Goal: Information Seeking & Learning: Learn about a topic

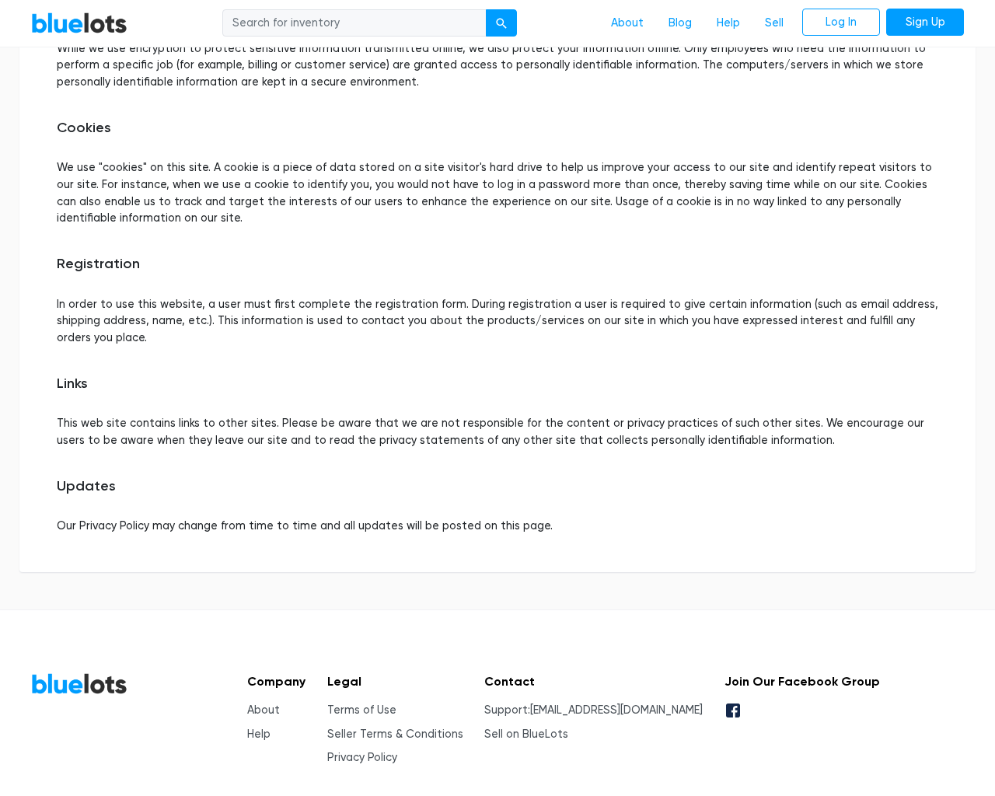
scroll to position [694, 0]
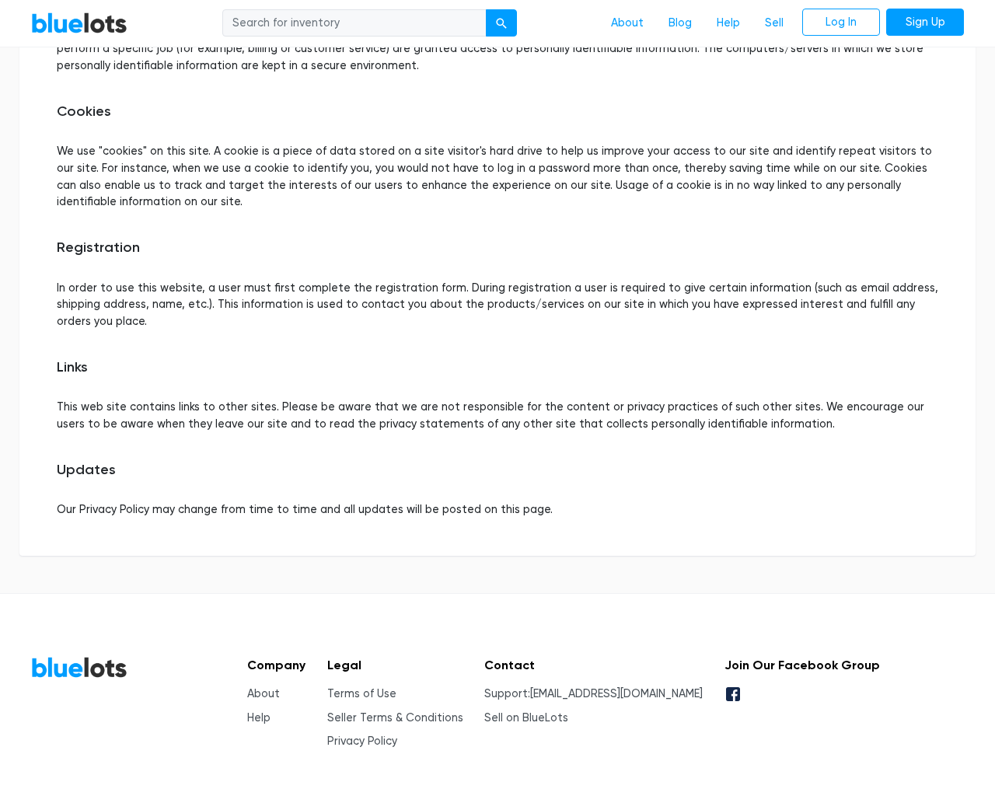
type input "the"
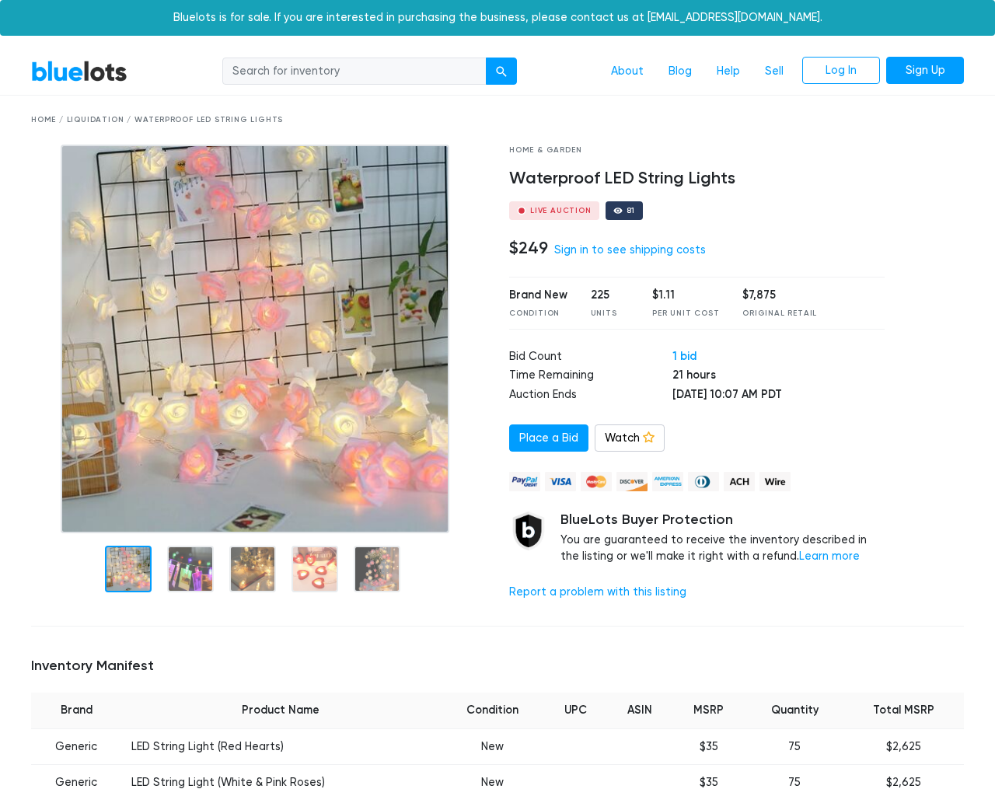
scroll to position [1111, 0]
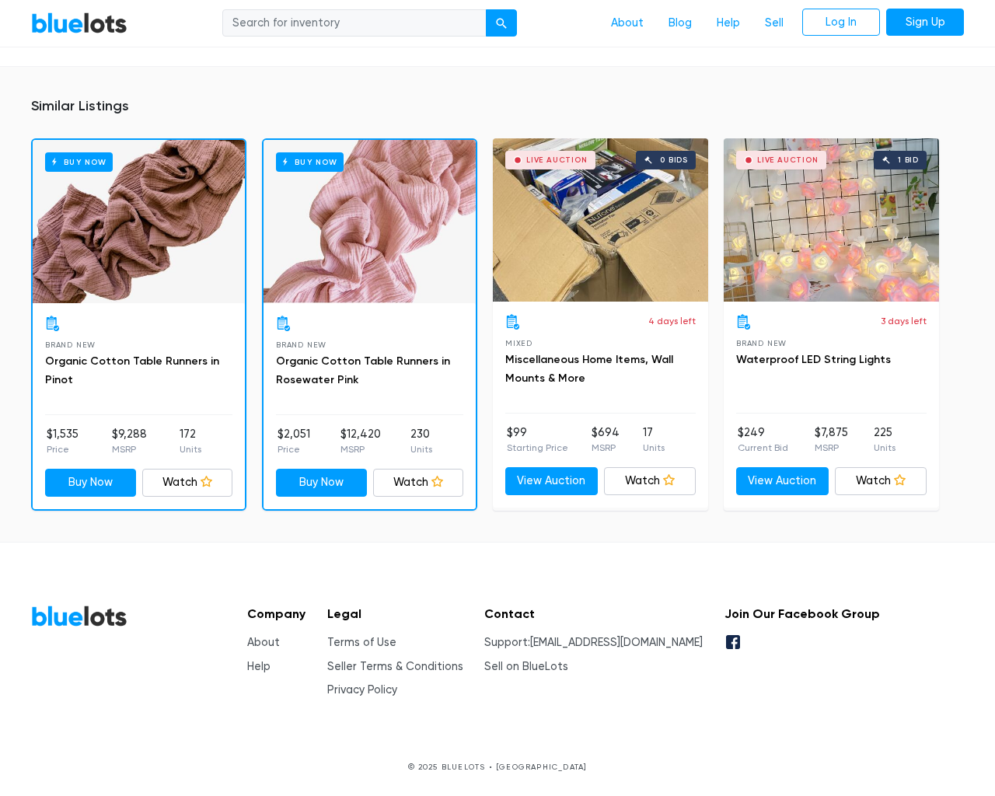
type input "the"
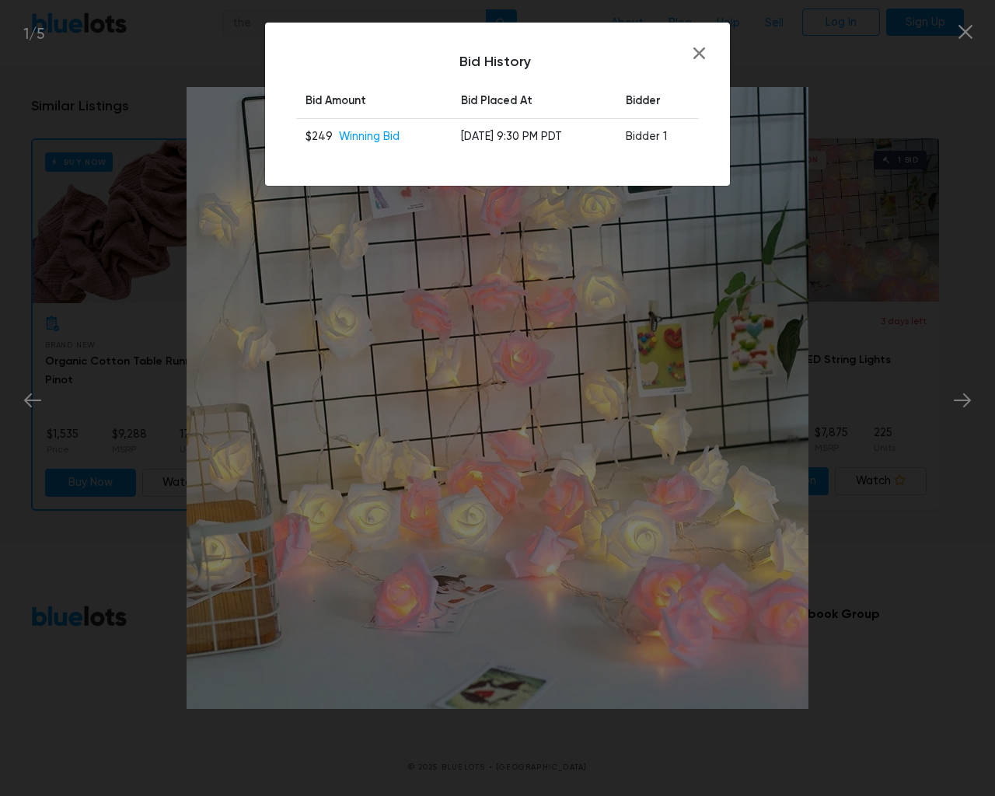
scroll to position [1111, 0]
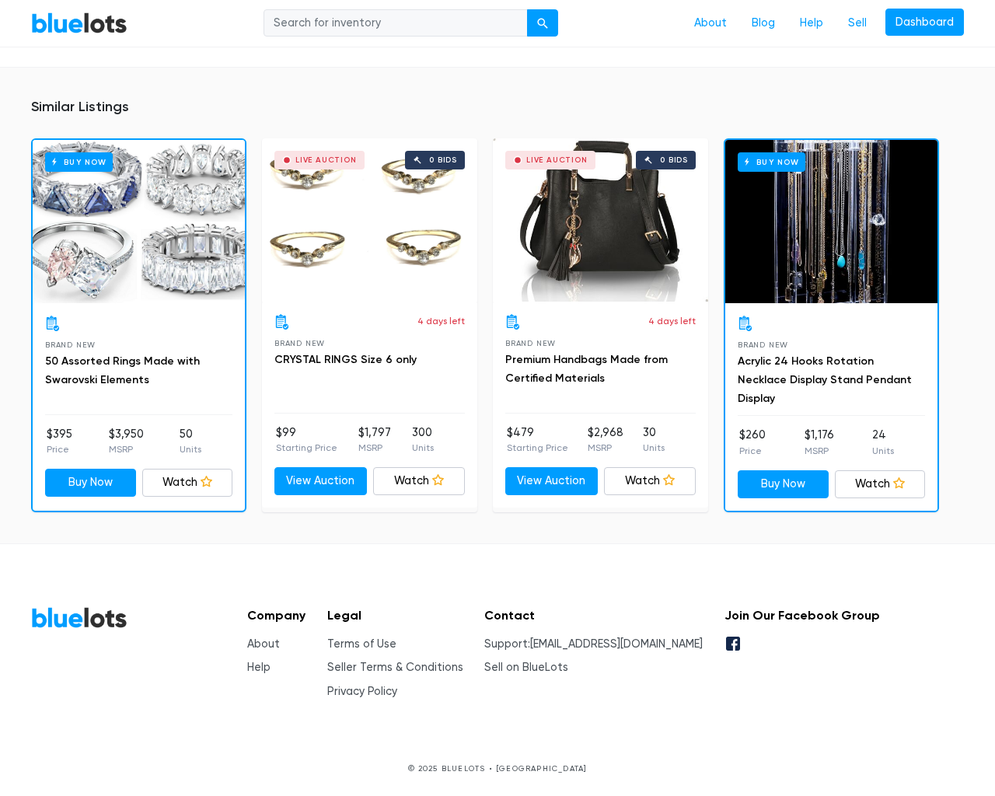
scroll to position [1075, 0]
type input "the"
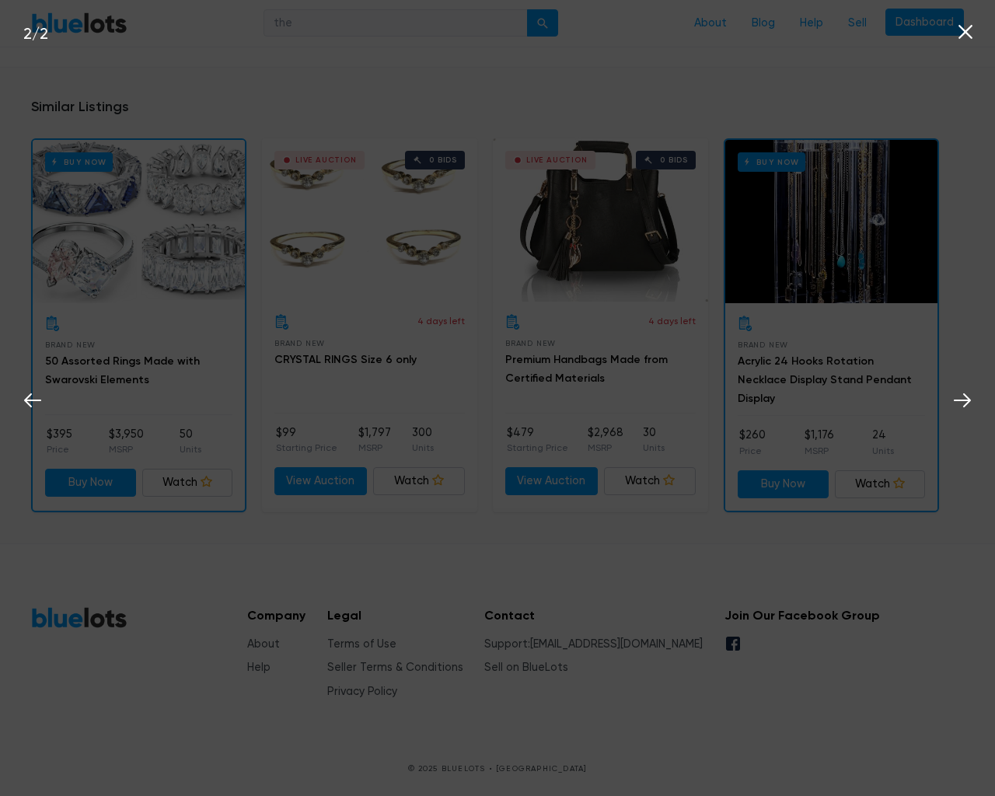
type input "gvDIgrDT"
type input "3137 Laguna Street"
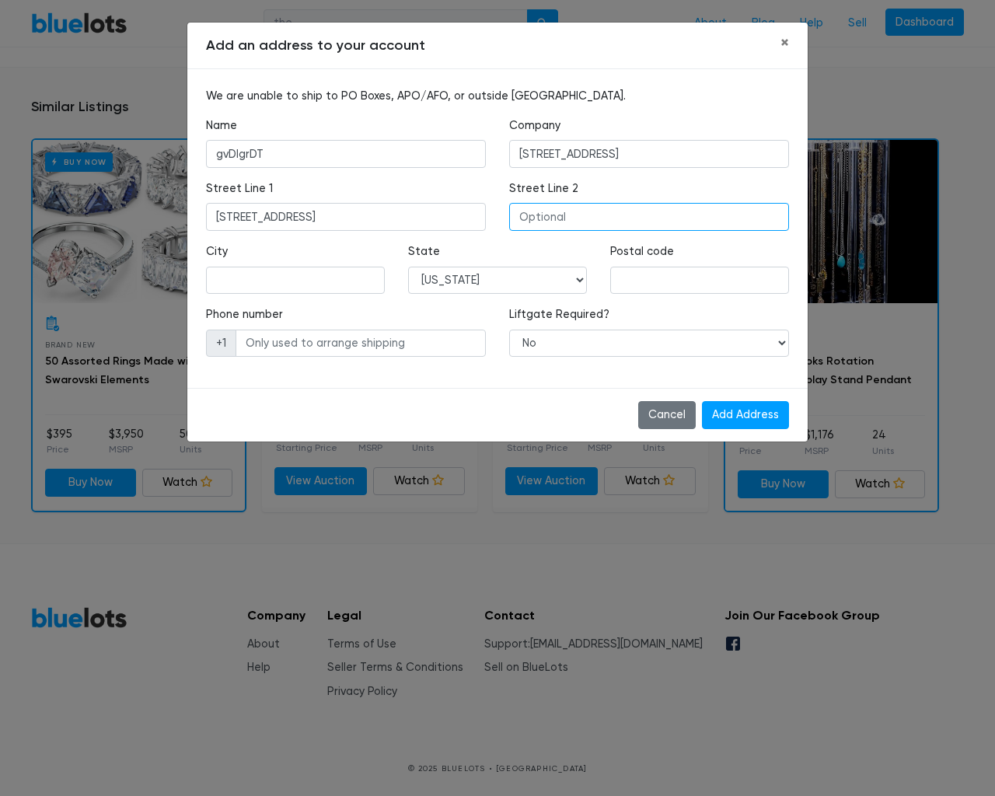
type input "3137 Laguna Street"
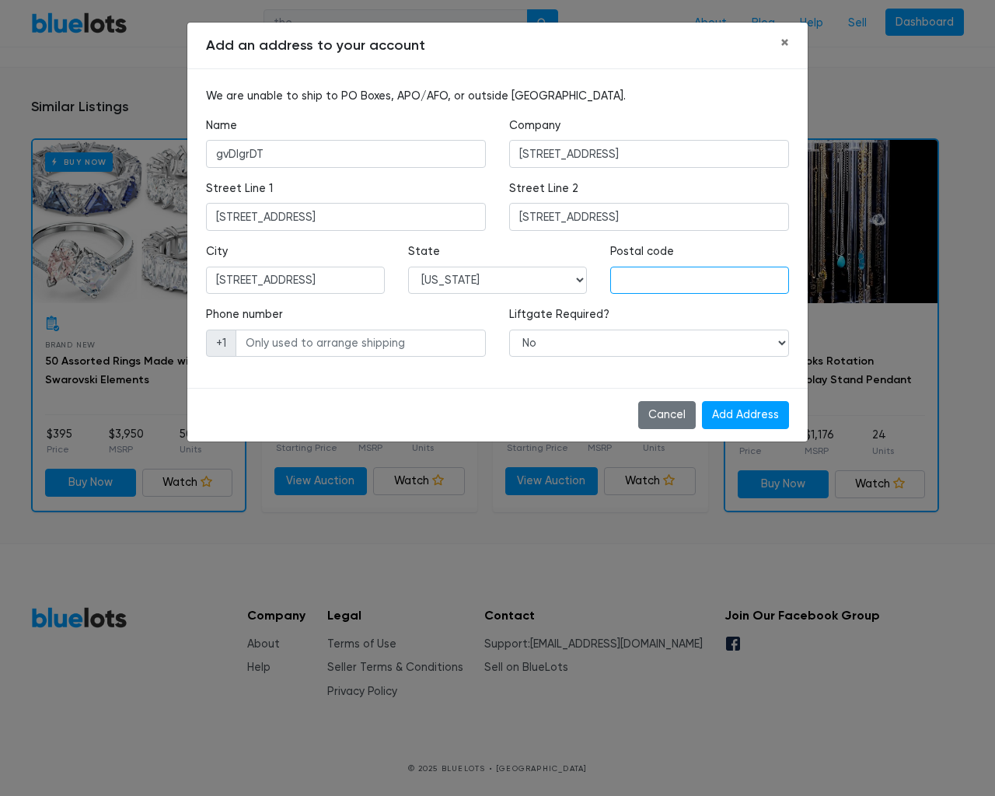
type input "3137 Laguna Street"
type input "555-666-0606"
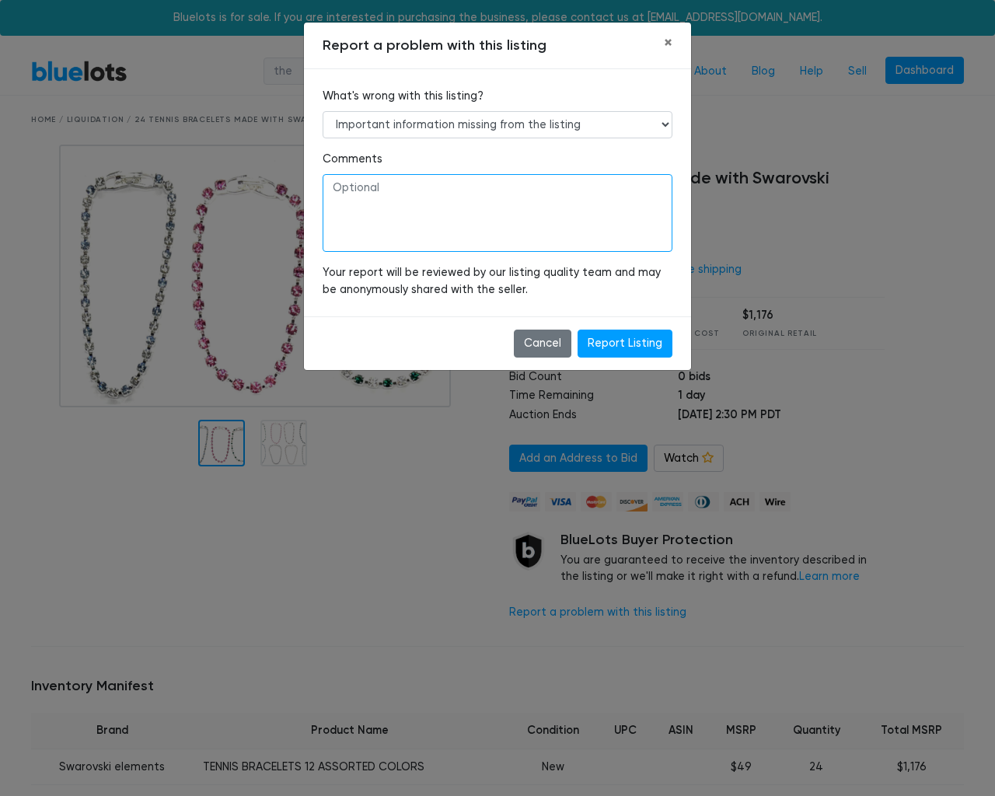
type textarea "80"
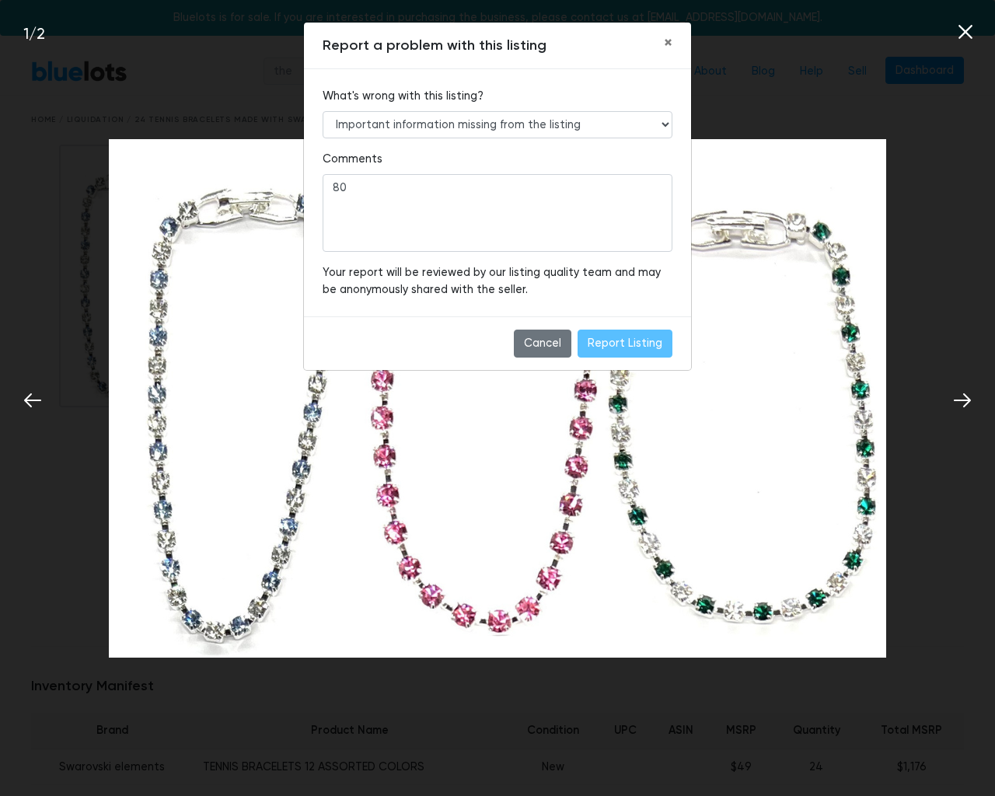
scroll to position [1075, 0]
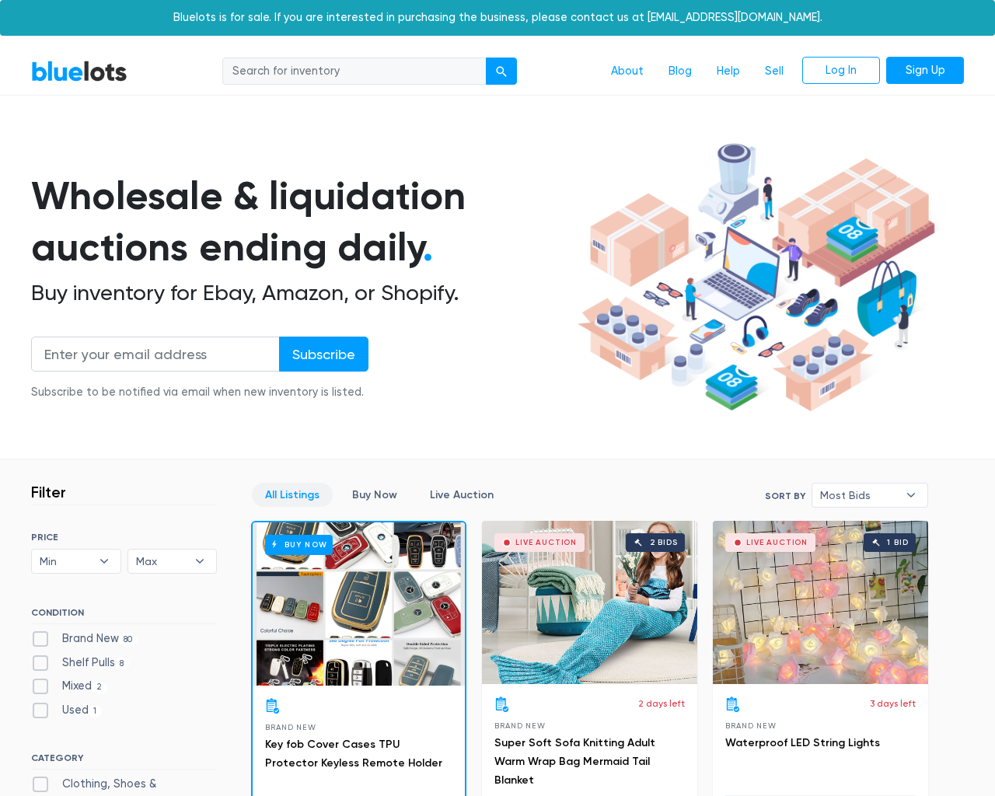
scroll to position [6630, 0]
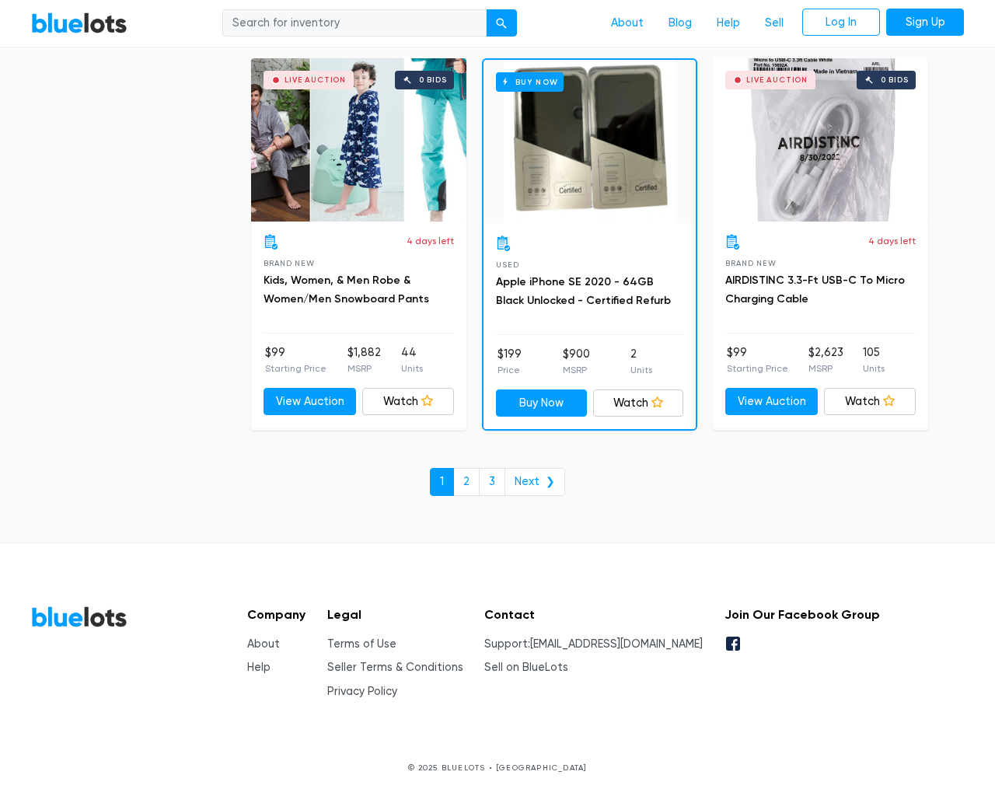
type input "the"
type input "[EMAIL_ADDRESS][DOMAIN_NAME]"
type input "e"
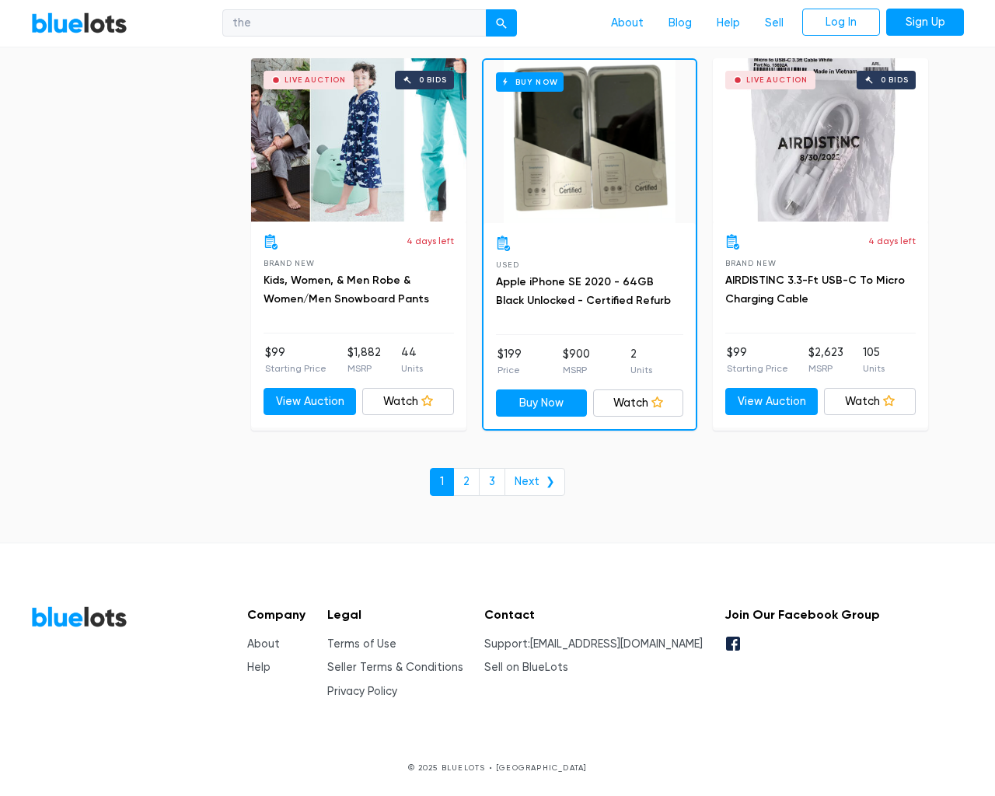
checkbox New"] "false"
type input "e"
checkbox Pulls"] "false"
checkbox input "false"
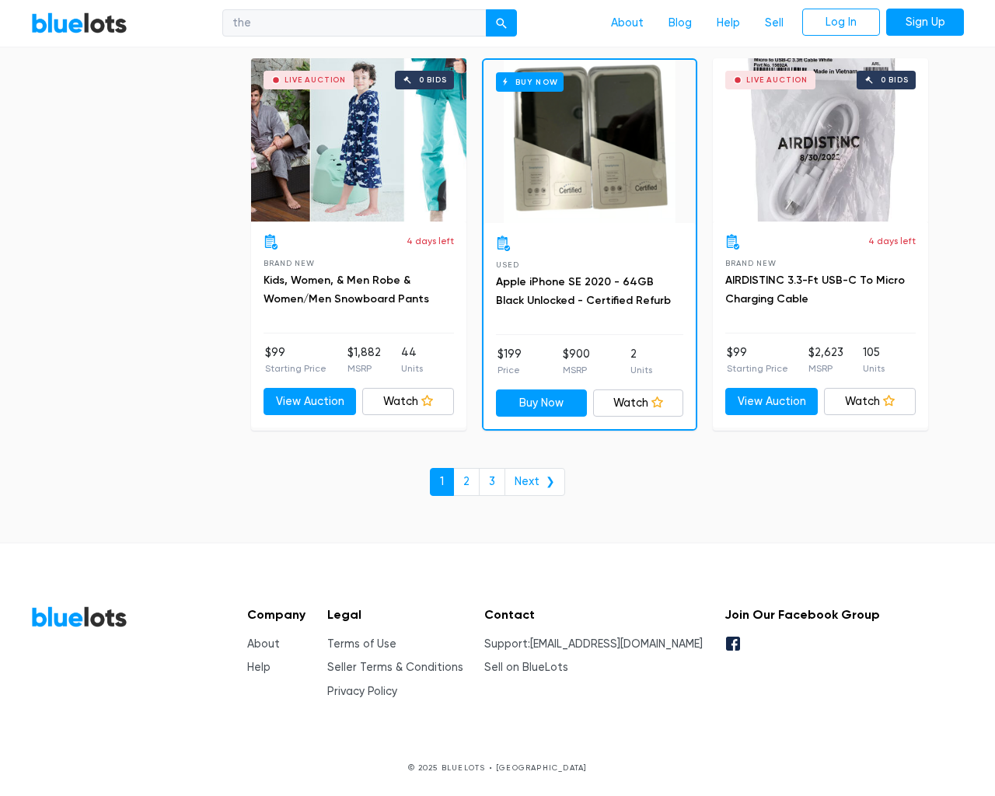
checkbox Accessories"] "false"
checkbox input "false"
checkbox Beauty"] "false"
checkbox Merchandise"] "false"
checkbox Garden"] "false"
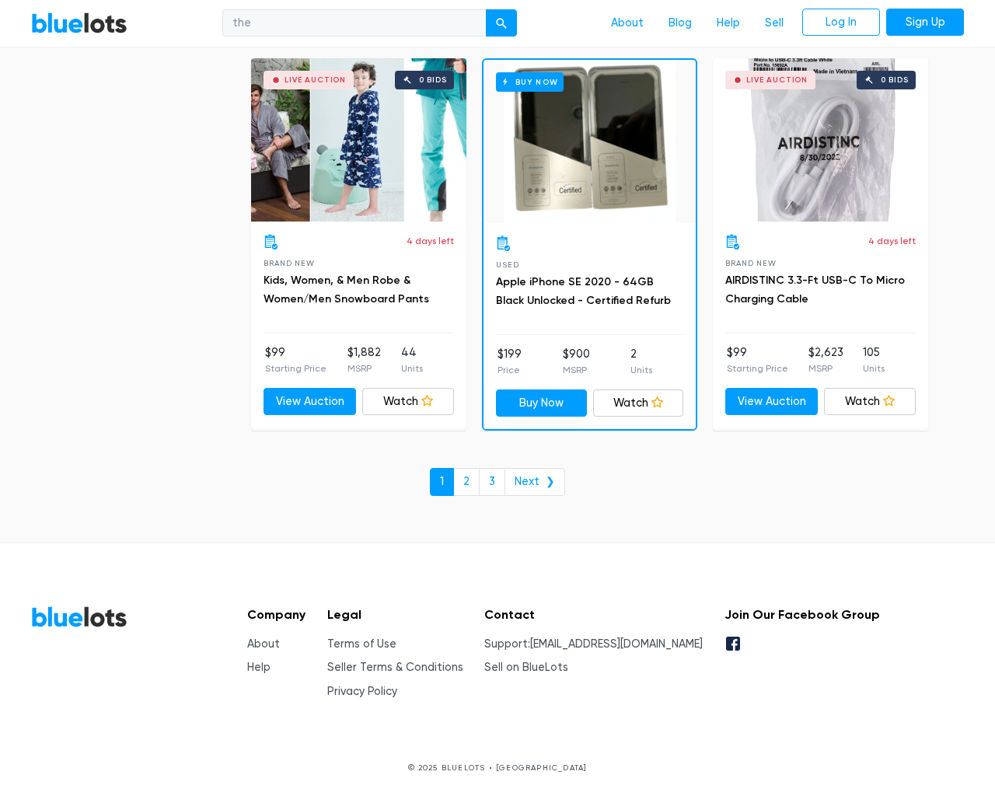
checkbox Baby"] "false"
checkbox Industrial"] "false"
checkbox Goods"] "false"
checkbox input "false"
type input "e"
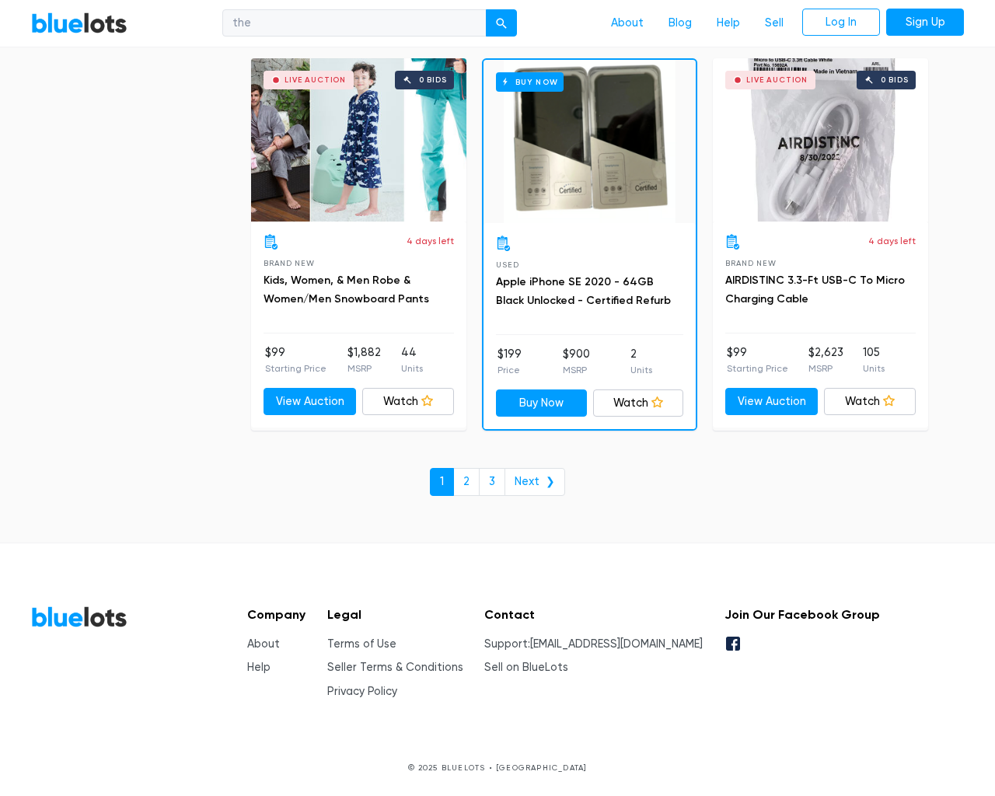
select select "10000"
select select "50000"
select select "10000"
select select "50000"
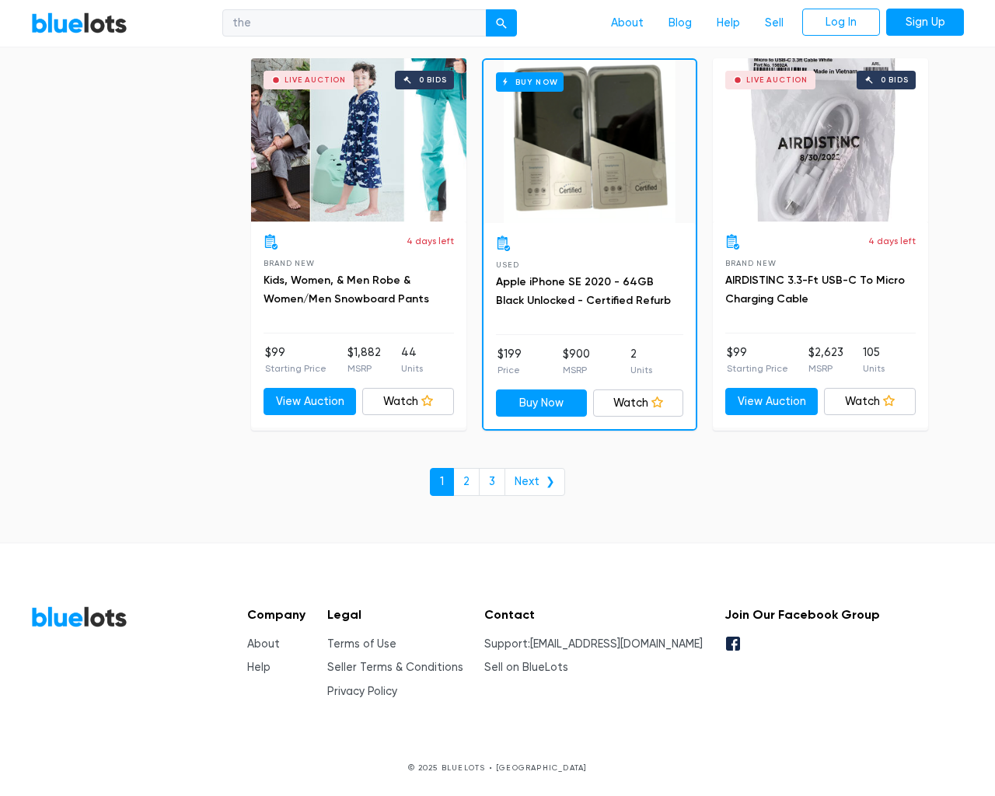
select select "highest_price"
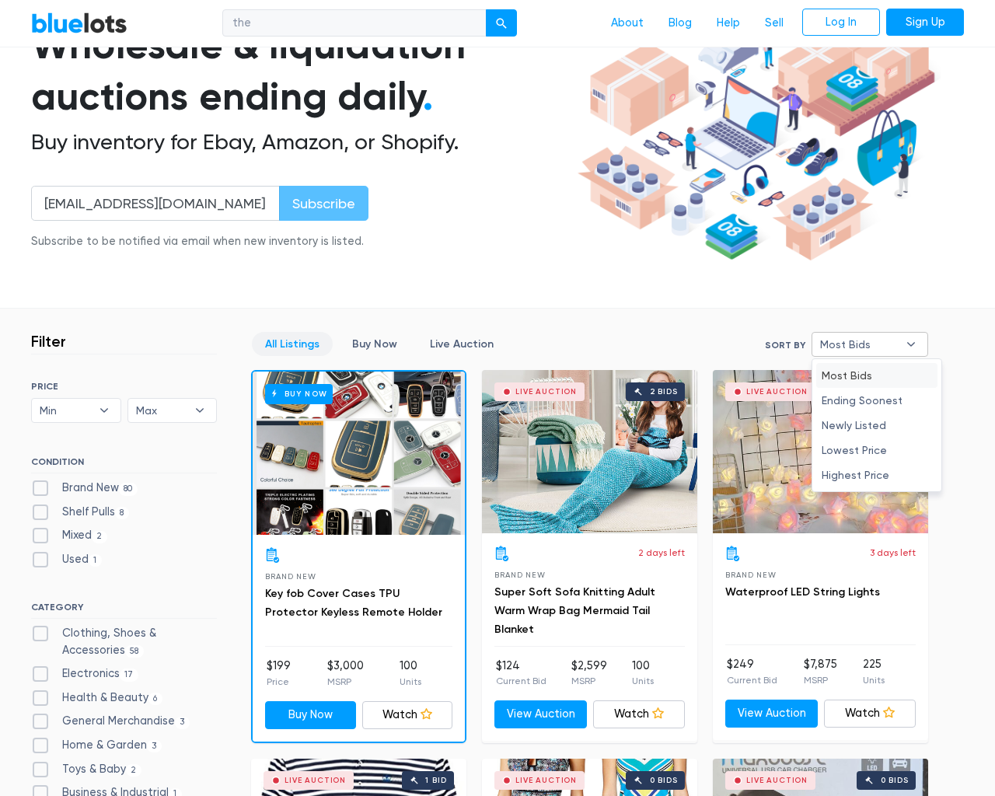
type input "e"
checkbox New"] "false"
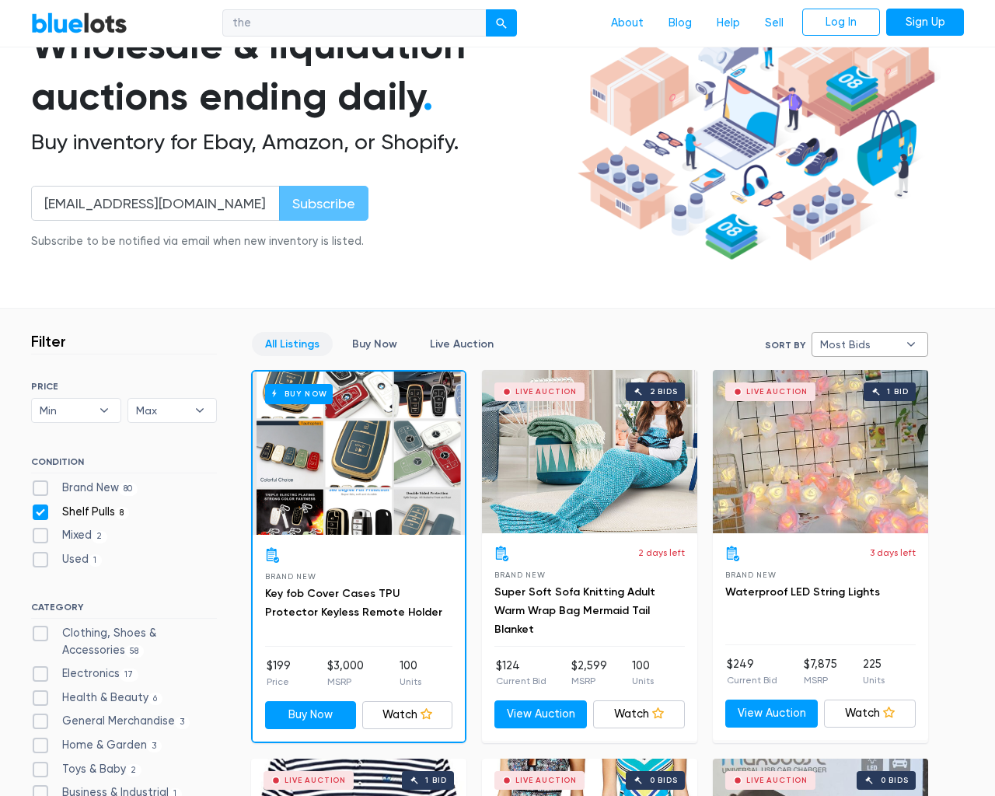
checkbox Pulls"] "false"
checkbox input "false"
checkbox Accessories"] "false"
checkbox input "false"
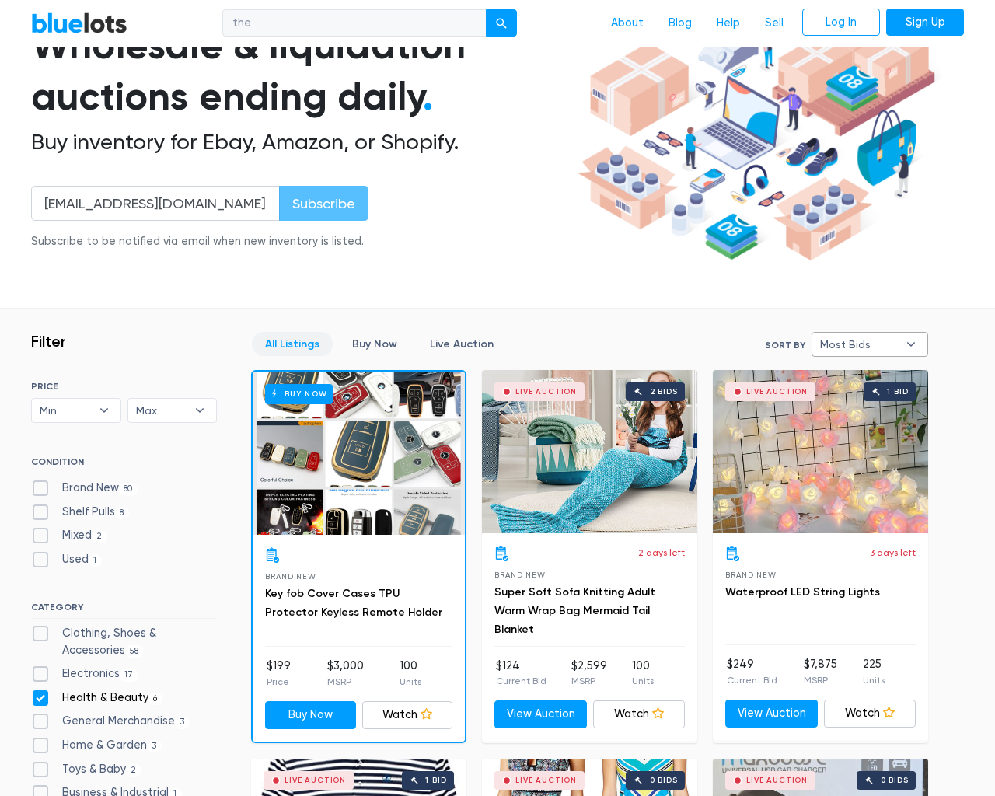
checkbox Beauty"] "false"
checkbox Merchandise"] "false"
checkbox Garden"] "false"
checkbox Baby"] "false"
checkbox Industrial"] "false"
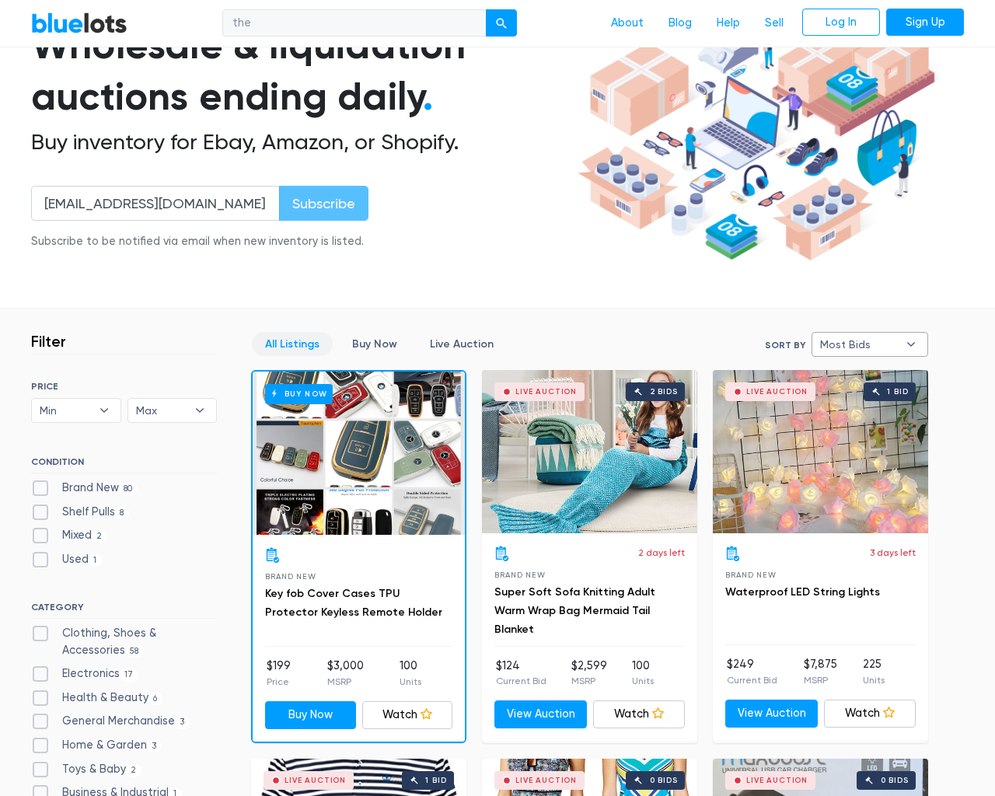
checkbox Goods"] "false"
checkbox input "false"
type input "e"
select select "most_bids"
type input "e"
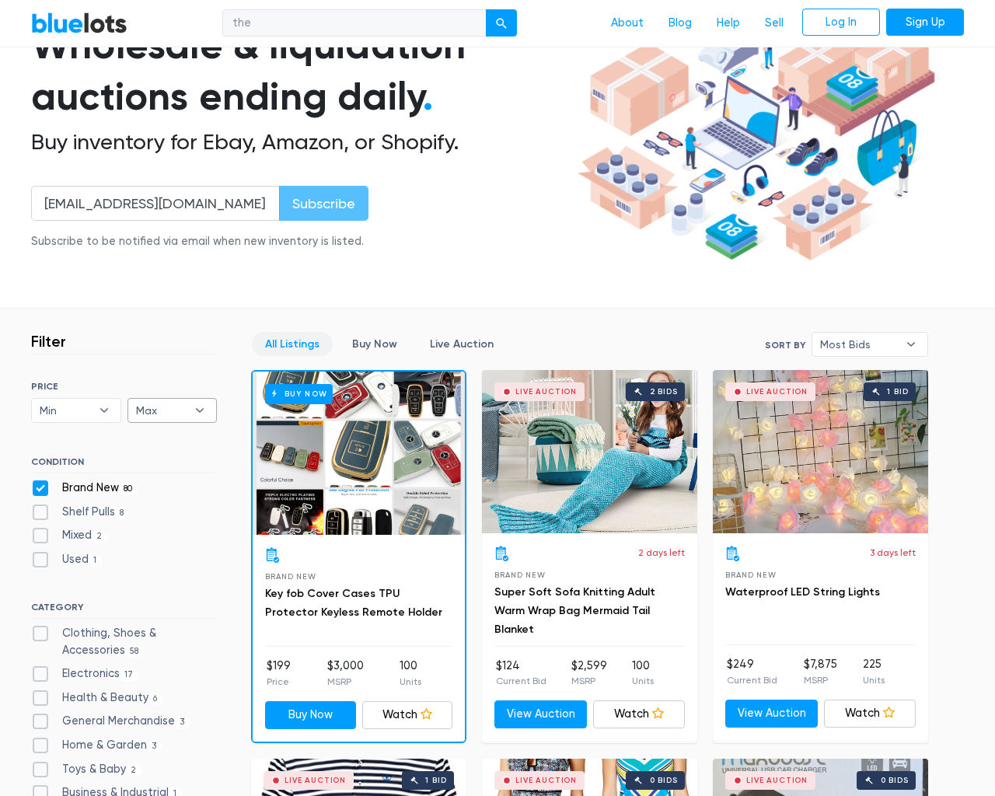
checkbox New"] "false"
checkbox Pulls"] "false"
checkbox input "false"
checkbox Accessories"] "false"
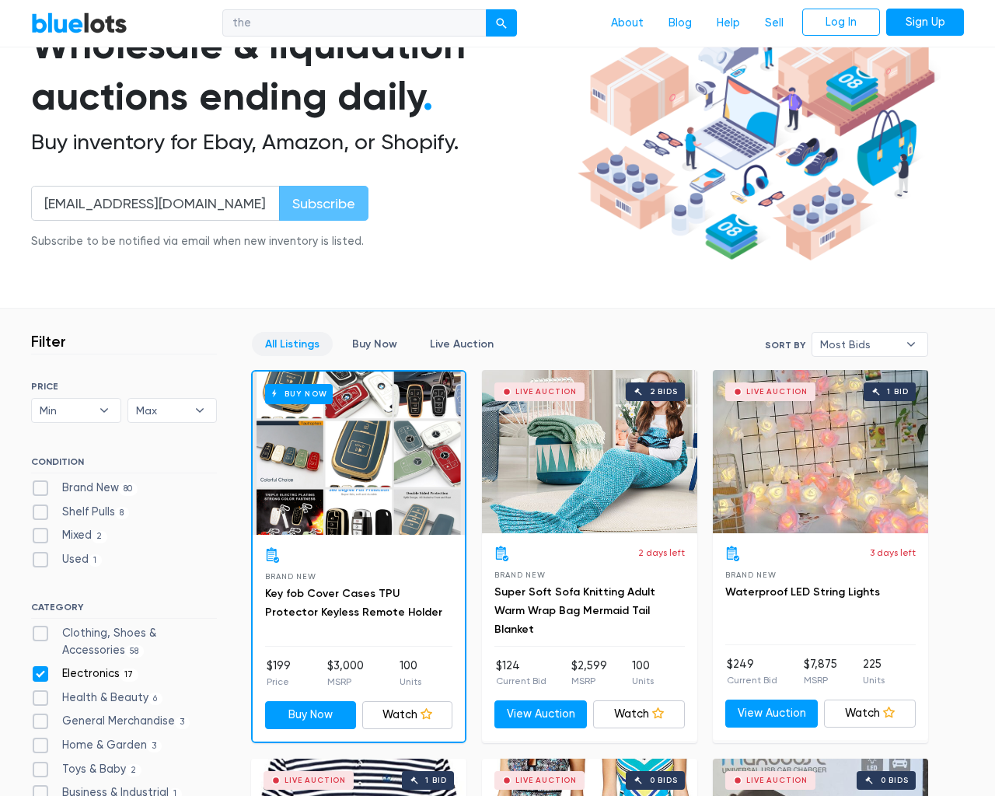
checkbox input "false"
checkbox Beauty"] "false"
checkbox Merchandise"] "false"
checkbox Garden"] "false"
checkbox Baby"] "false"
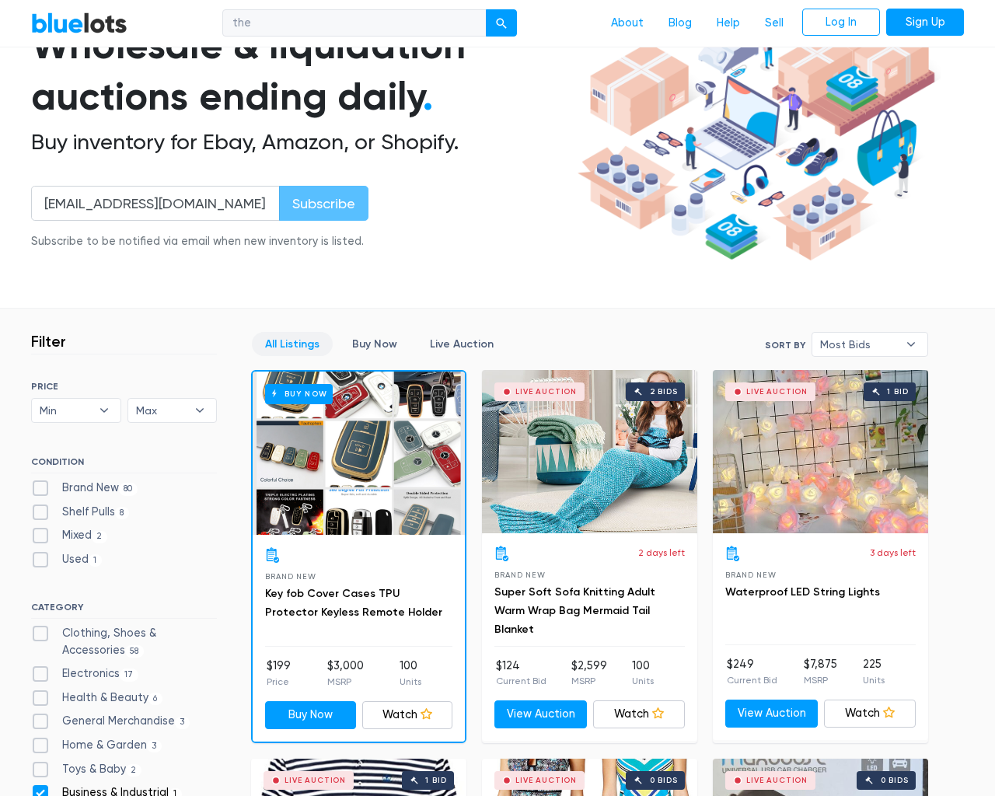
checkbox Industrial"] "false"
checkbox Goods"] "false"
checkbox input "false"
type input "e"
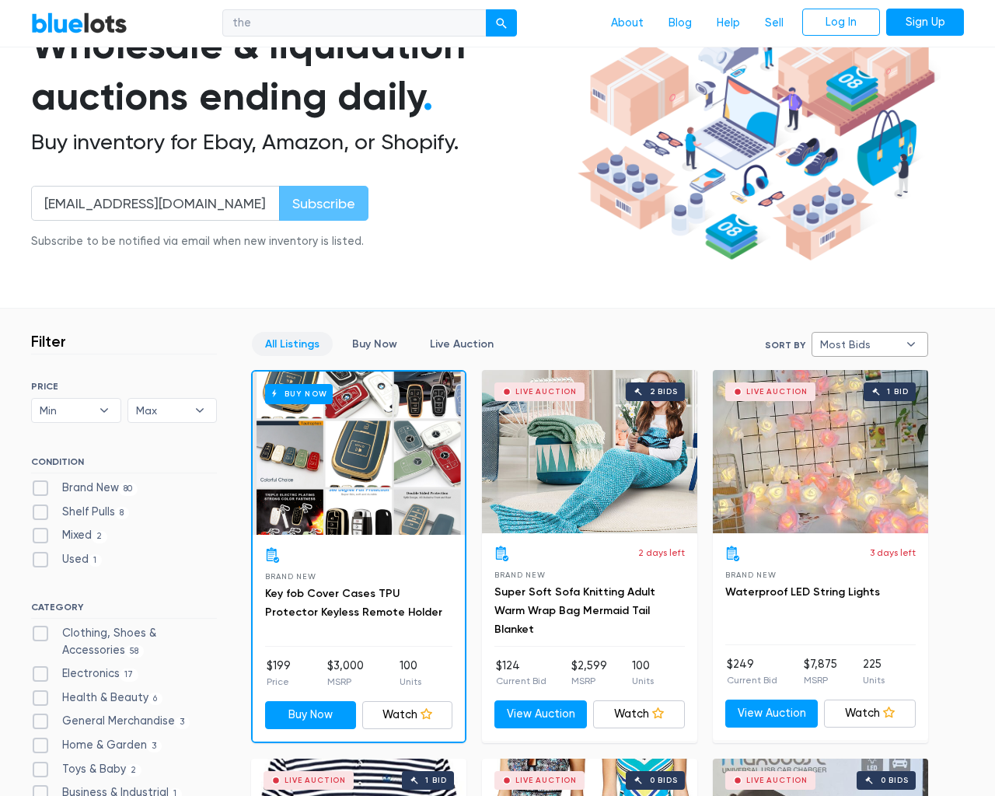
select select
select select "most_bids"
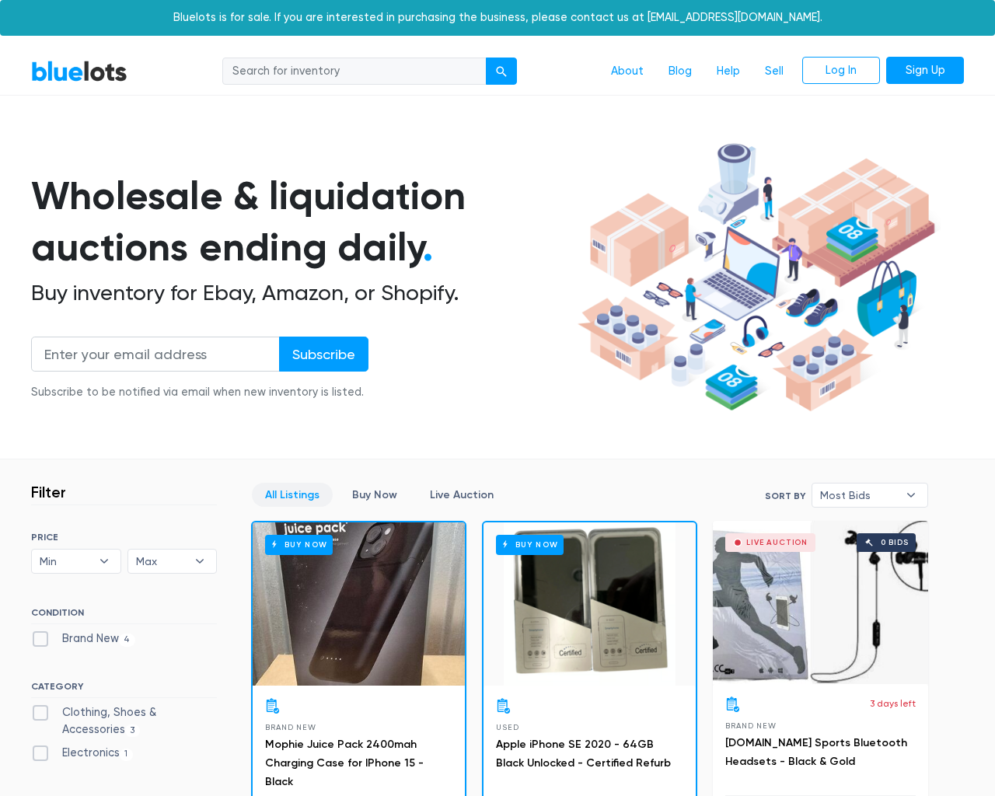
scroll to position [821, 0]
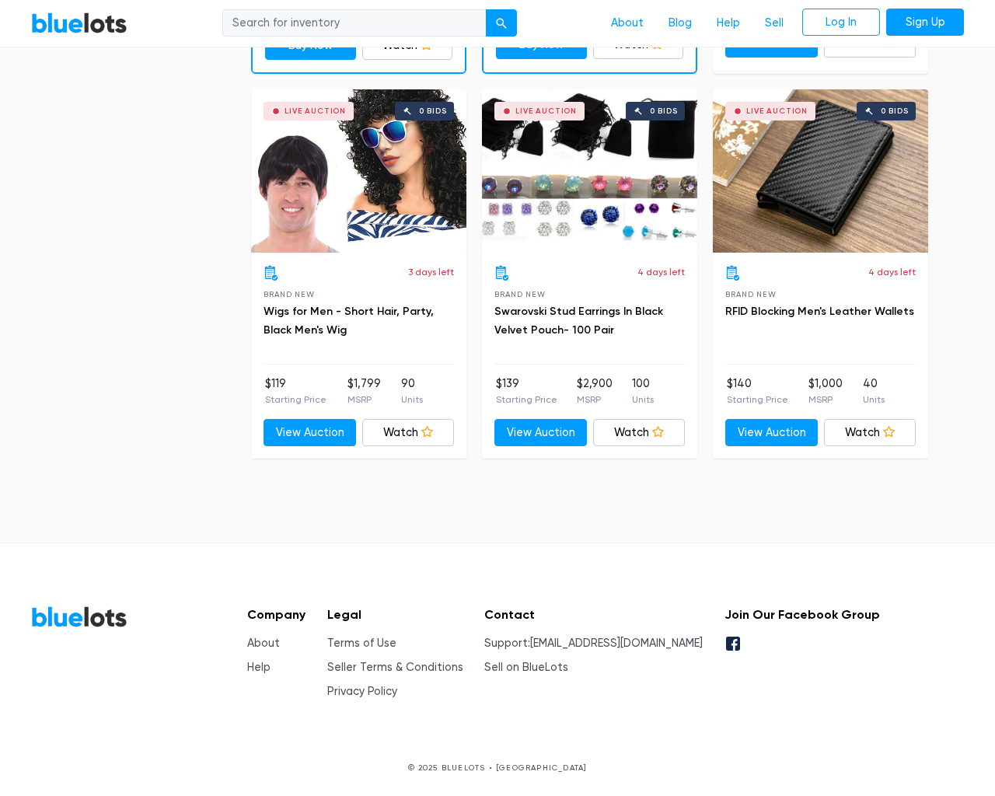
type input "the"
type input "[EMAIL_ADDRESS][DOMAIN_NAME]"
type input "e"
checkbox New"] "false"
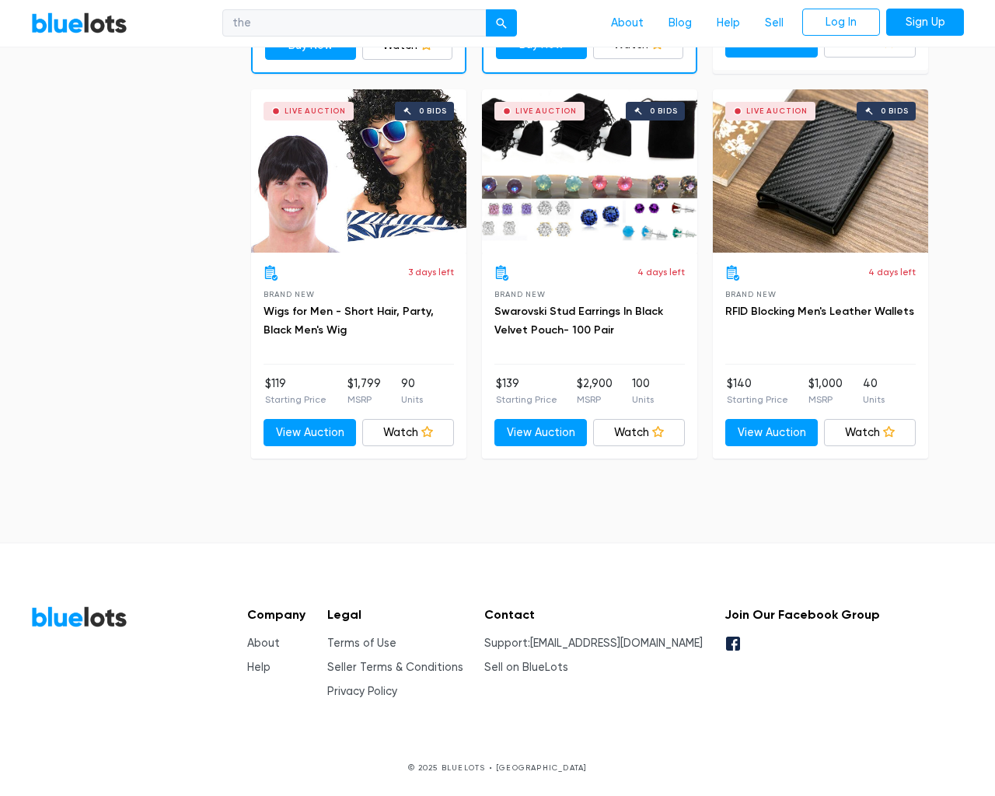
checkbox Accessories"] "false"
checkbox input "false"
type input "e"
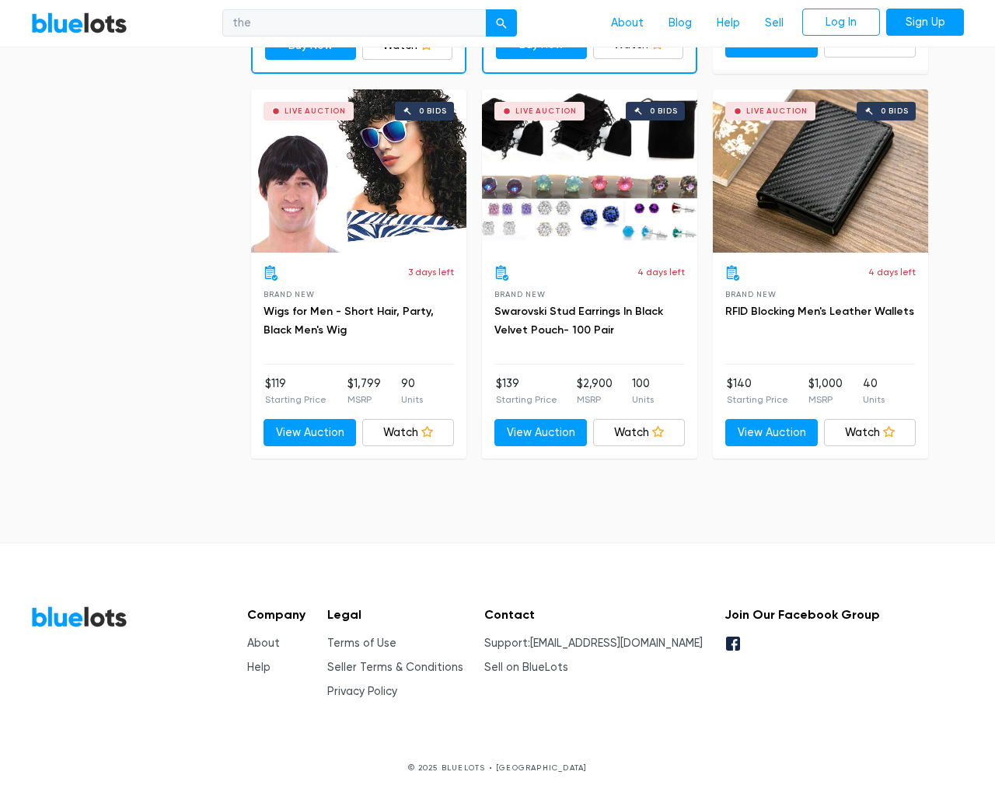
select select "10000"
select select "50000"
select select "ending_soonest"
select select "50000"
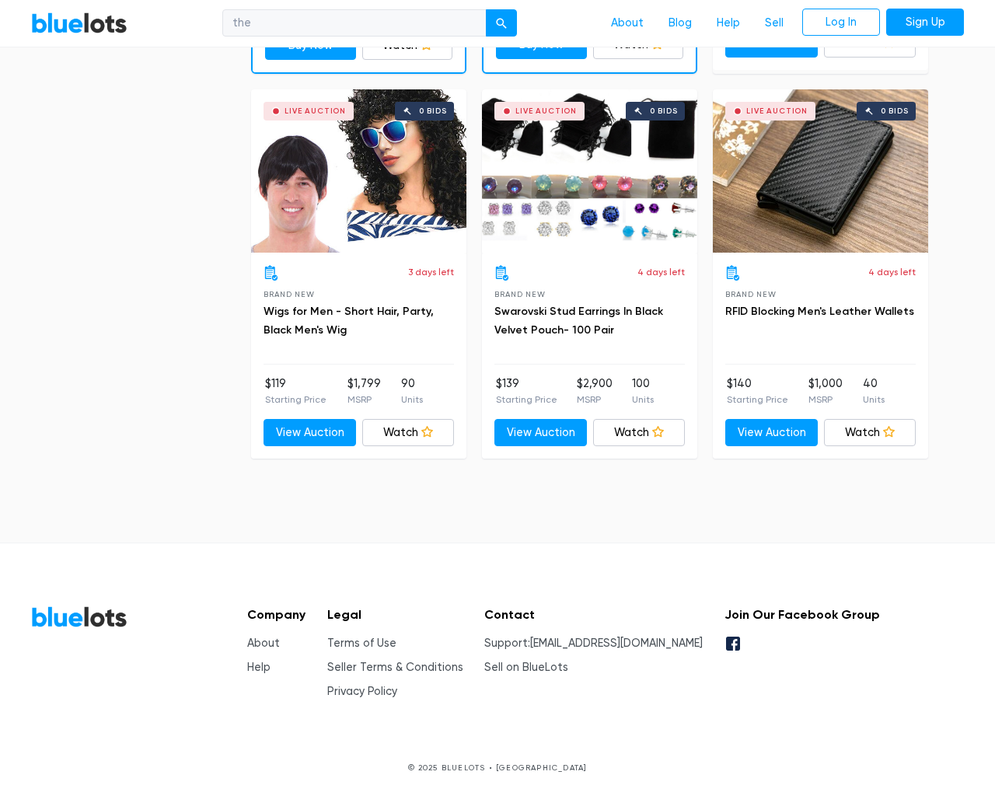
scroll to position [151, 0]
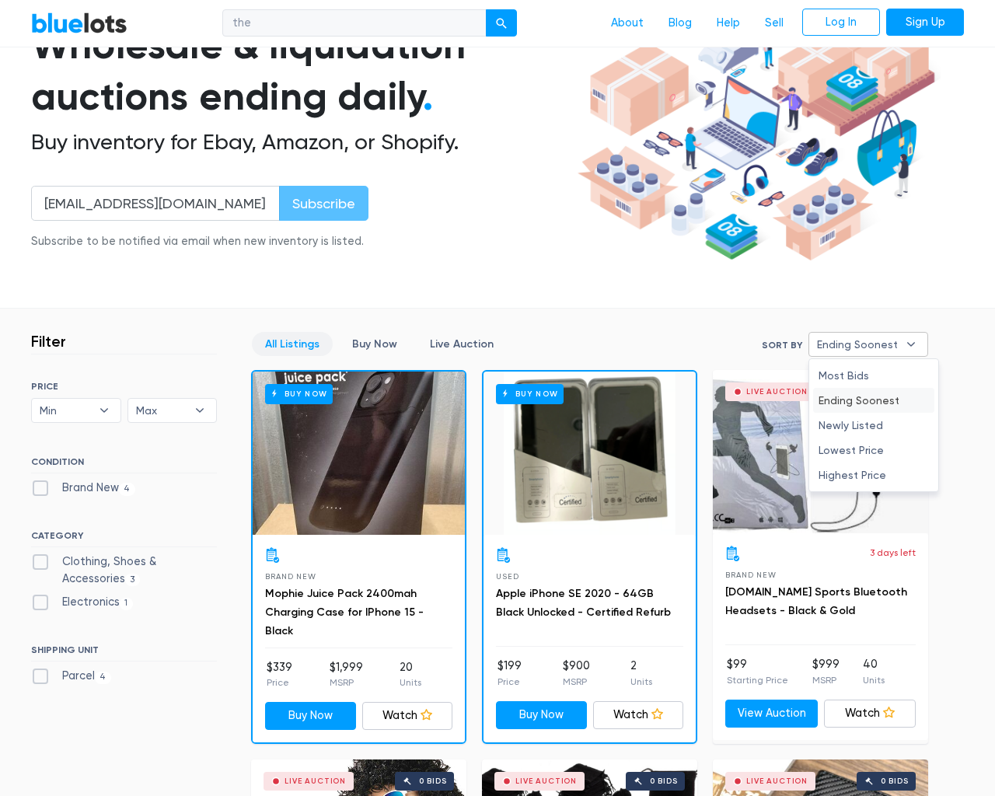
select select "ending_soonest"
type input "e"
checkbox New"] "false"
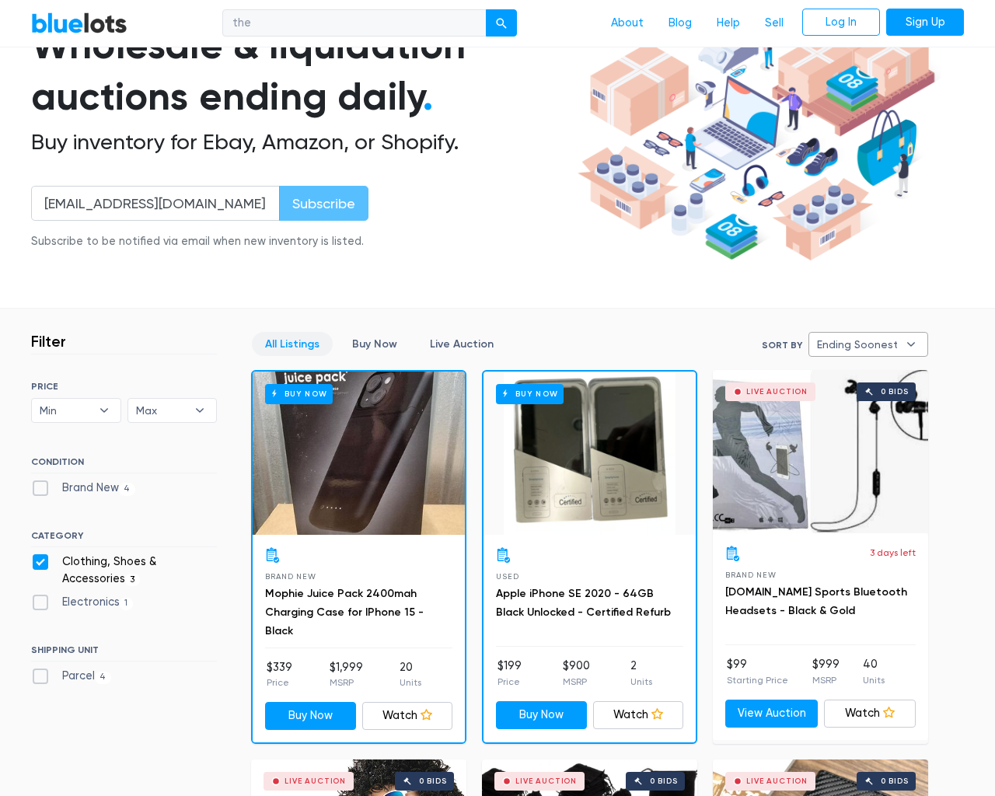
checkbox Accessories"] "false"
checkbox input "false"
type input "e"
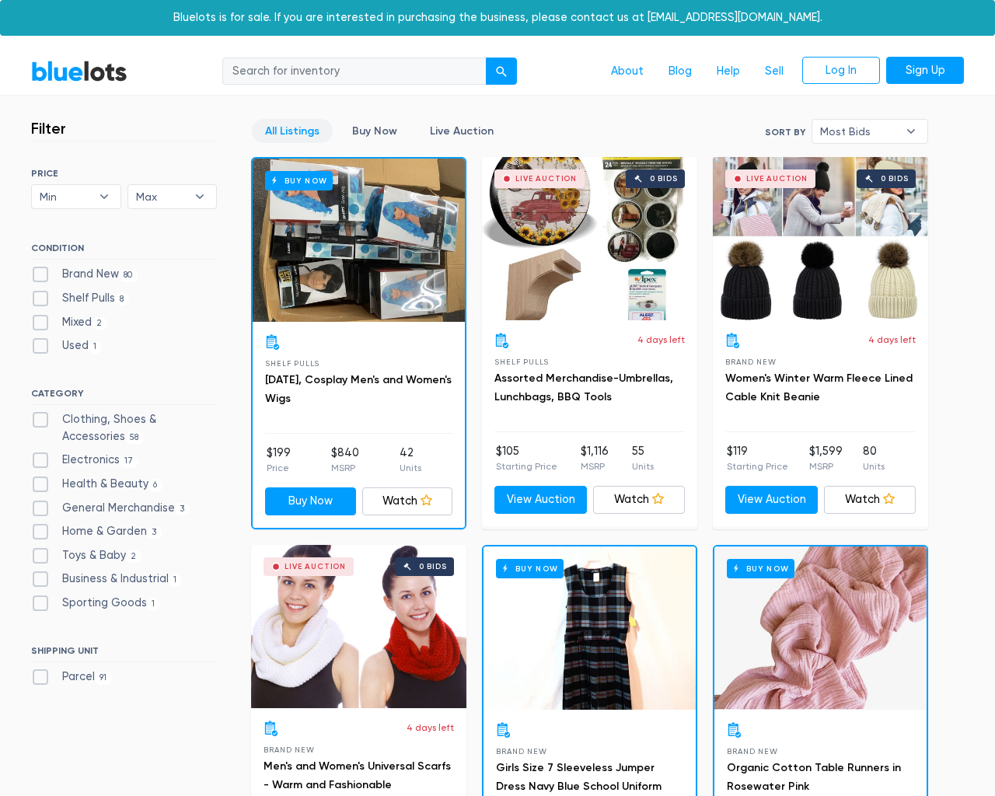
scroll to position [6268, 0]
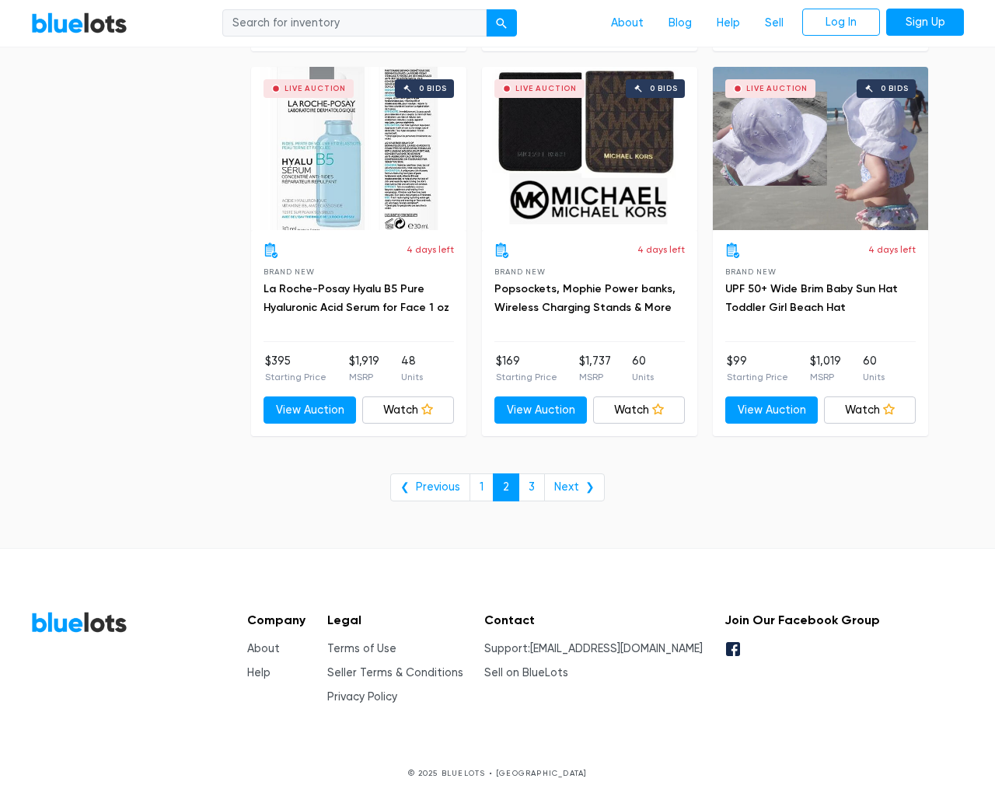
type input "the"
type input "e"
checkbox New"] "false"
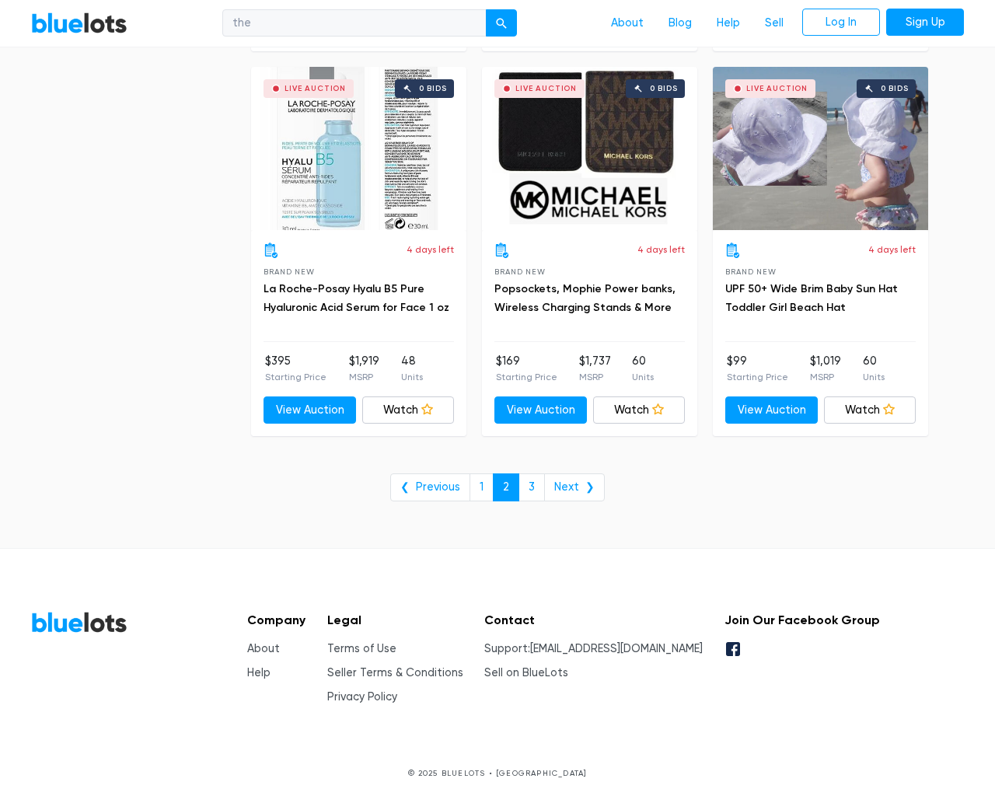
type input "e"
checkbox Pulls"] "false"
checkbox input "false"
checkbox Accessories"] "false"
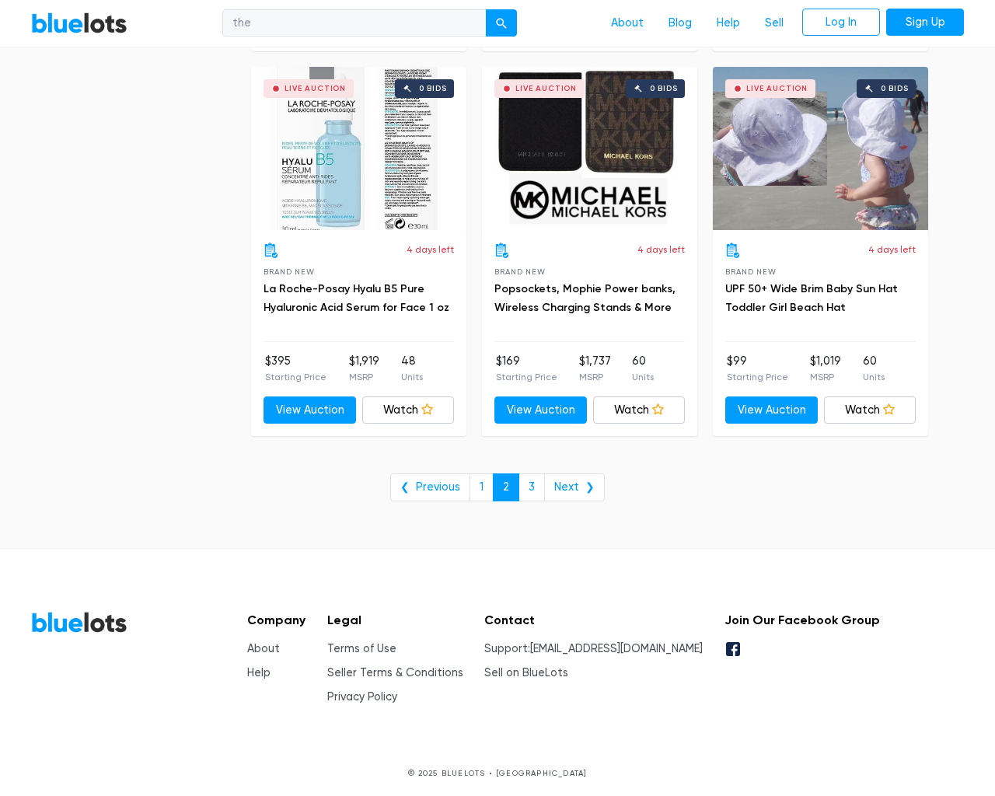
checkbox input "false"
checkbox Beauty"] "false"
checkbox Merchandise"] "false"
checkbox Garden"] "false"
checkbox Baby"] "false"
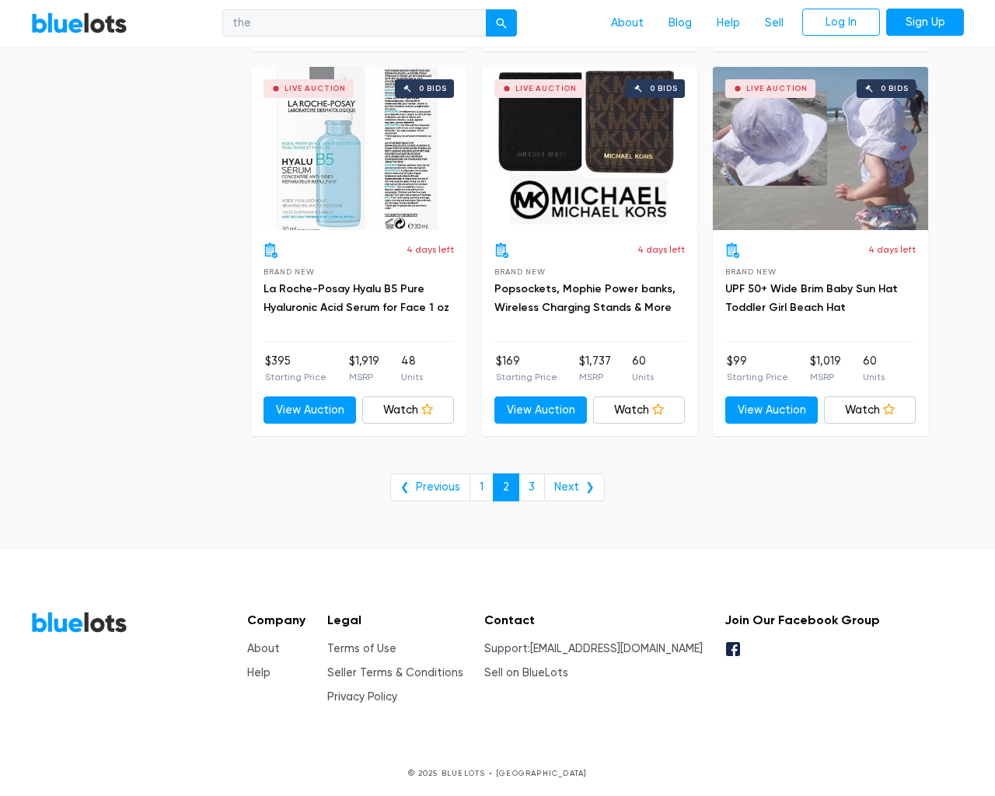
checkbox Industrial"] "false"
checkbox Goods"] "false"
checkbox input "false"
type input "e"
select select "10000"
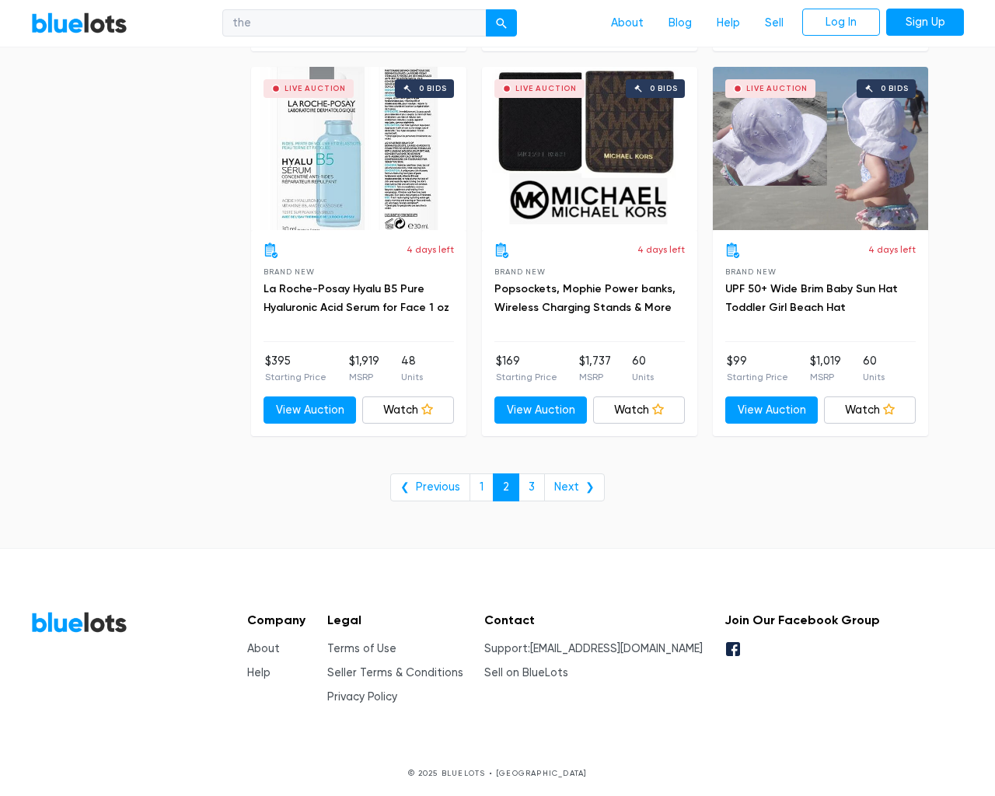
select select "50000"
select select "ending_soonest"
select select "50000"
select select "highest_price"
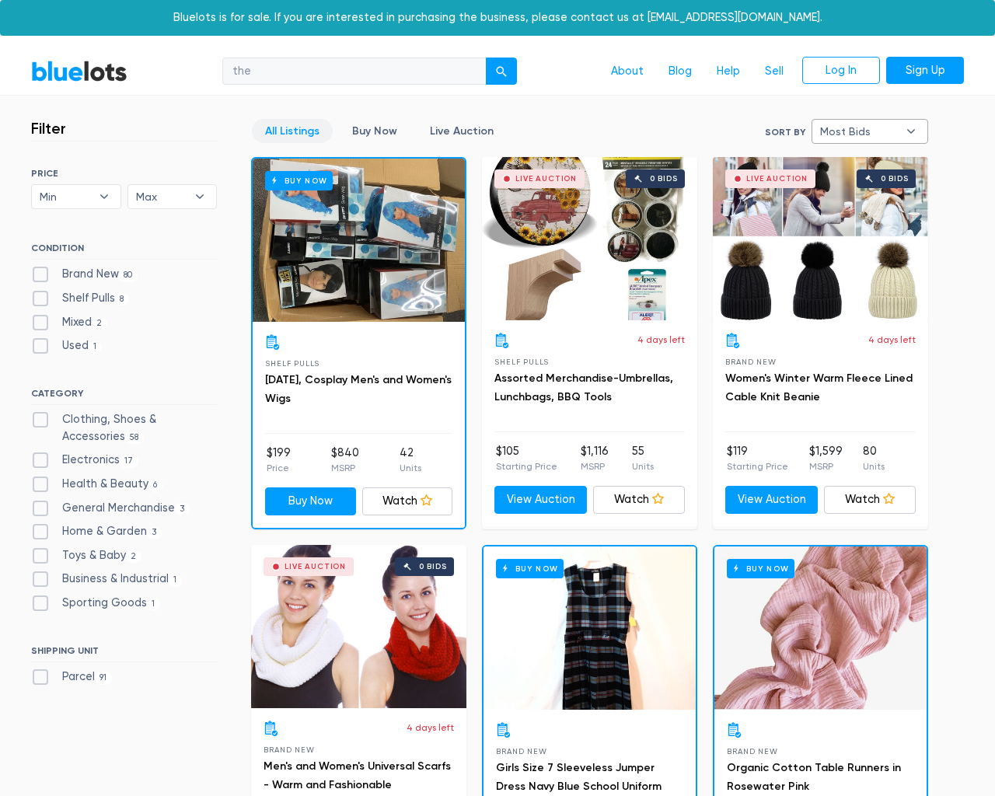
type input "e"
checkbox New"] "false"
checkbox Pulls"] "false"
checkbox input "false"
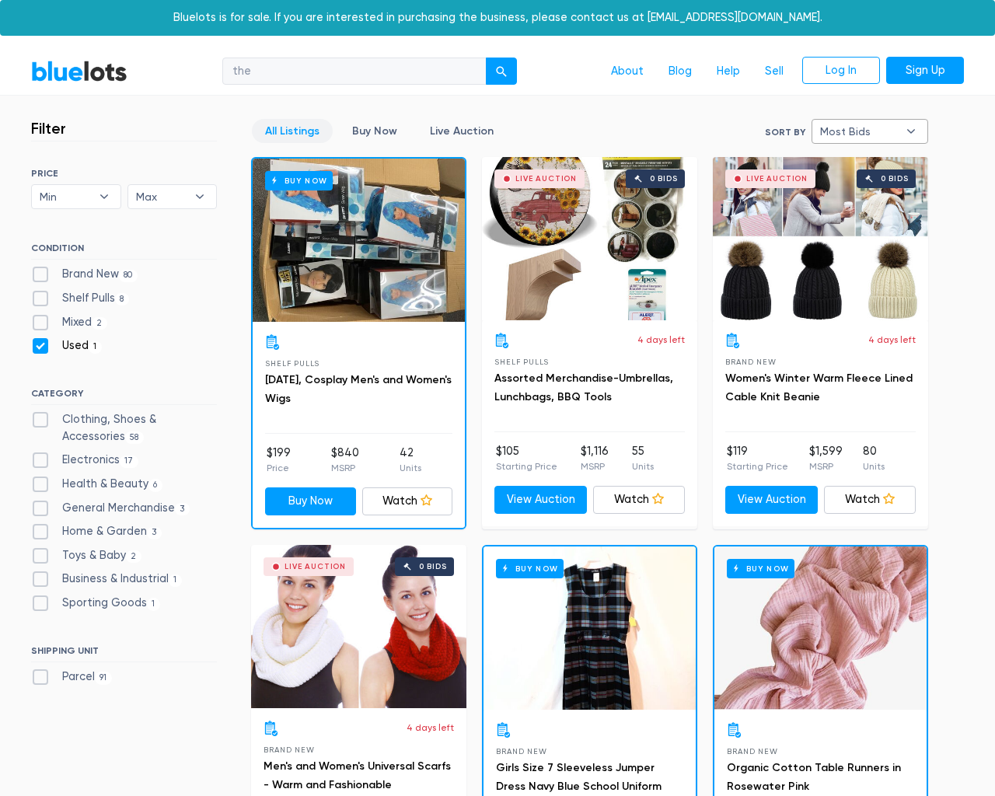
checkbox input "false"
checkbox Accessories"] "false"
checkbox input "false"
checkbox Beauty"] "false"
checkbox Merchandise"] "false"
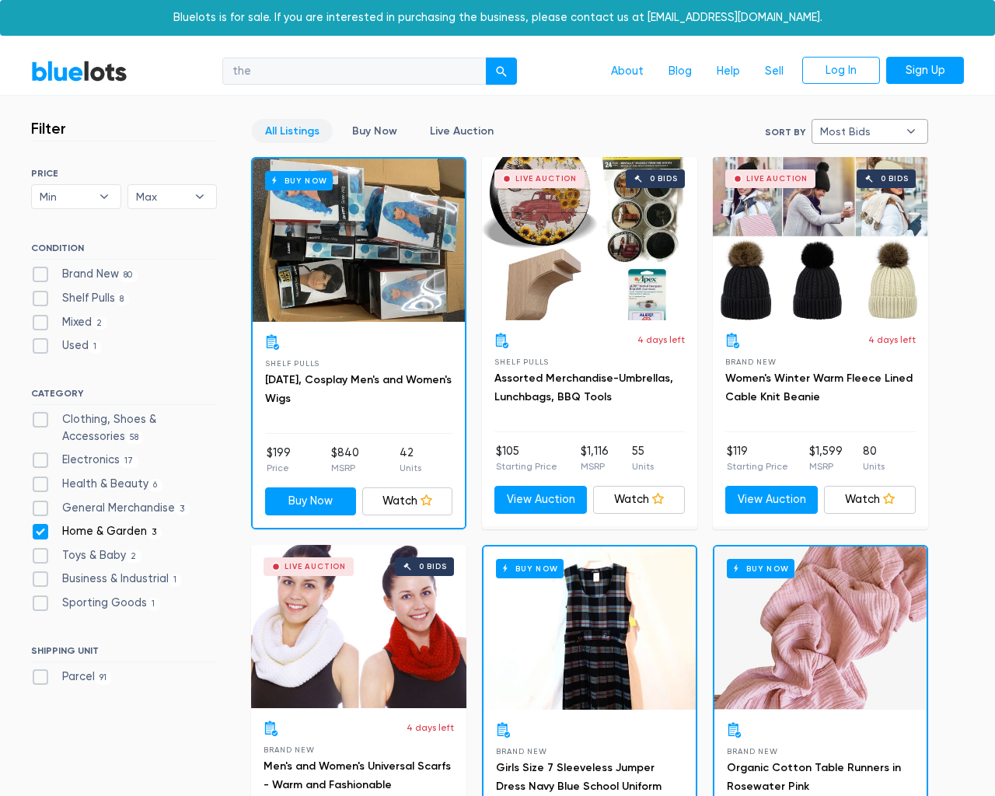
checkbox Garden"] "false"
checkbox Baby"] "false"
checkbox Industrial"] "false"
checkbox Goods"] "false"
checkbox input "false"
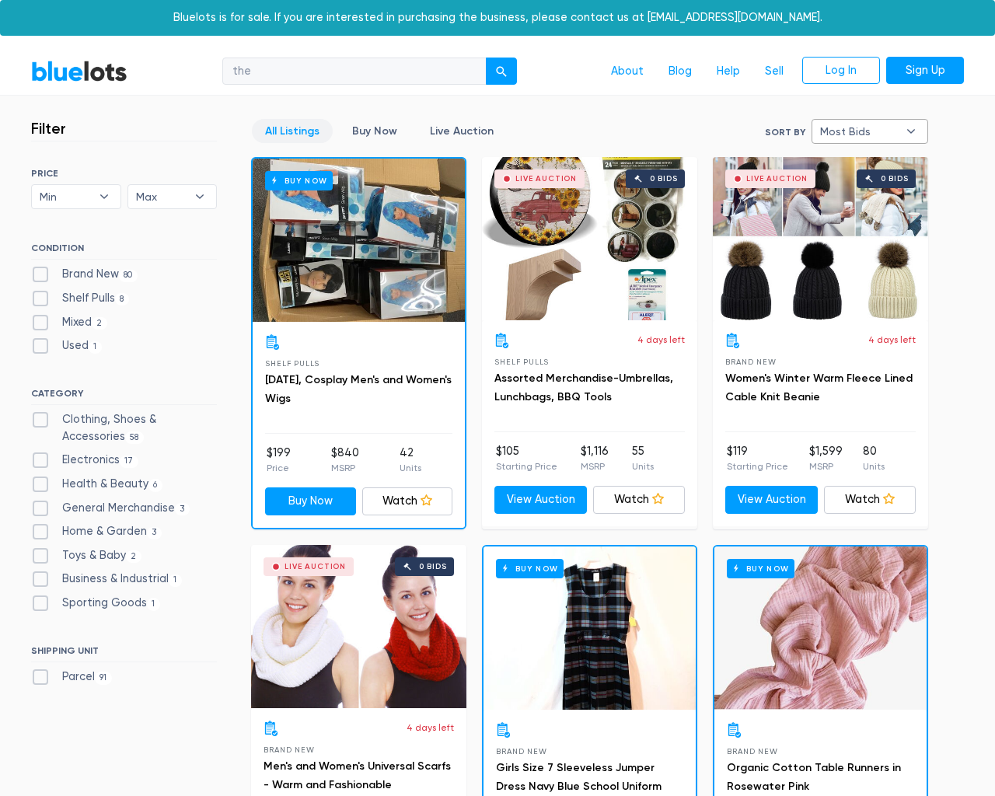
type input "e"
checkbox New"] "false"
checkbox Pulls"] "false"
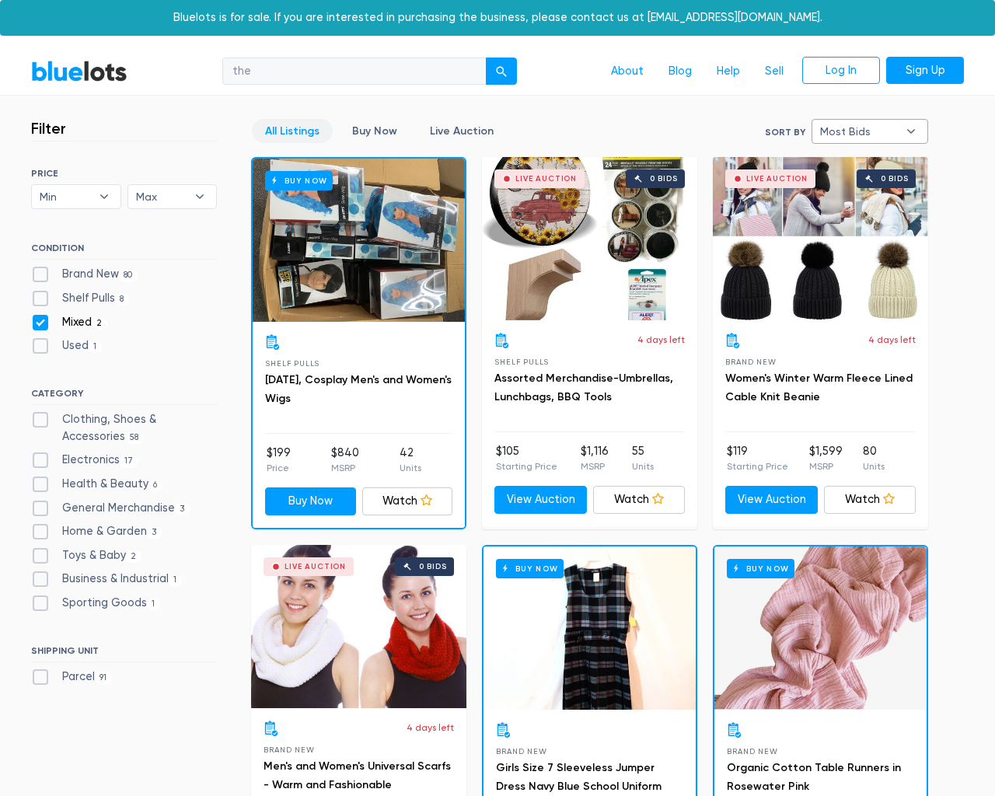
checkbox input "false"
checkbox Accessories"] "false"
checkbox input "false"
checkbox Beauty"] "false"
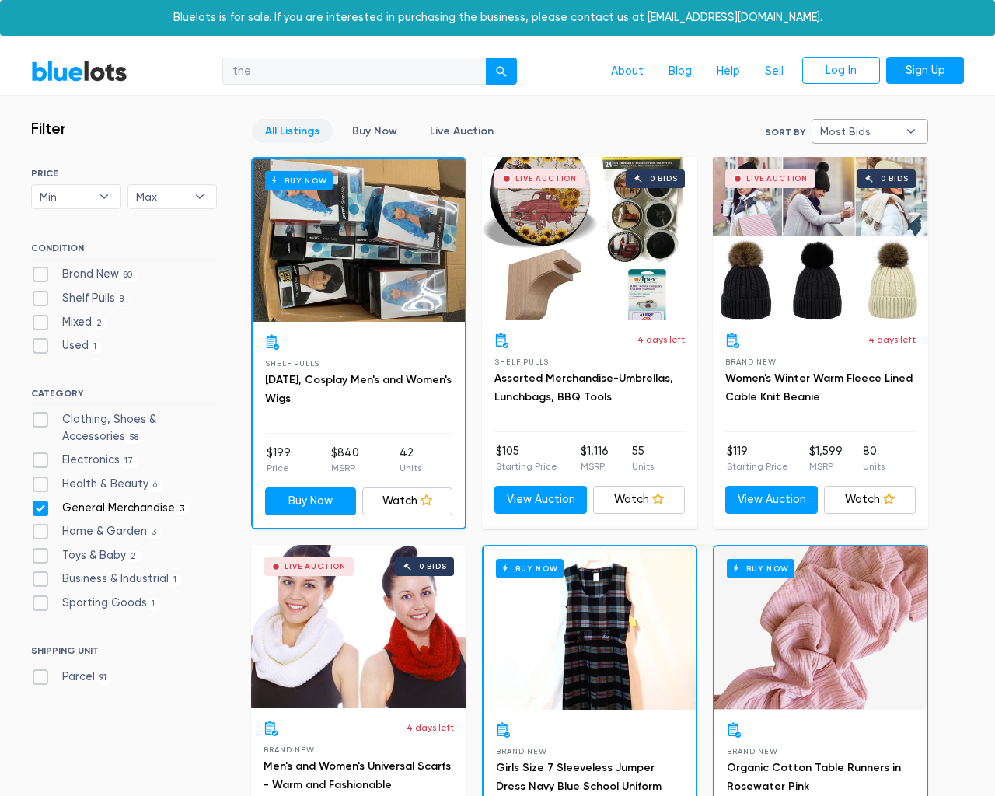
checkbox Merchandise"] "false"
checkbox Garden"] "false"
checkbox Baby"] "false"
checkbox Industrial"] "false"
checkbox Goods"] "false"
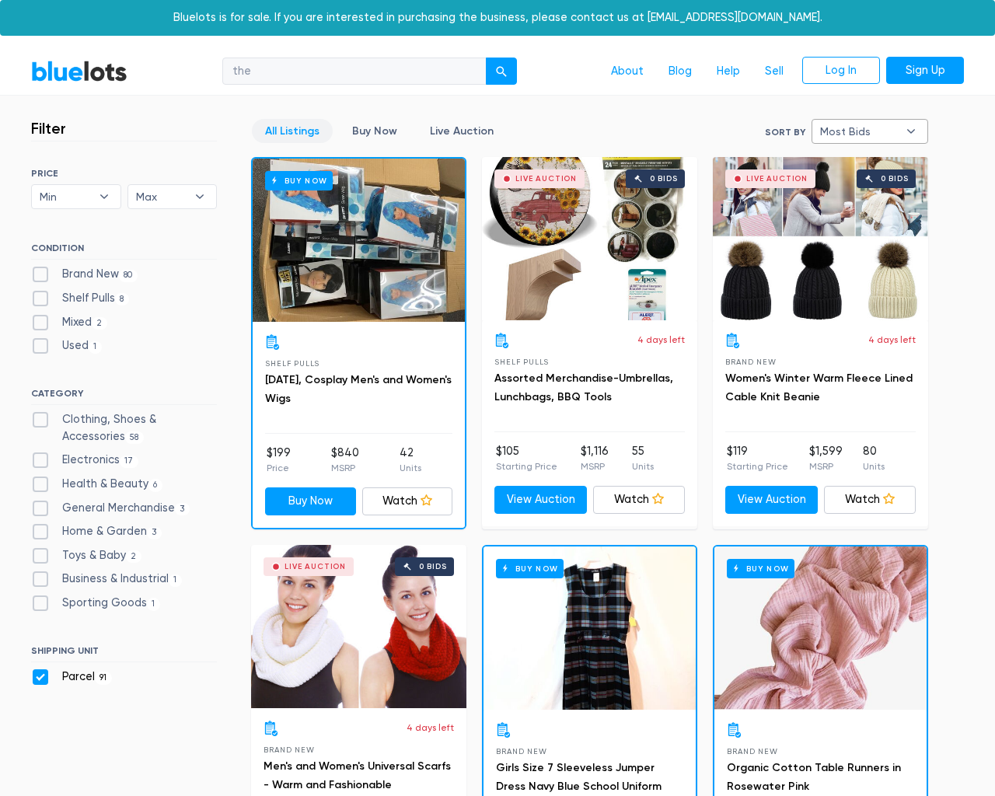
checkbox input "false"
type input "e"
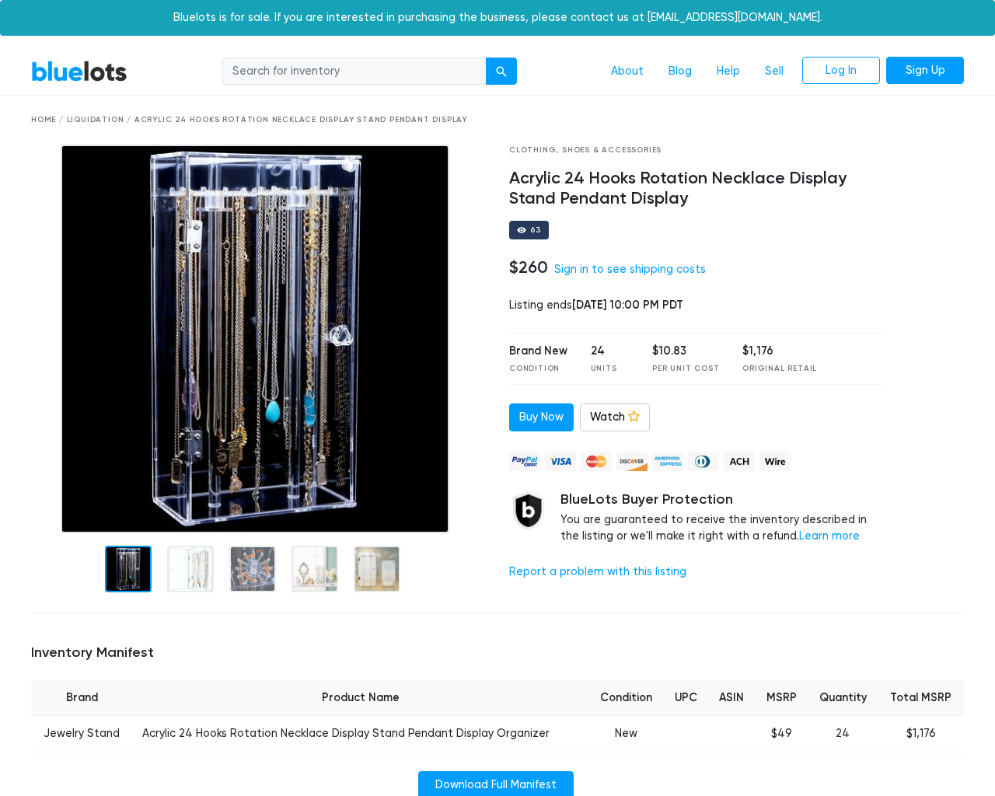
scroll to position [1109, 0]
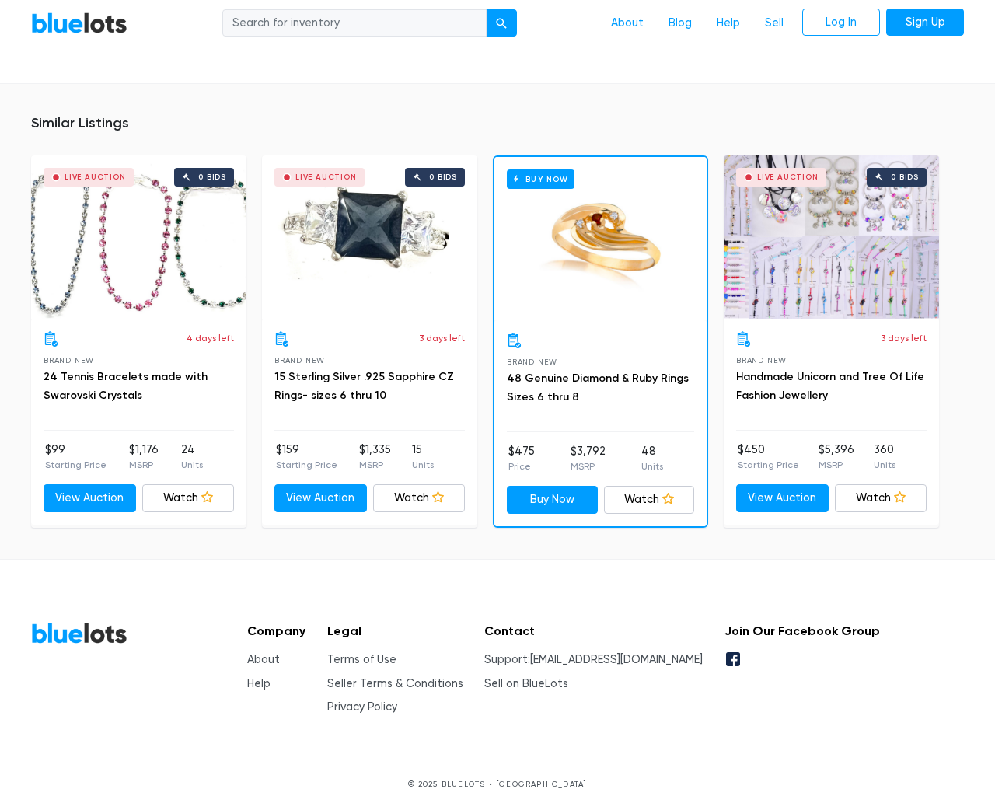
type input "the"
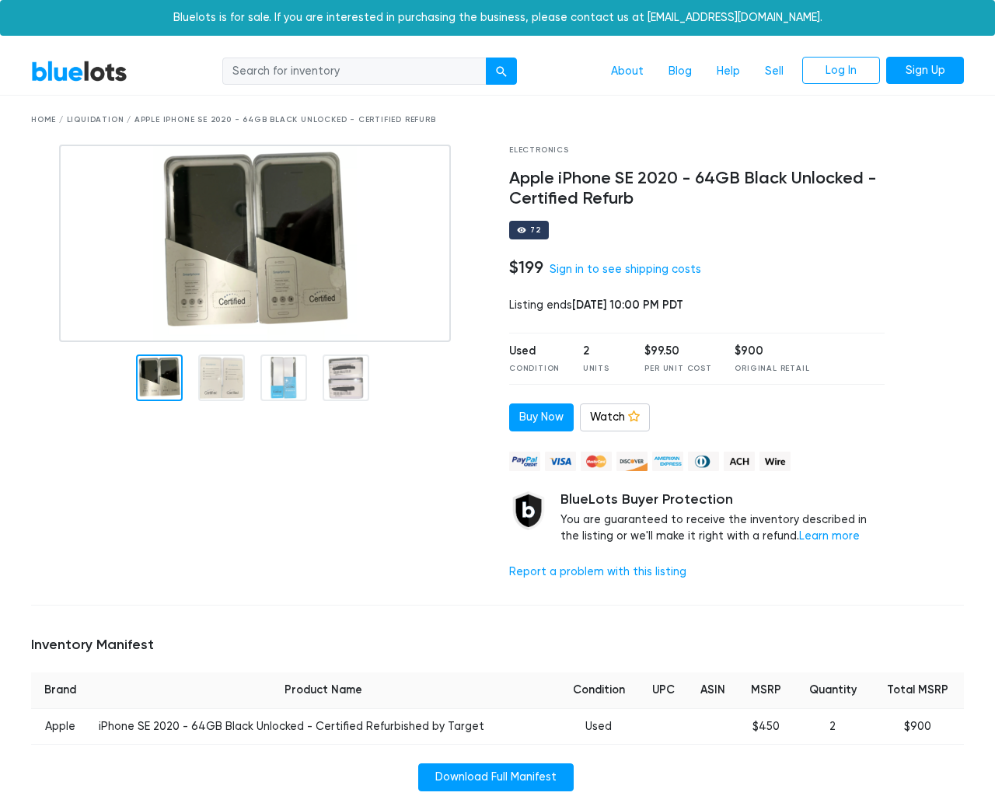
scroll to position [967, 0]
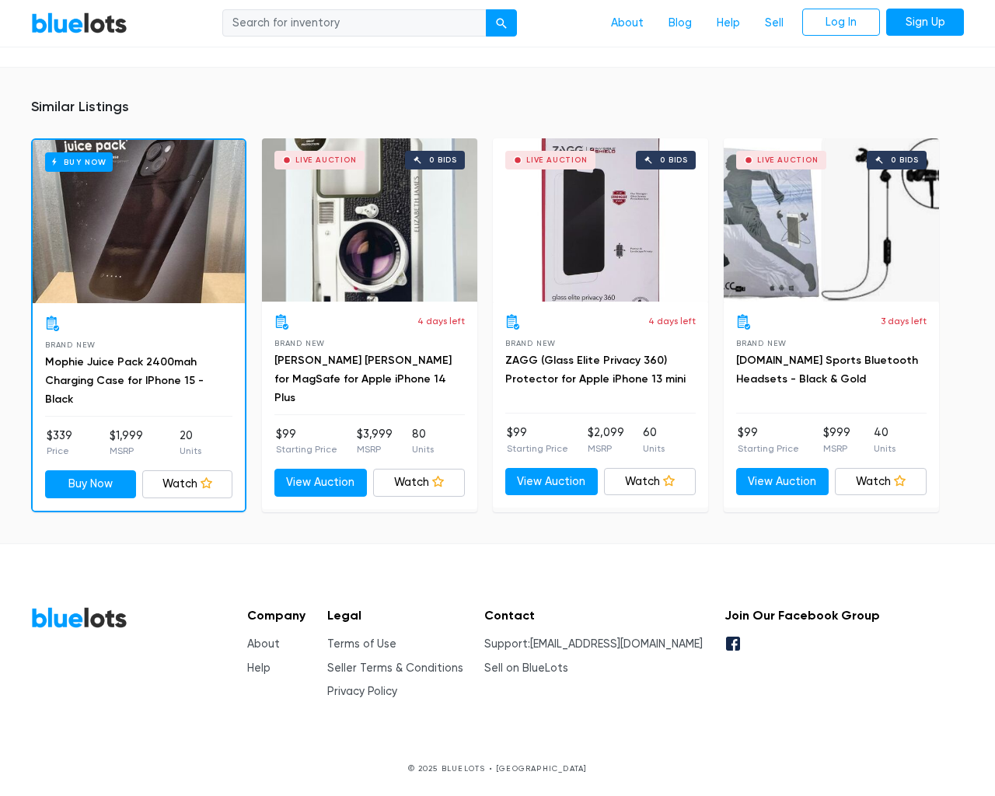
type input "the"
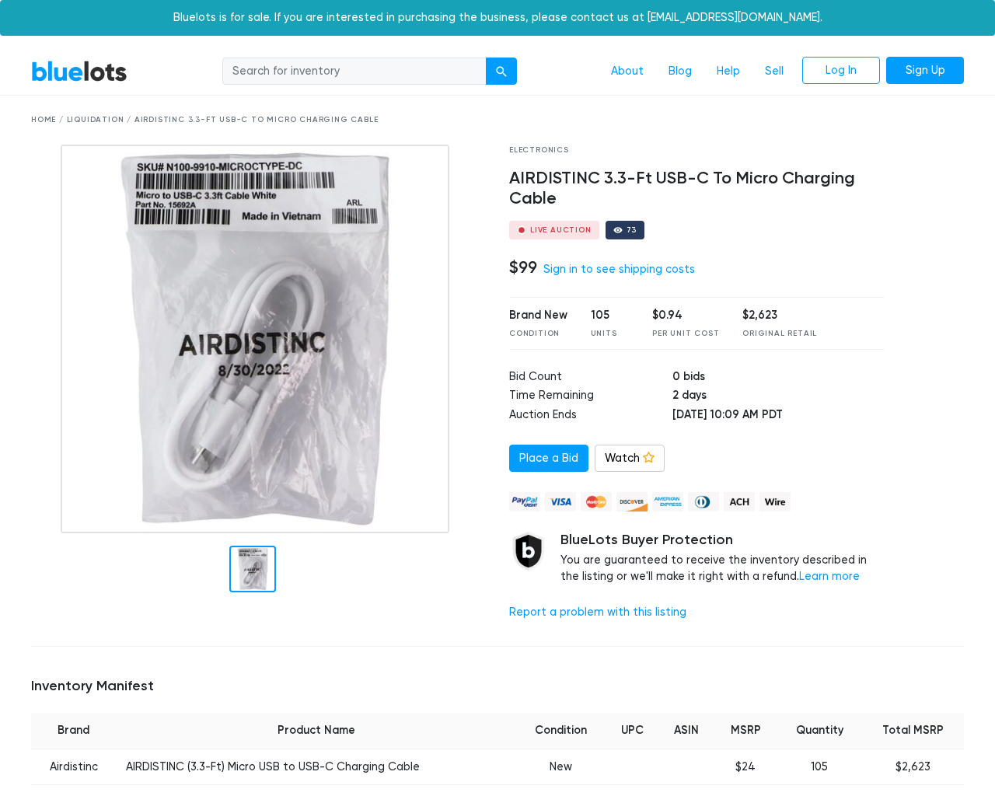
scroll to position [1021, 0]
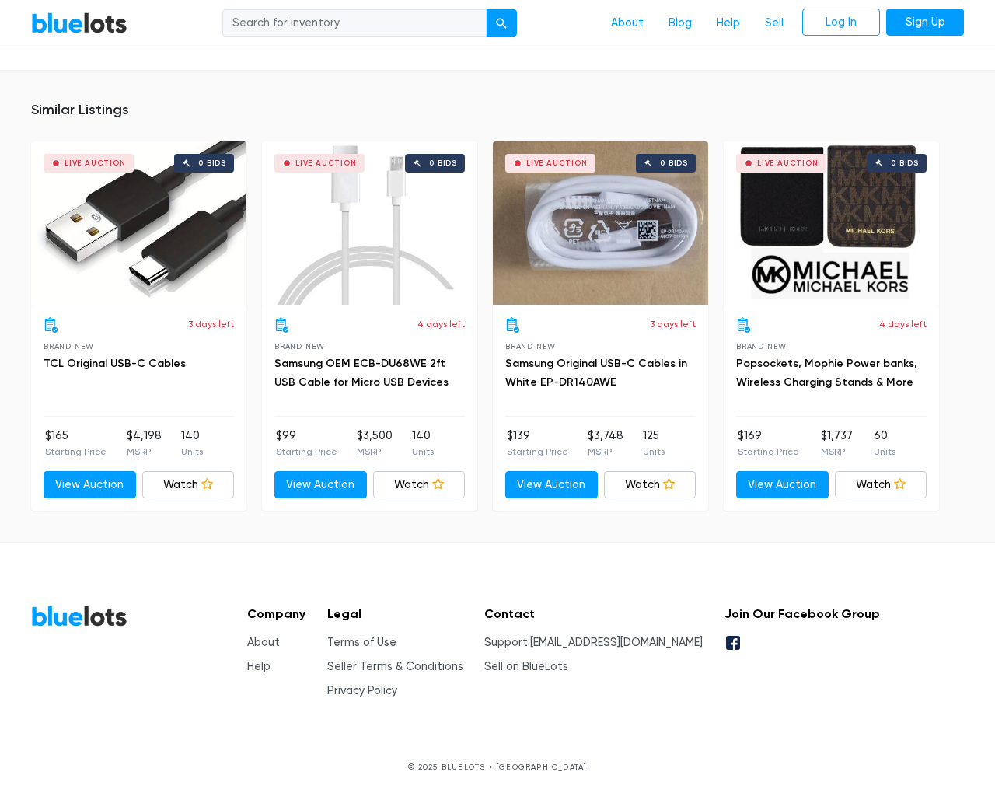
type input "the"
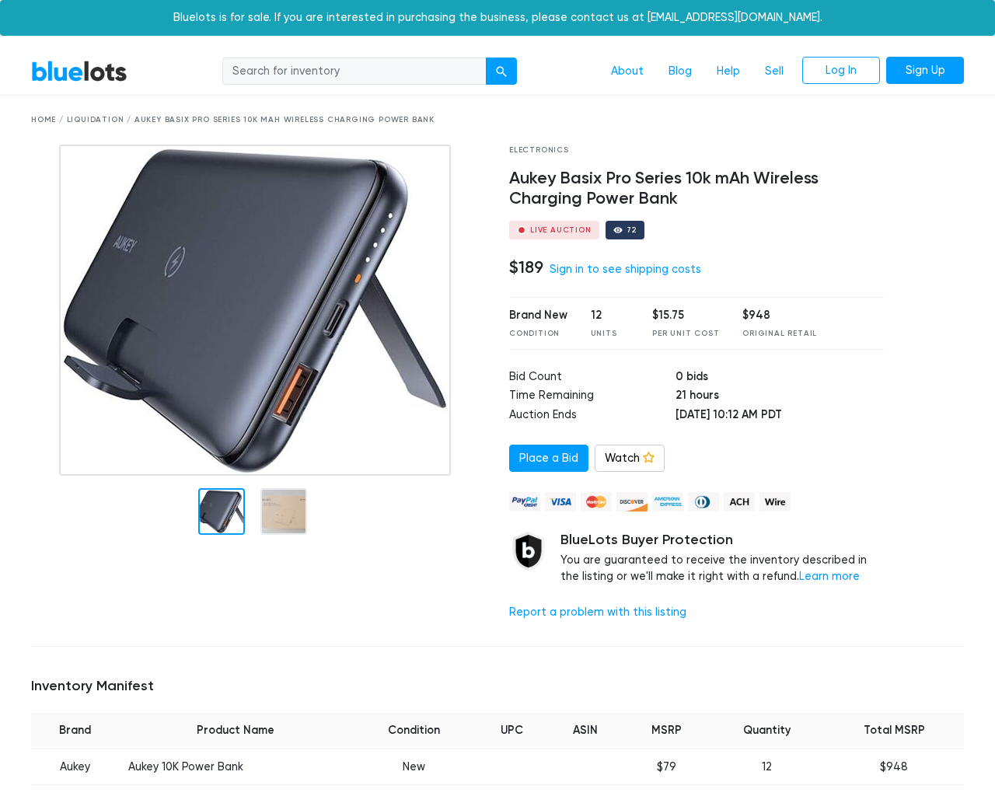
scroll to position [1173, 0]
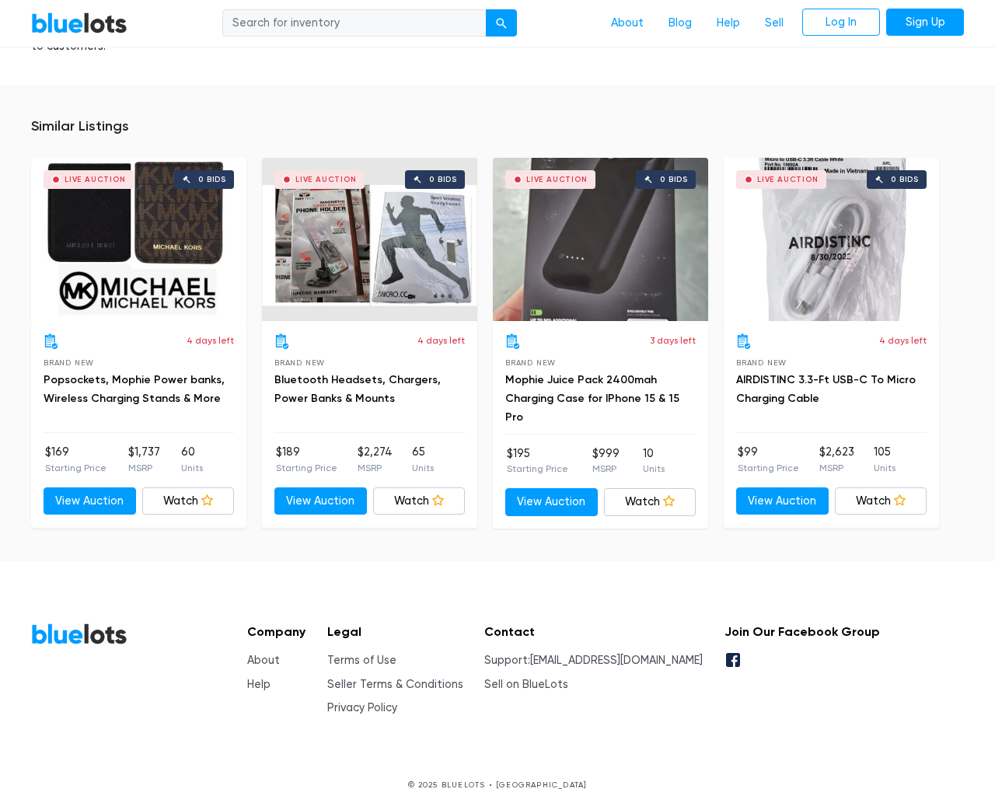
type input "the"
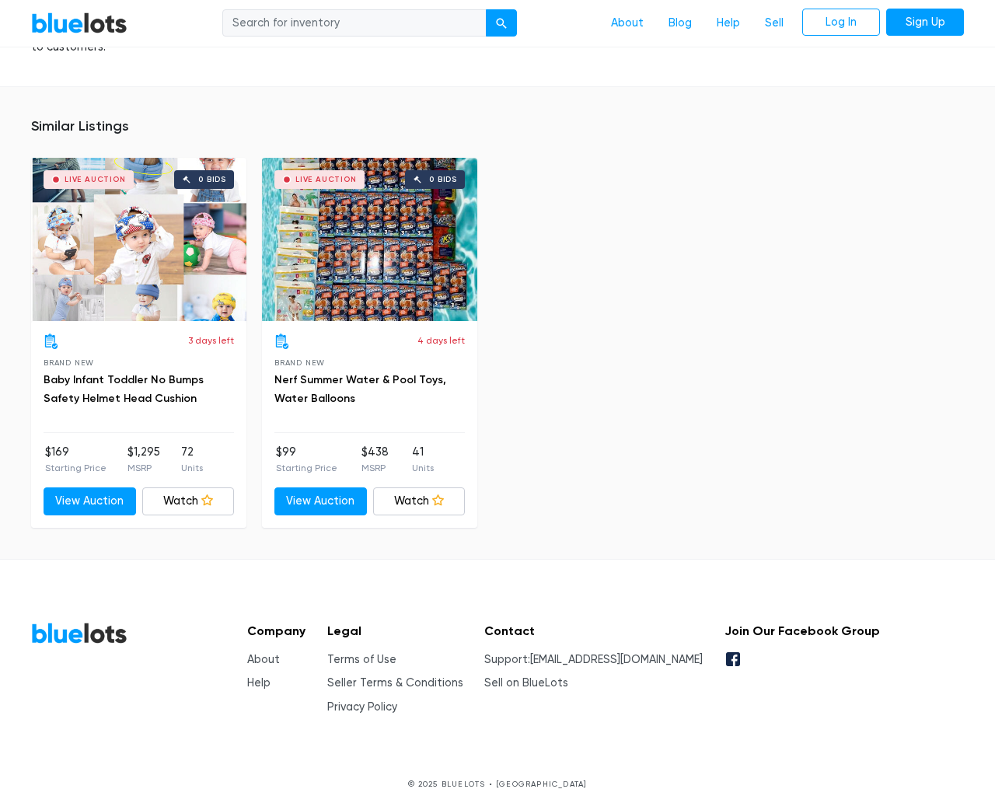
scroll to position [1180, 0]
type input "the"
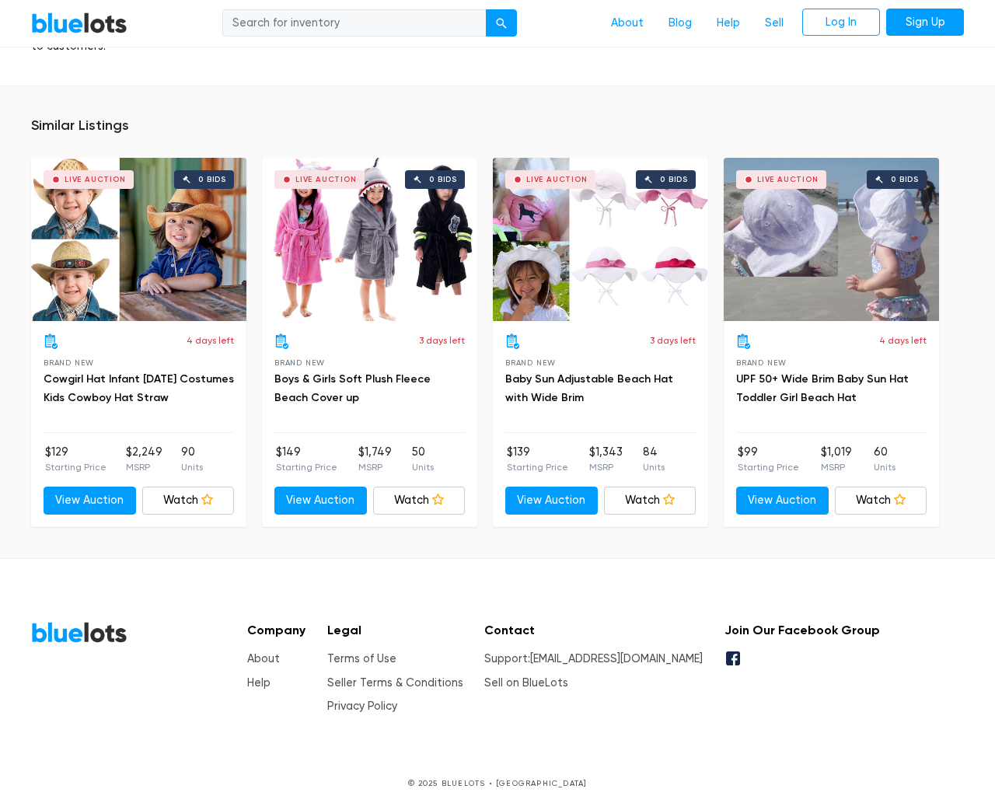
scroll to position [1051, 0]
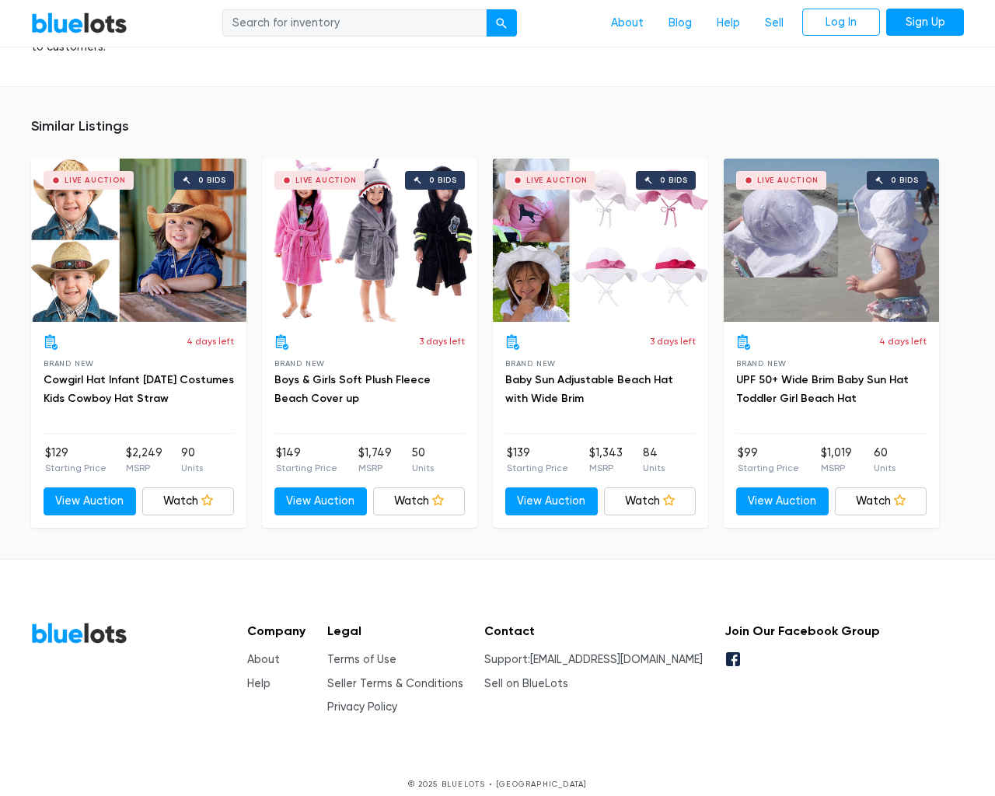
type input "the"
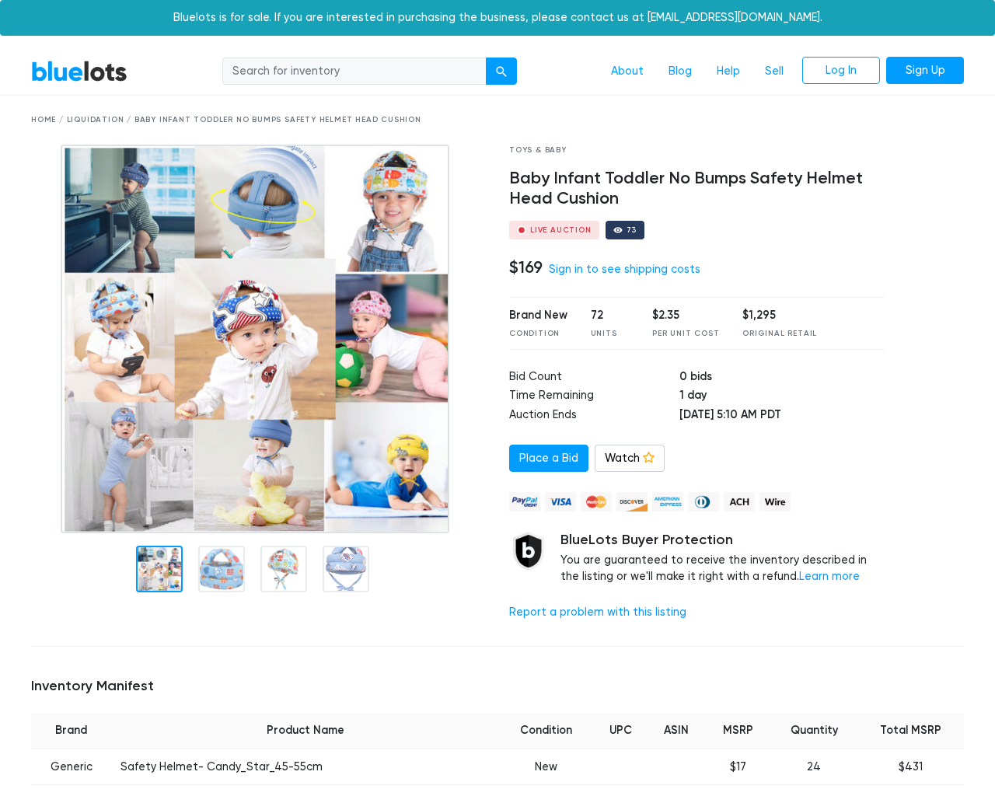
scroll to position [1180, 0]
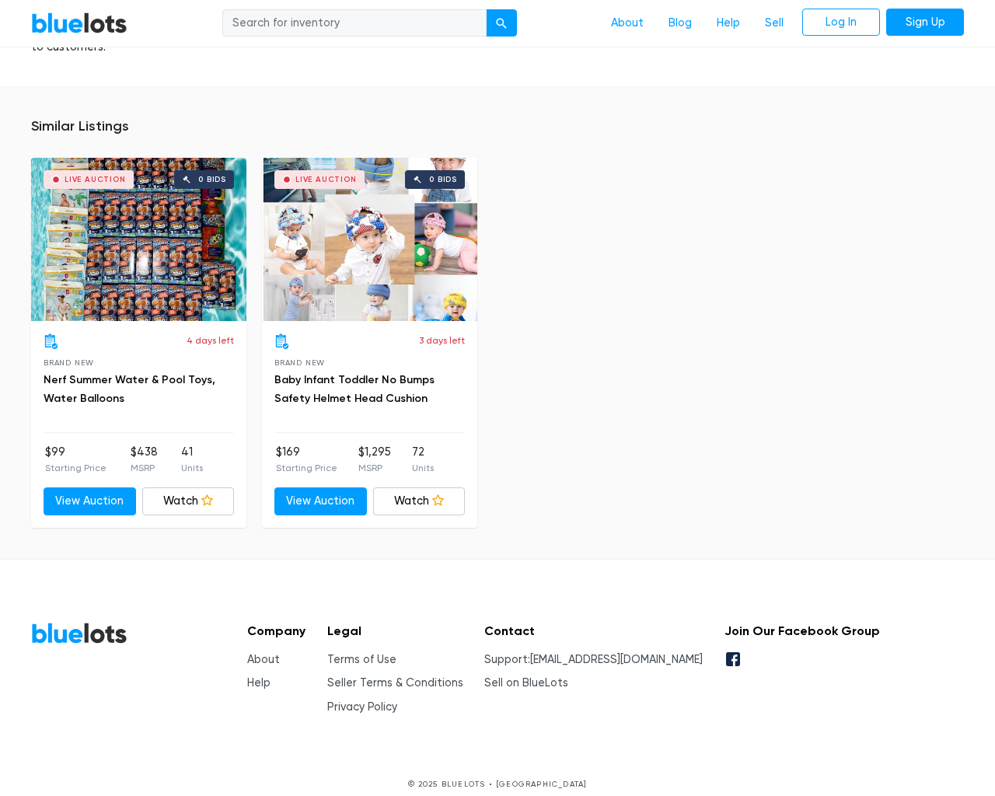
type input "the"
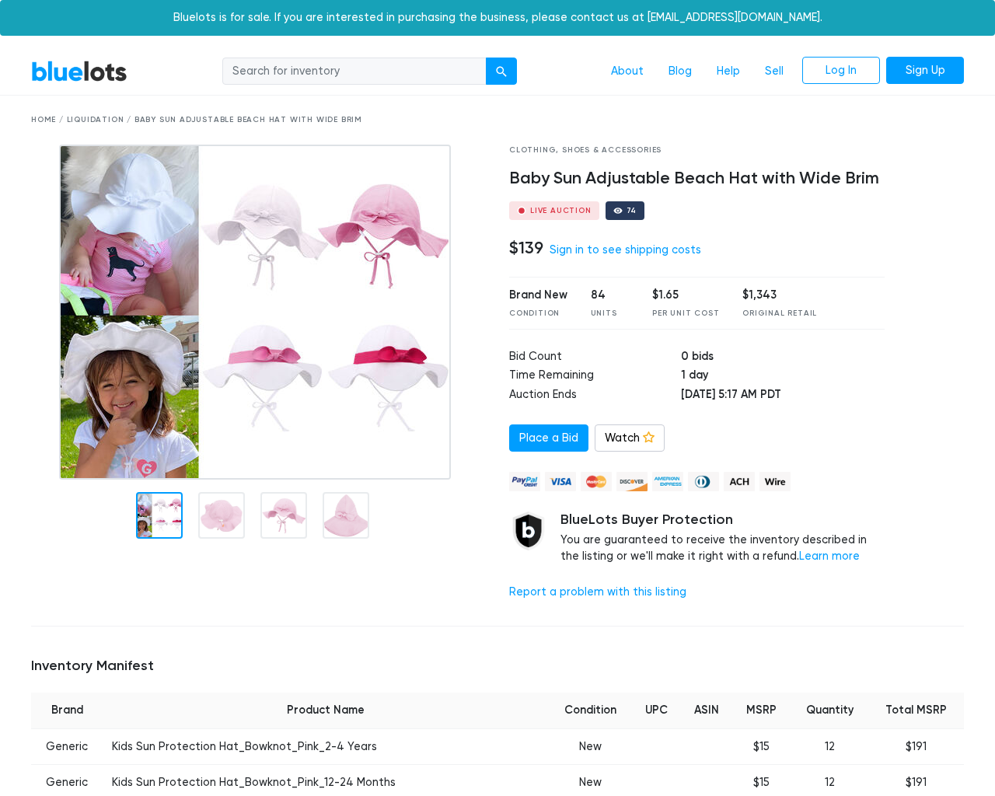
scroll to position [1235, 0]
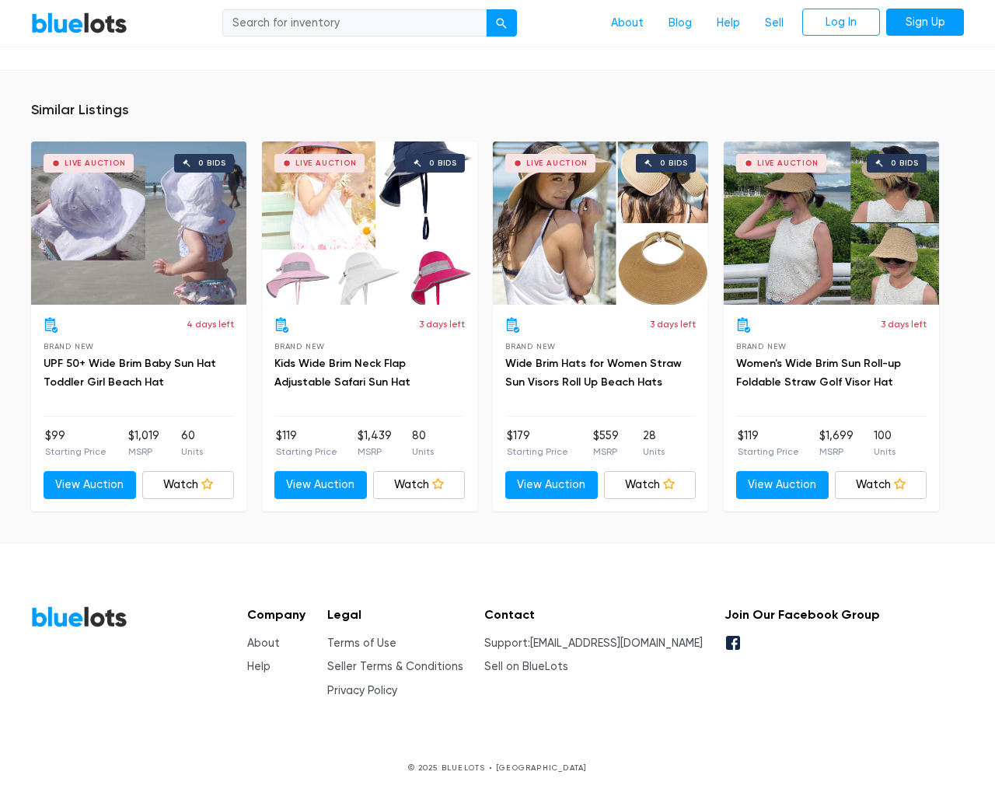
type input "the"
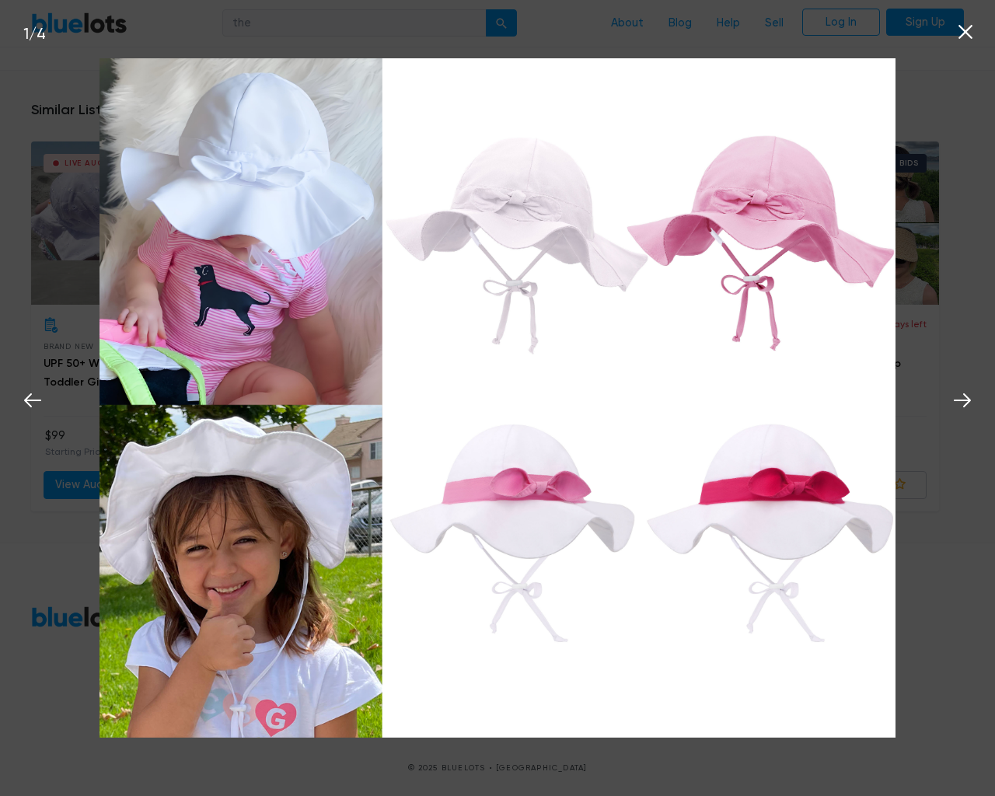
scroll to position [1236, 0]
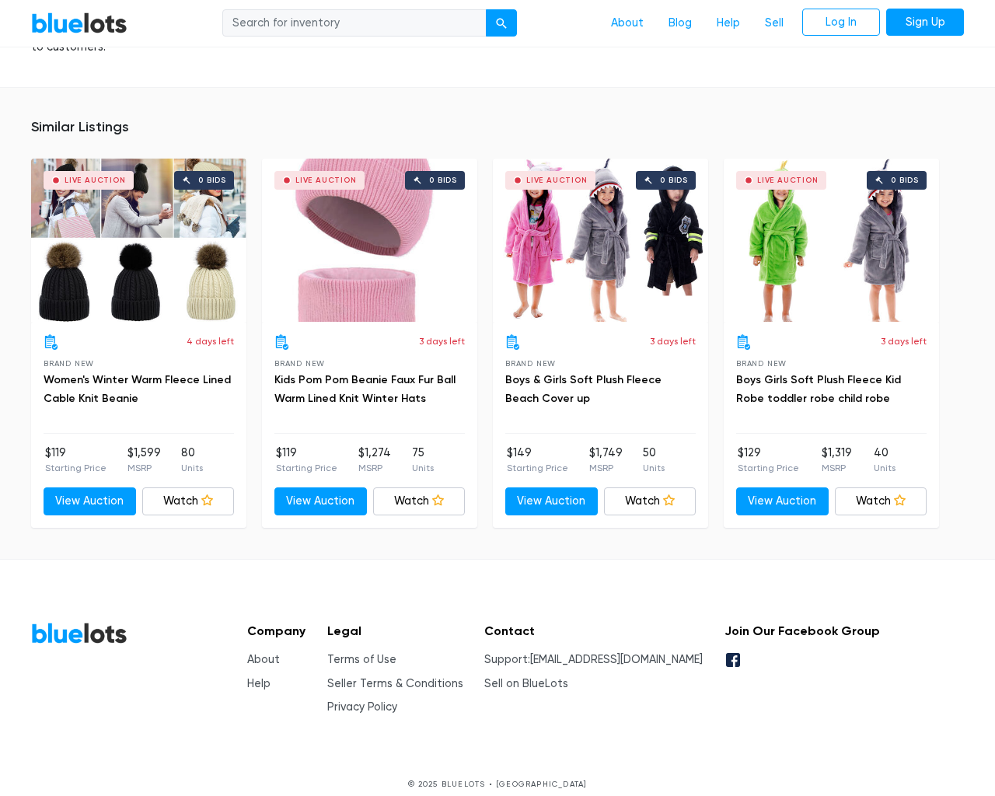
scroll to position [1323, 0]
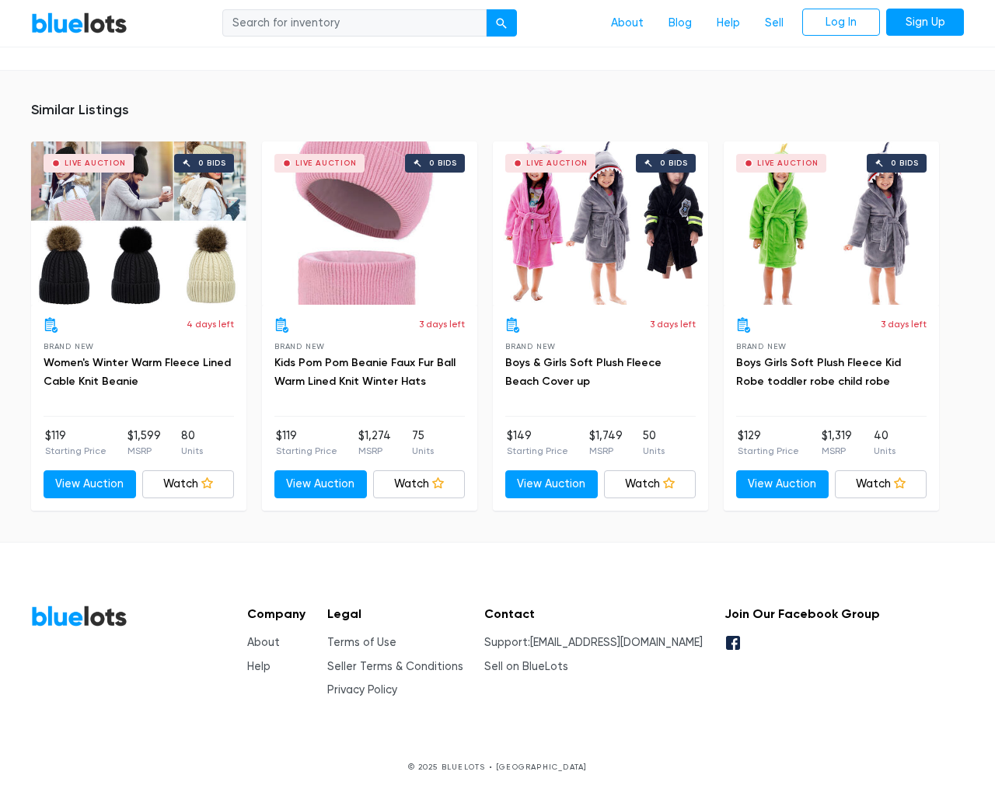
type input "the"
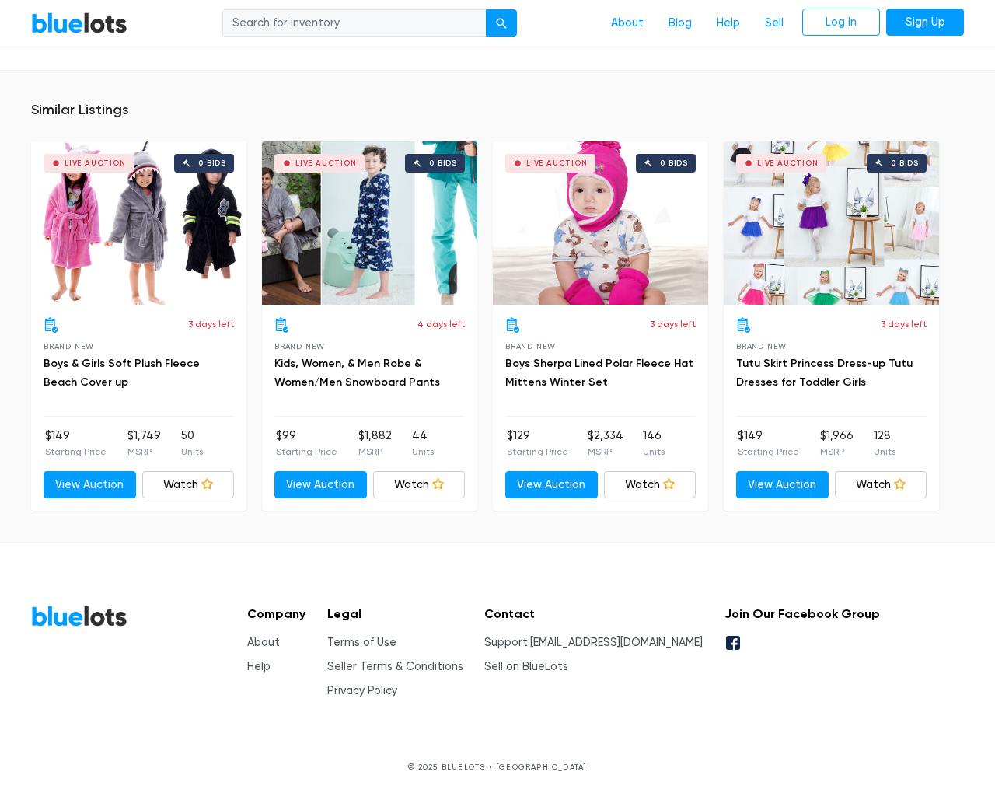
scroll to position [1060, 0]
type input "the"
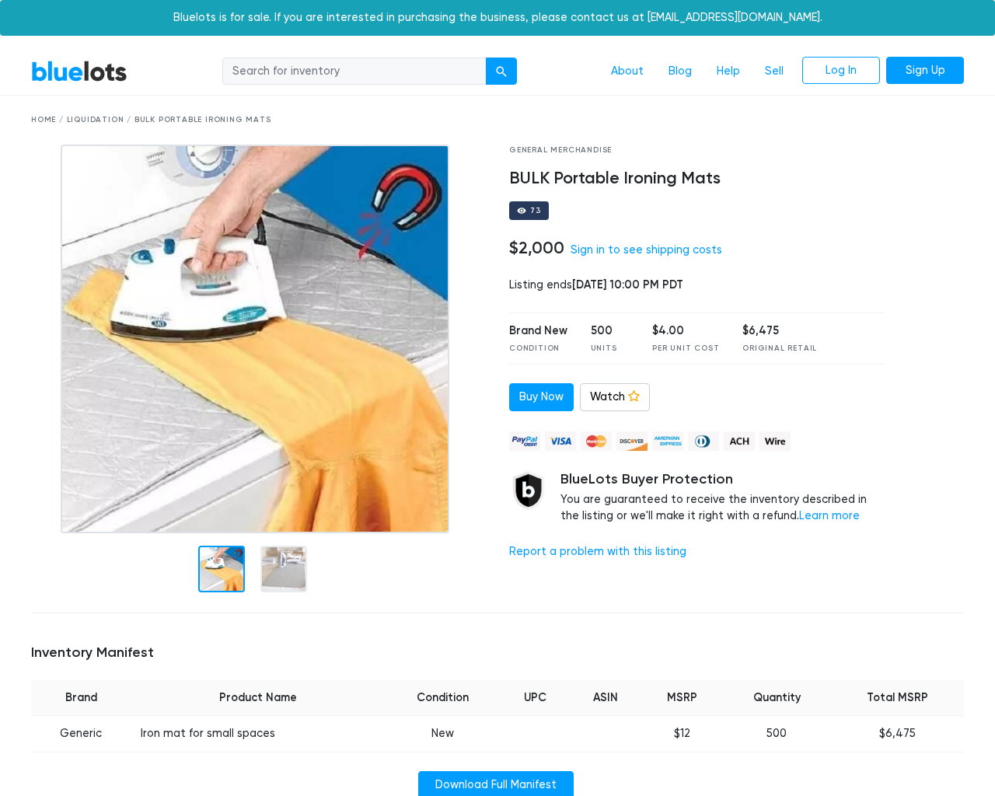
scroll to position [1009, 0]
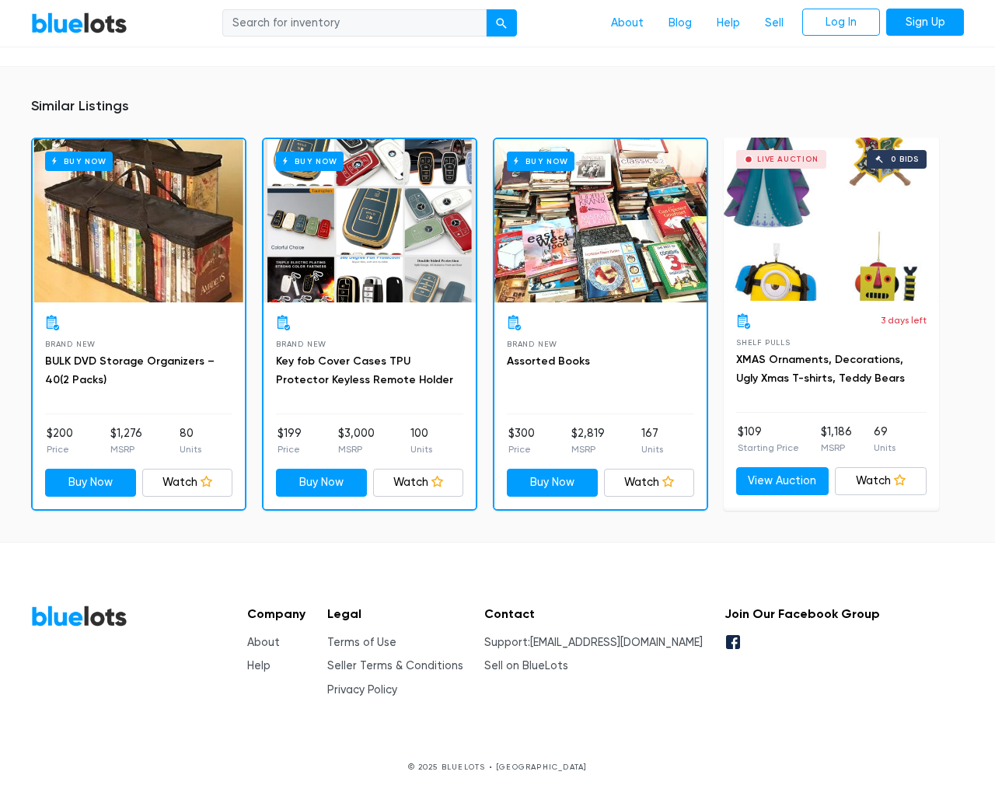
type input "the"
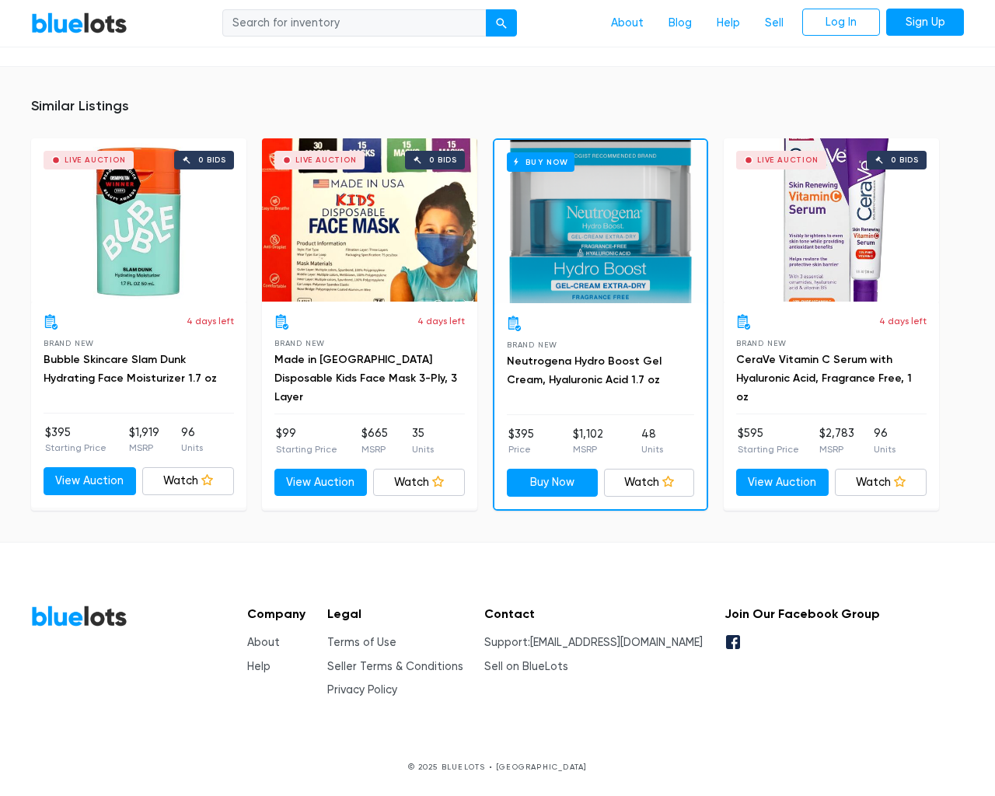
scroll to position [1265, 0]
type input "the"
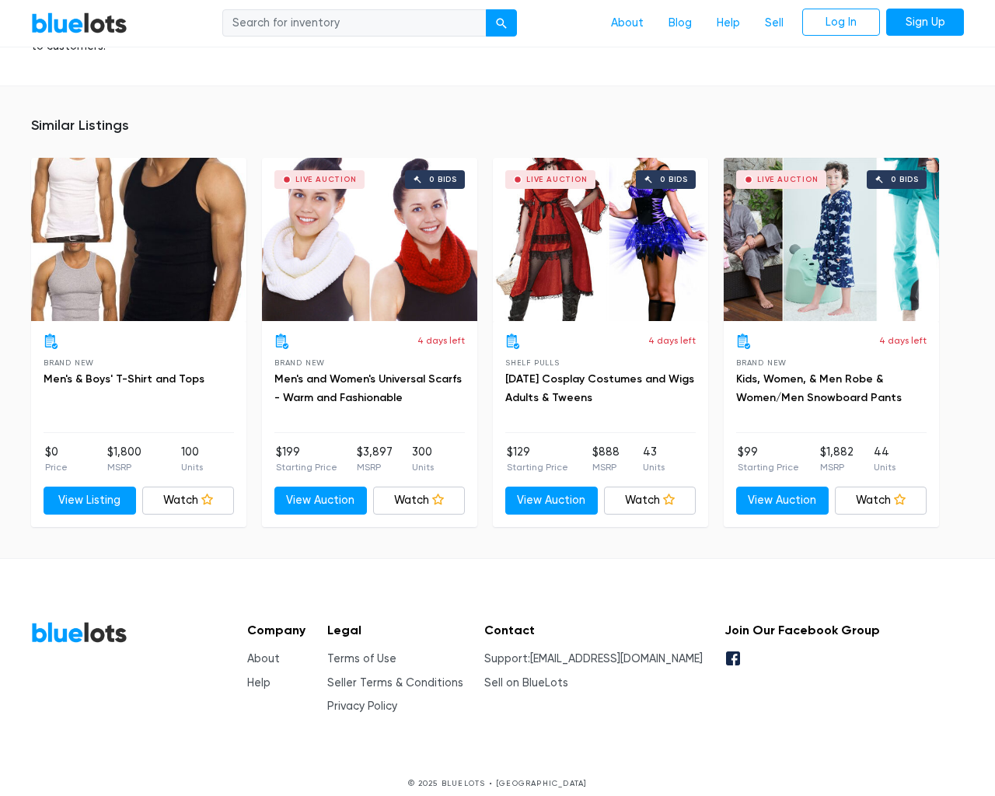
scroll to position [1038, 0]
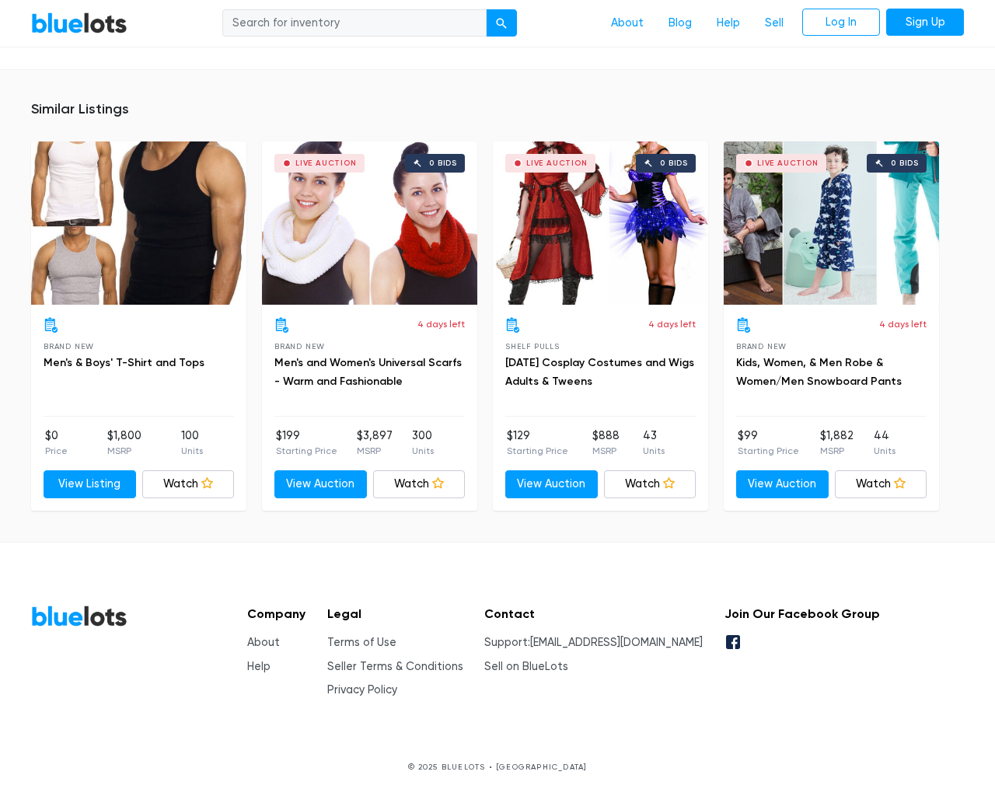
type input "the"
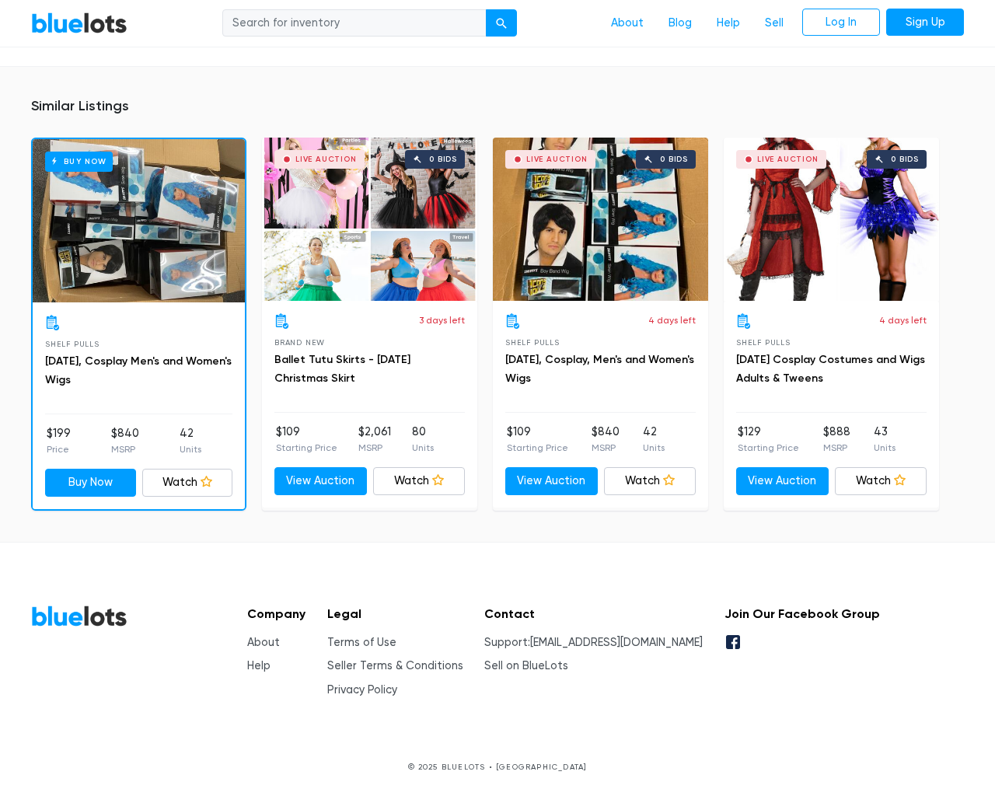
scroll to position [1007, 0]
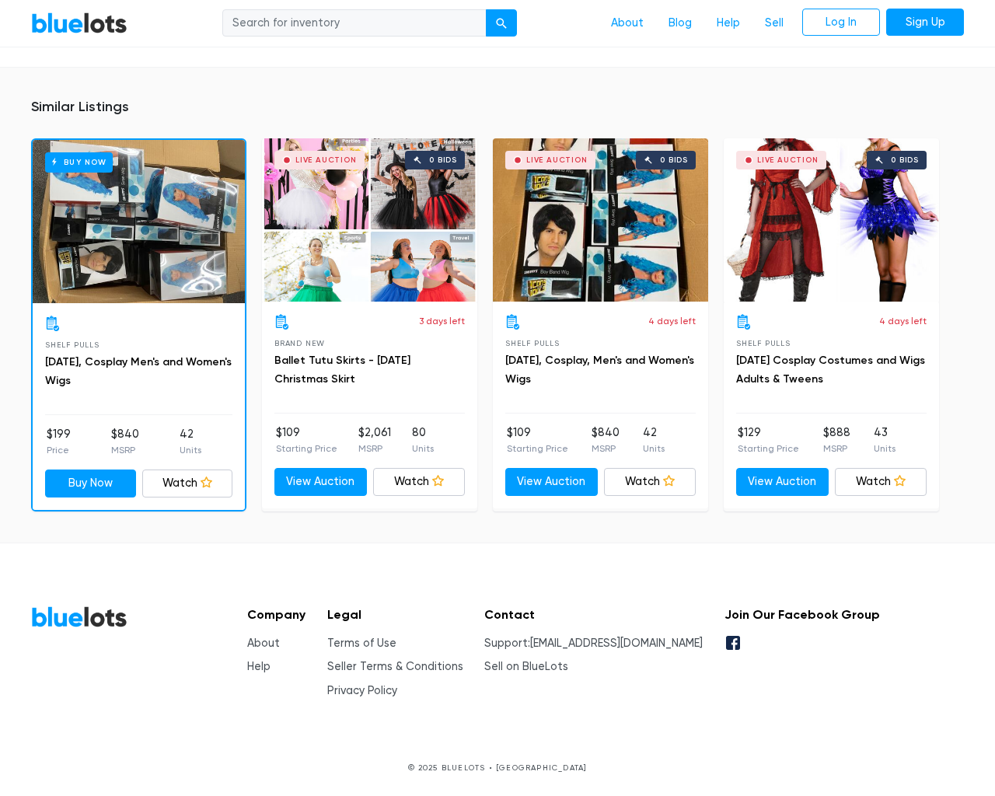
type input "the"
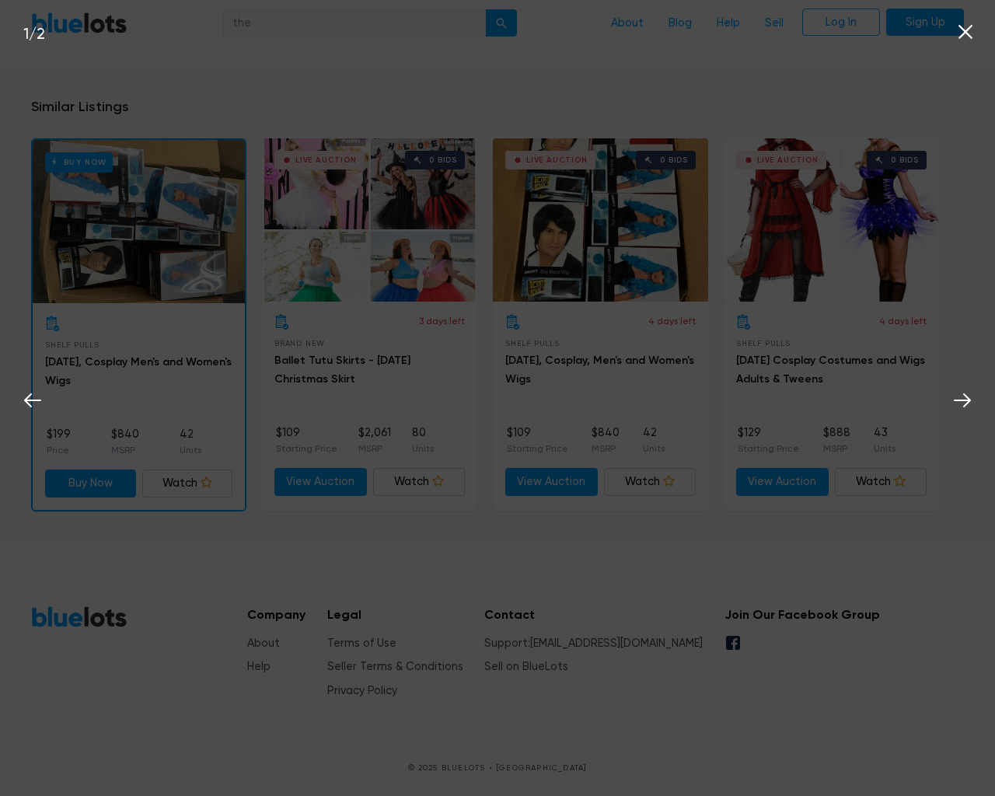
scroll to position [1008, 0]
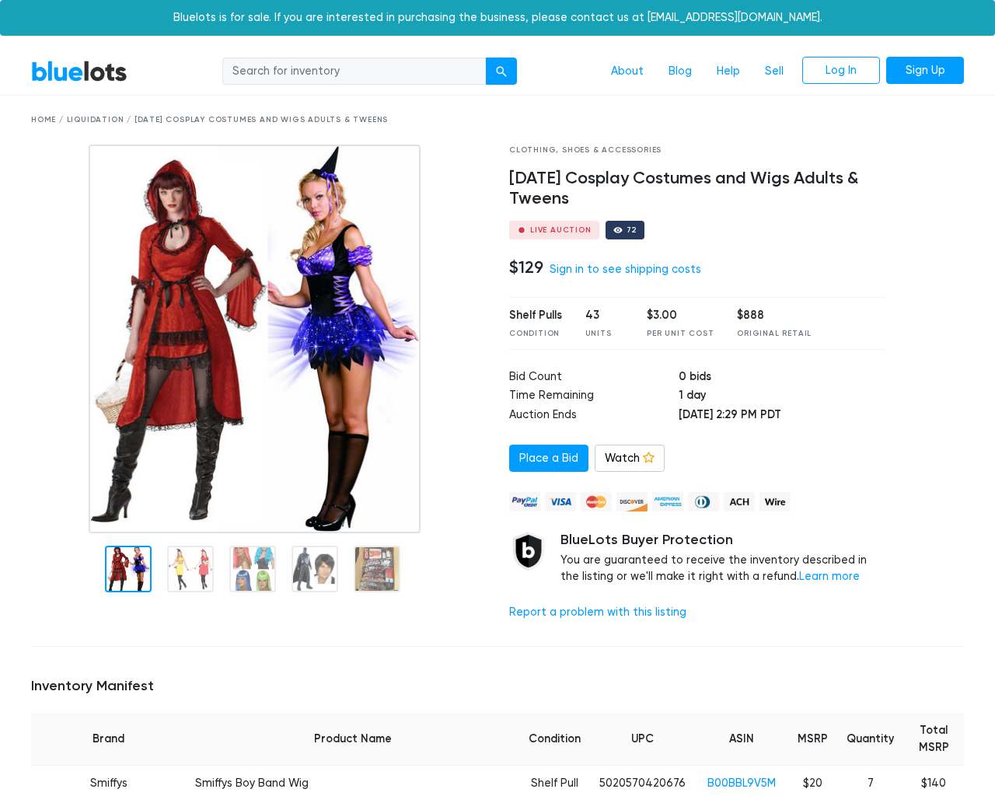
scroll to position [1526, 0]
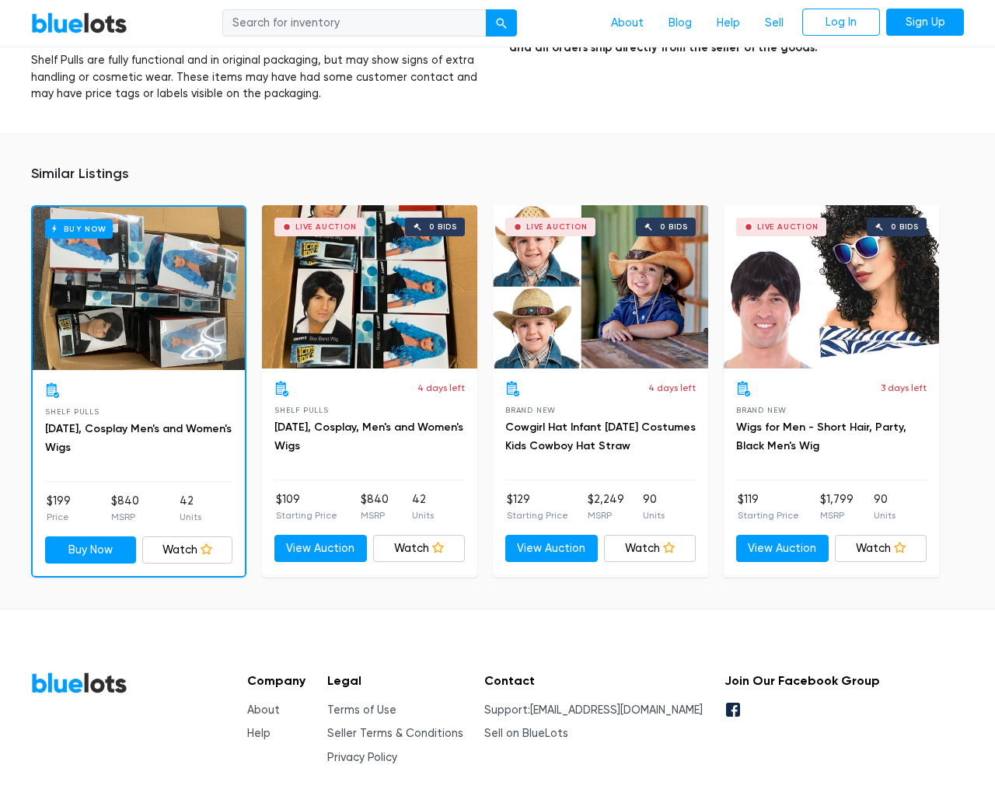
type input "the"
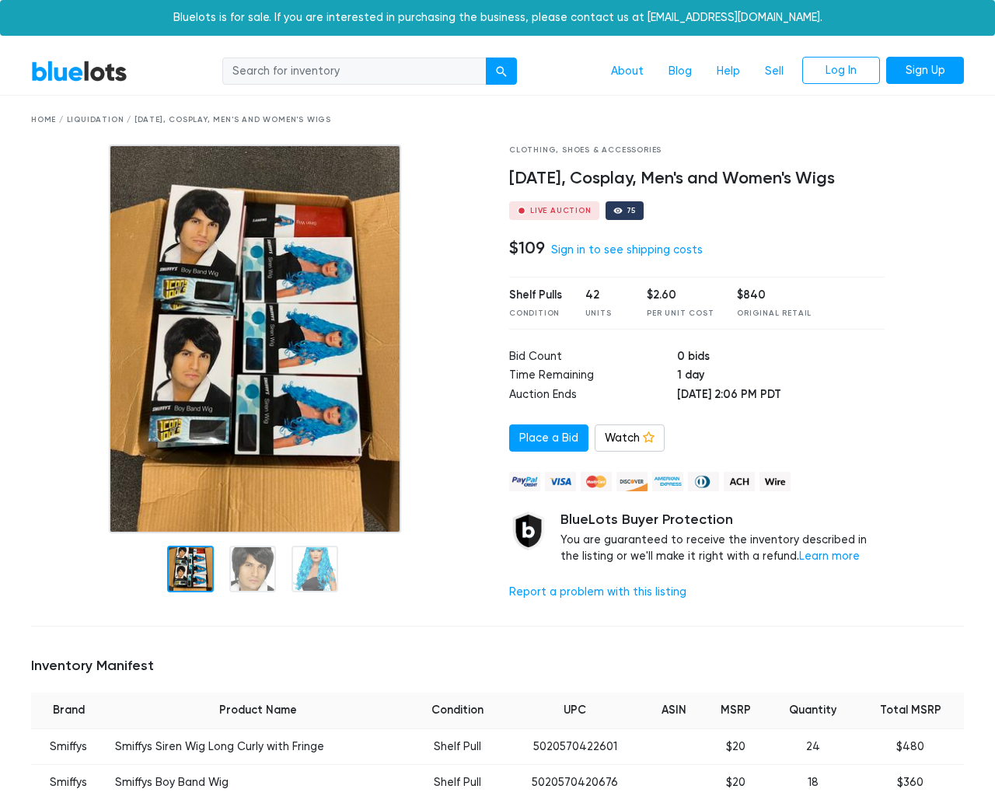
scroll to position [1023, 0]
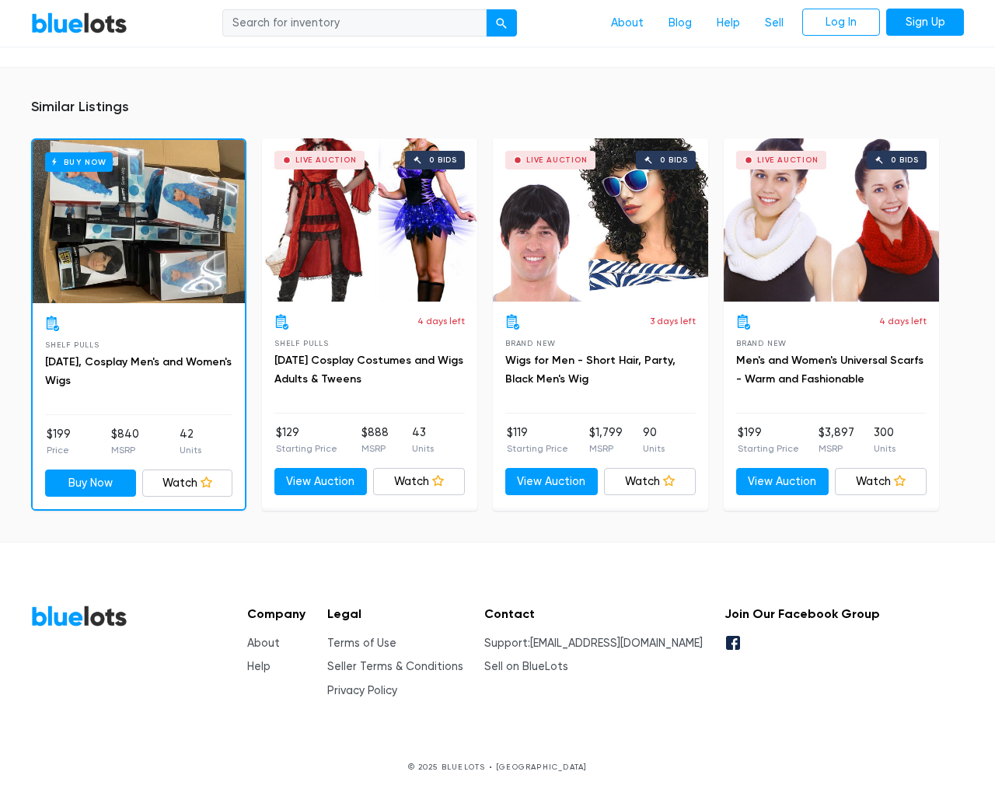
type input "the"
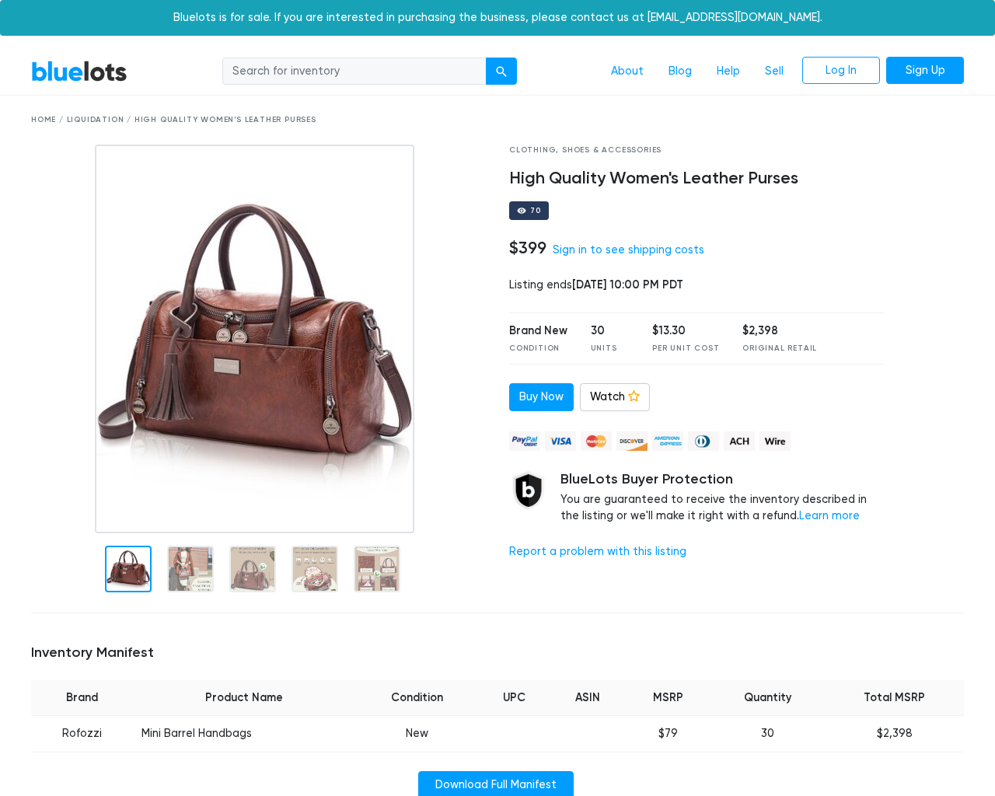
scroll to position [1025, 0]
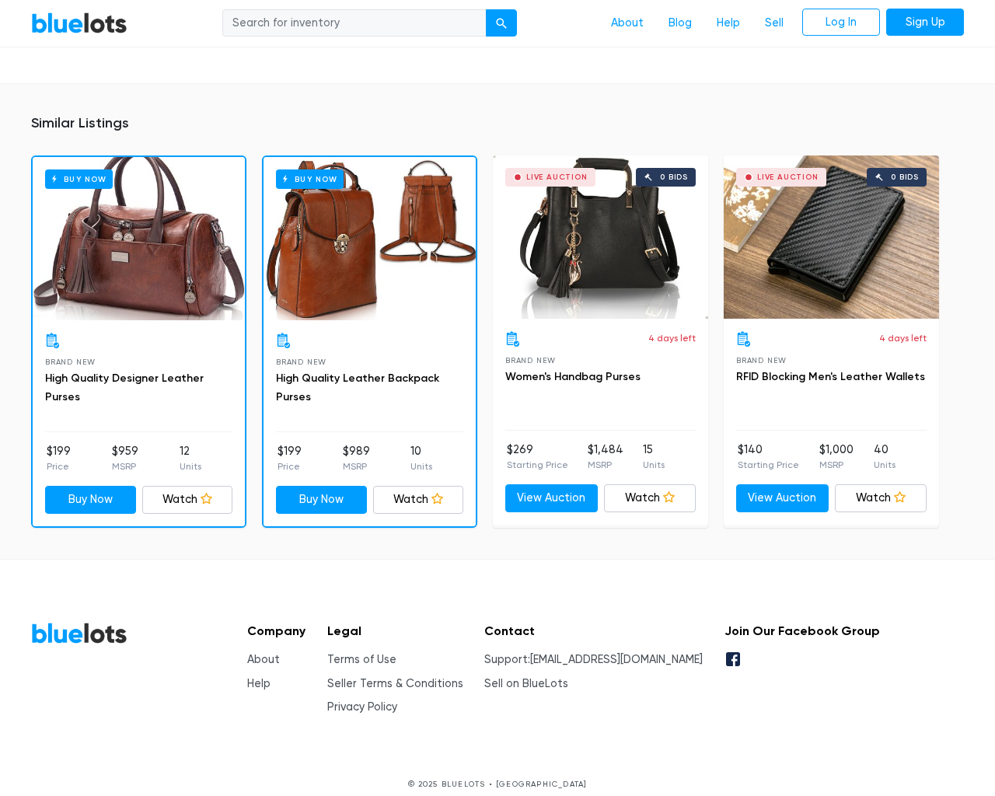
type input "the"
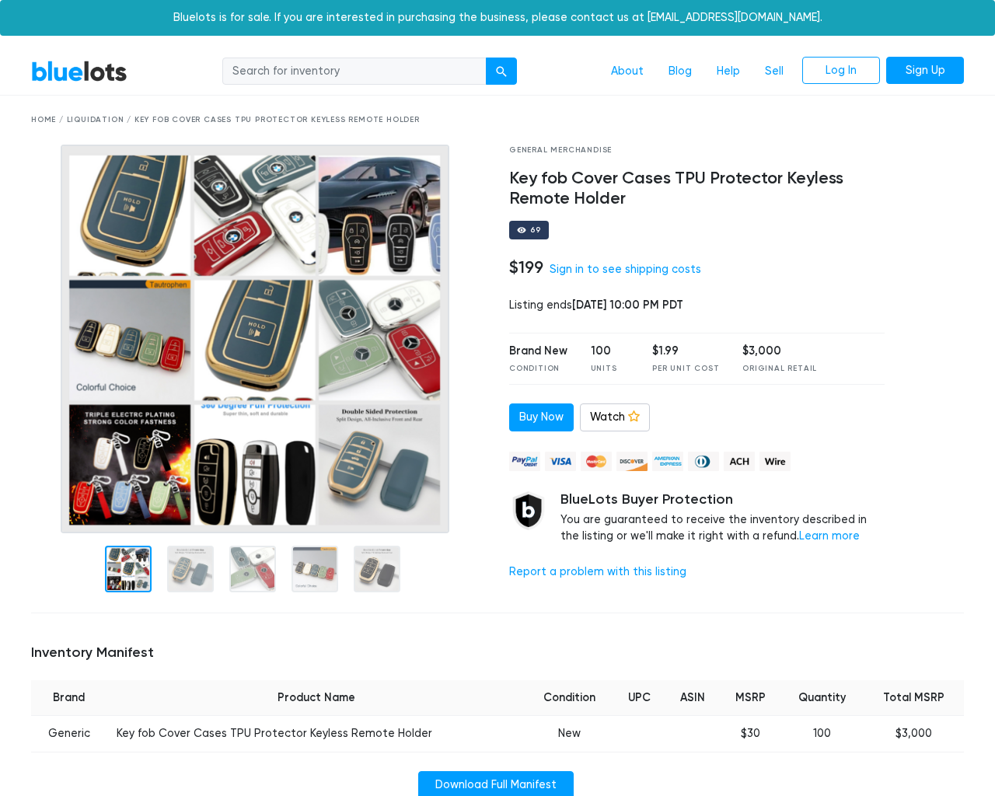
scroll to position [1076, 0]
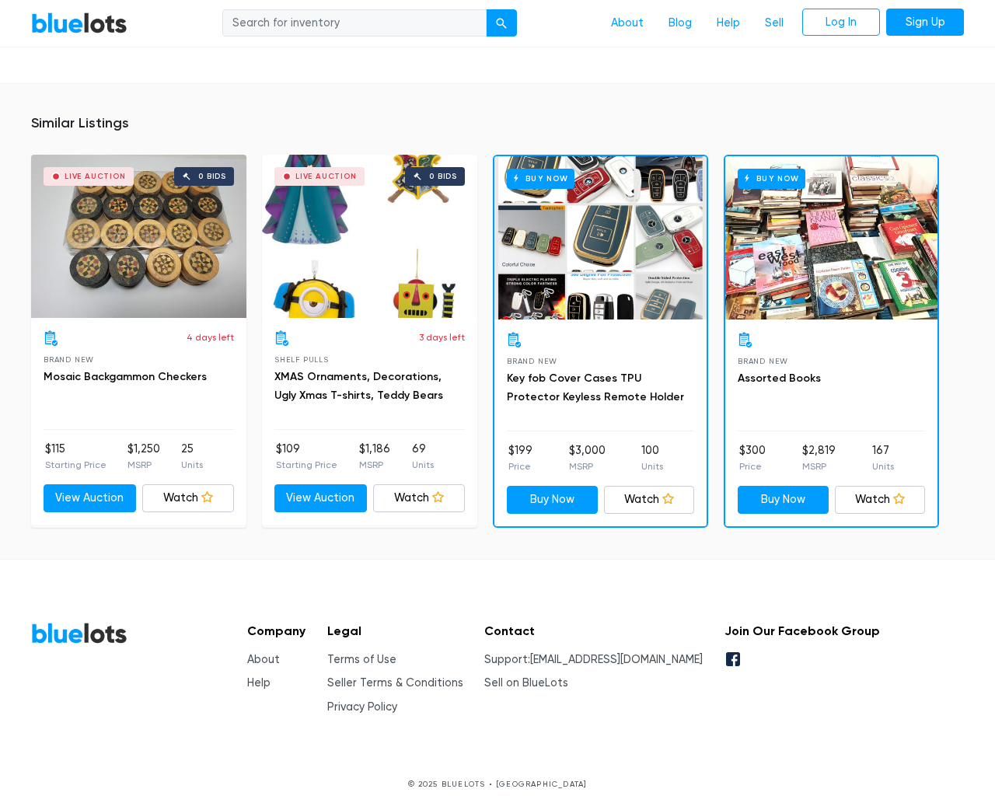
type input "the"
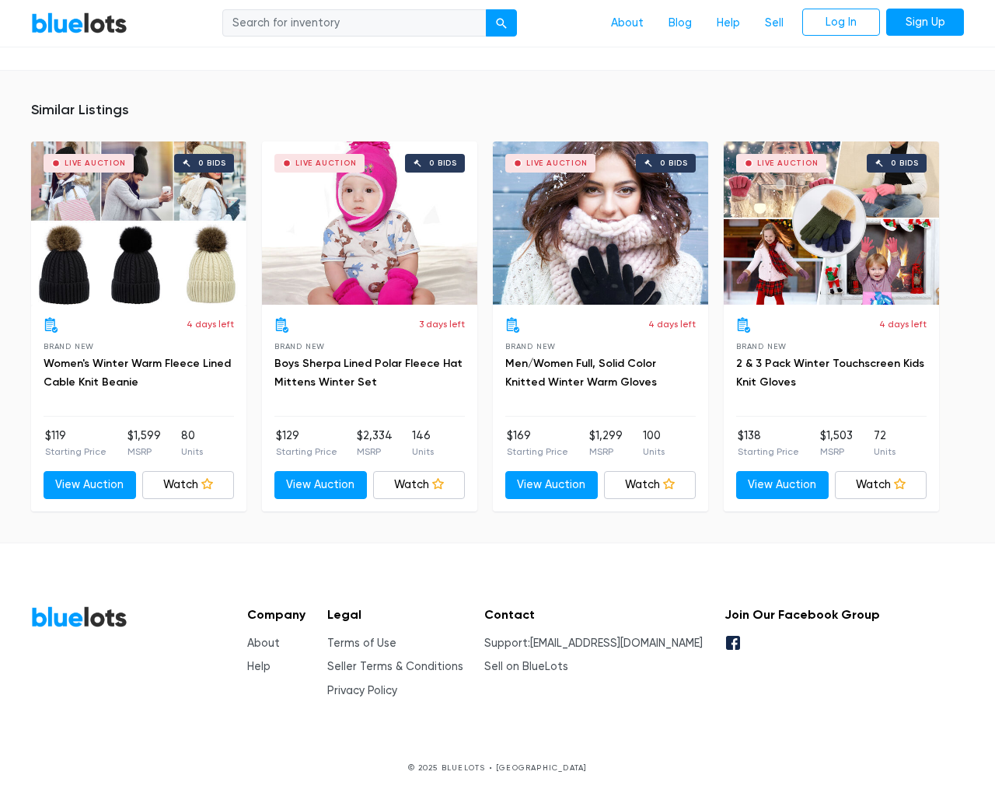
scroll to position [1023, 0]
type input "the"
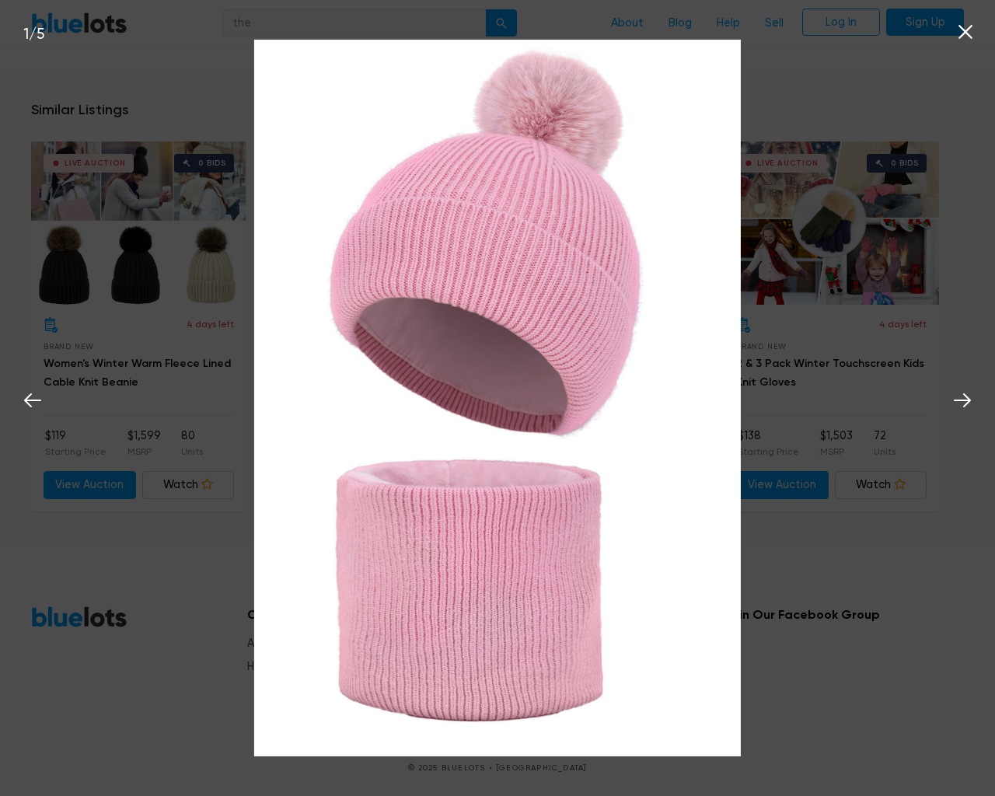
scroll to position [1024, 0]
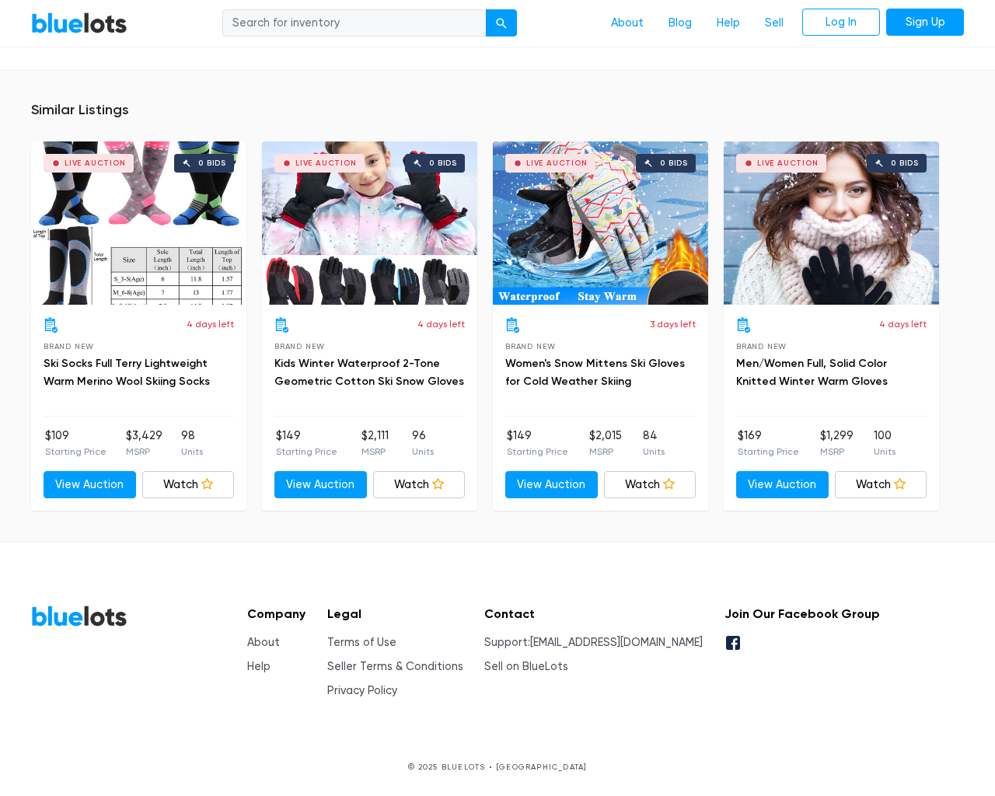
scroll to position [1311, 0]
type input "the"
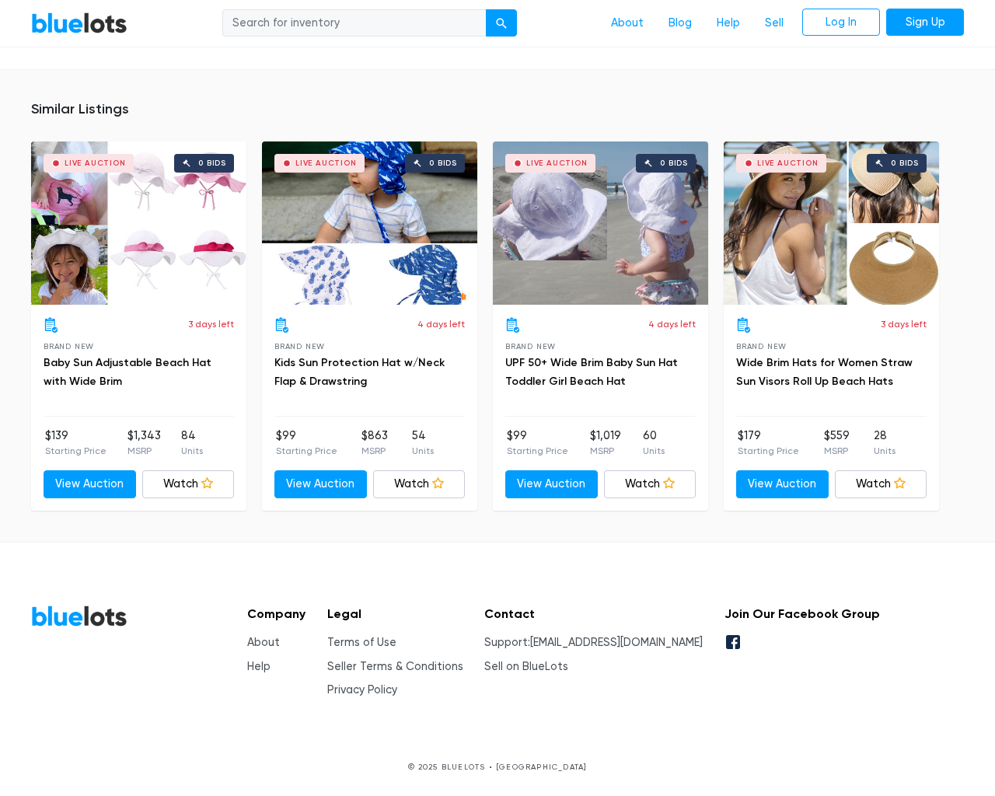
scroll to position [1348, 0]
type input "the"
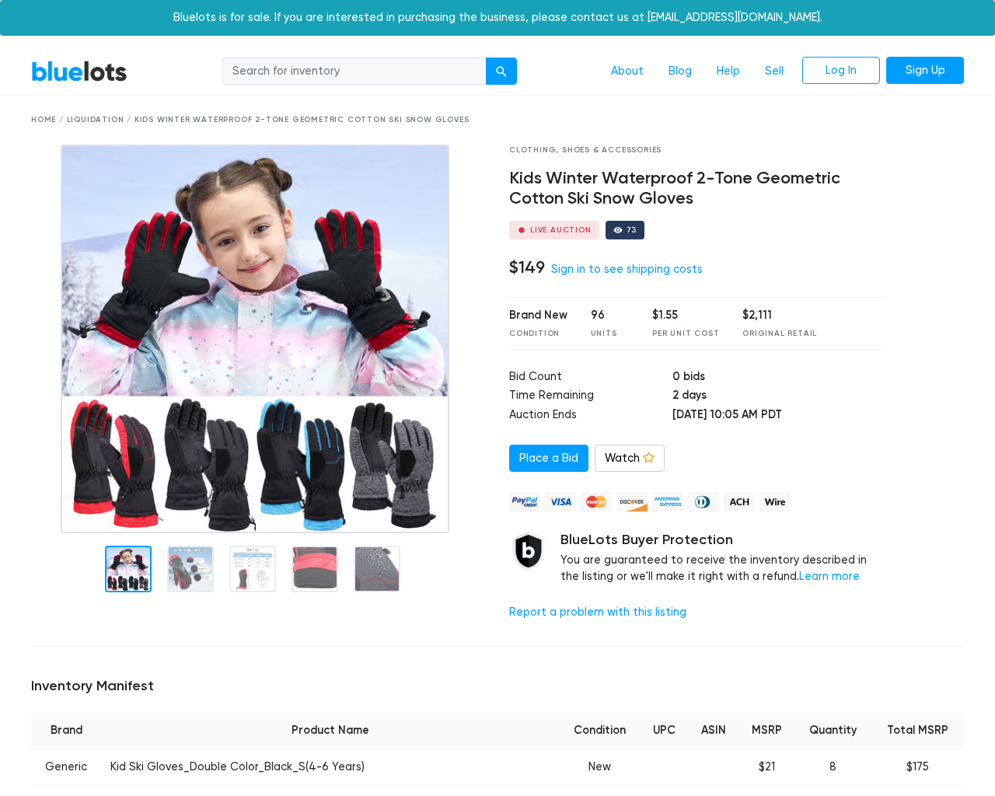
scroll to position [1470, 0]
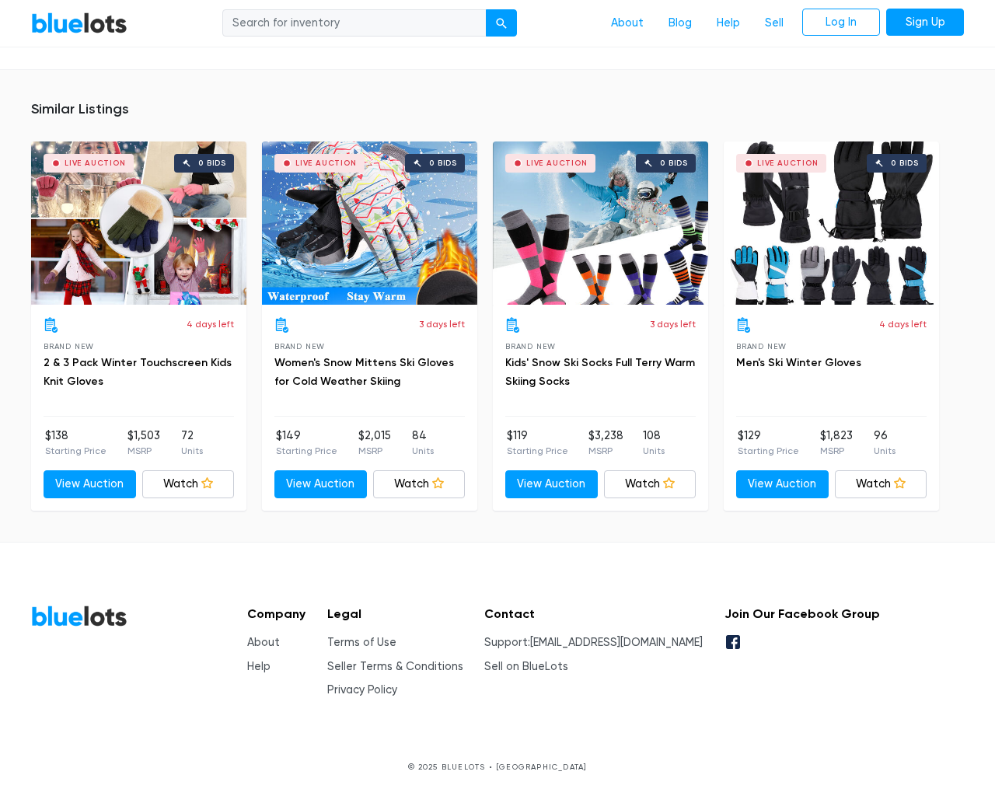
type input "the"
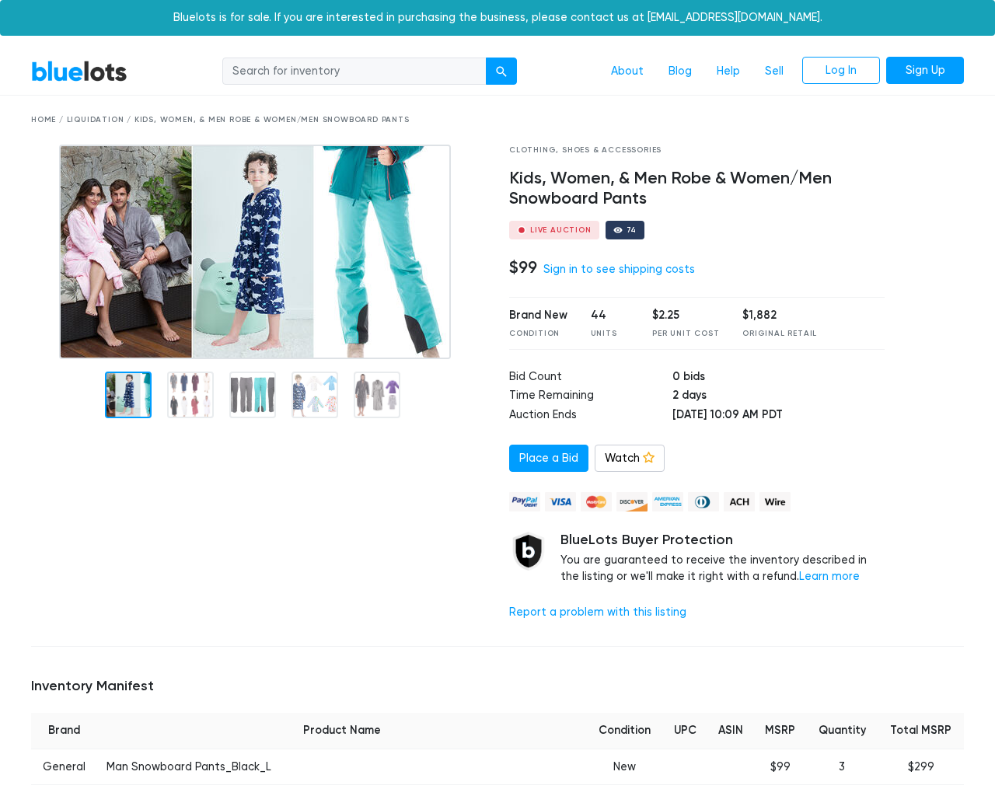
scroll to position [1787, 0]
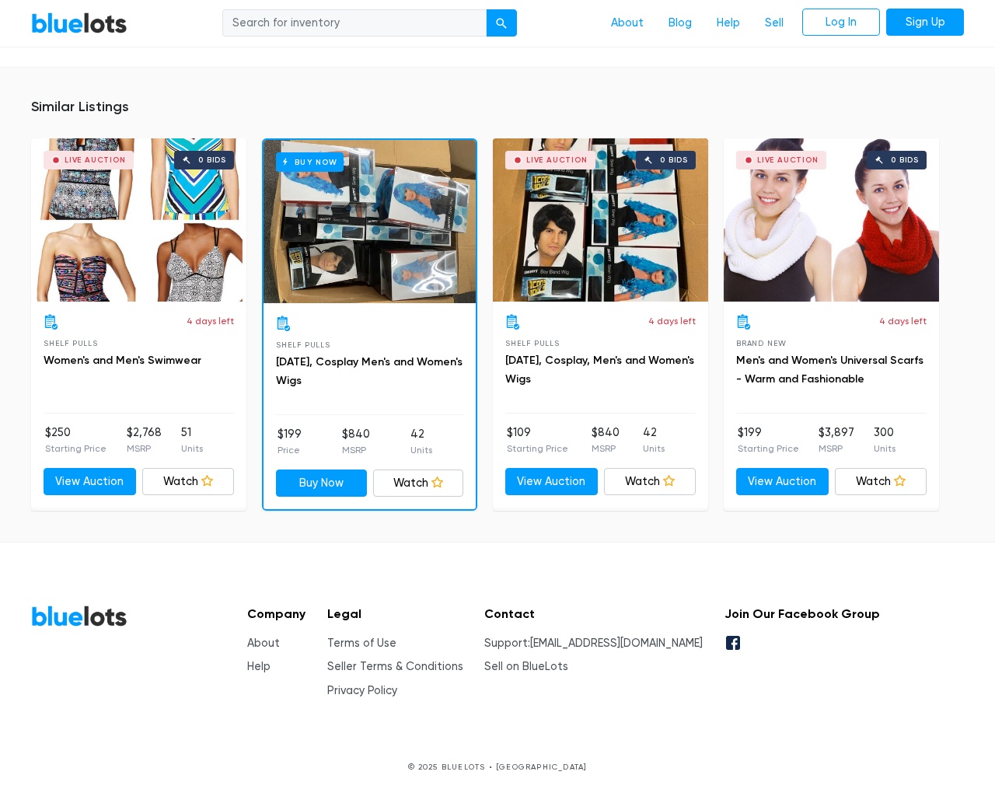
type input "the"
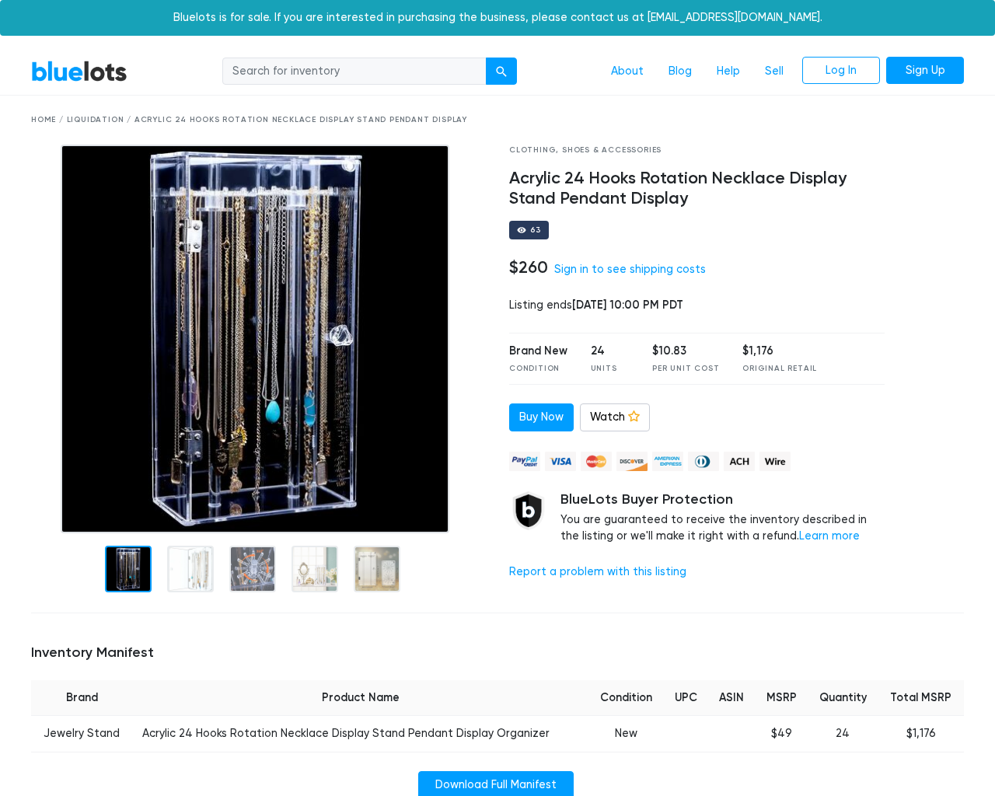
scroll to position [1106, 0]
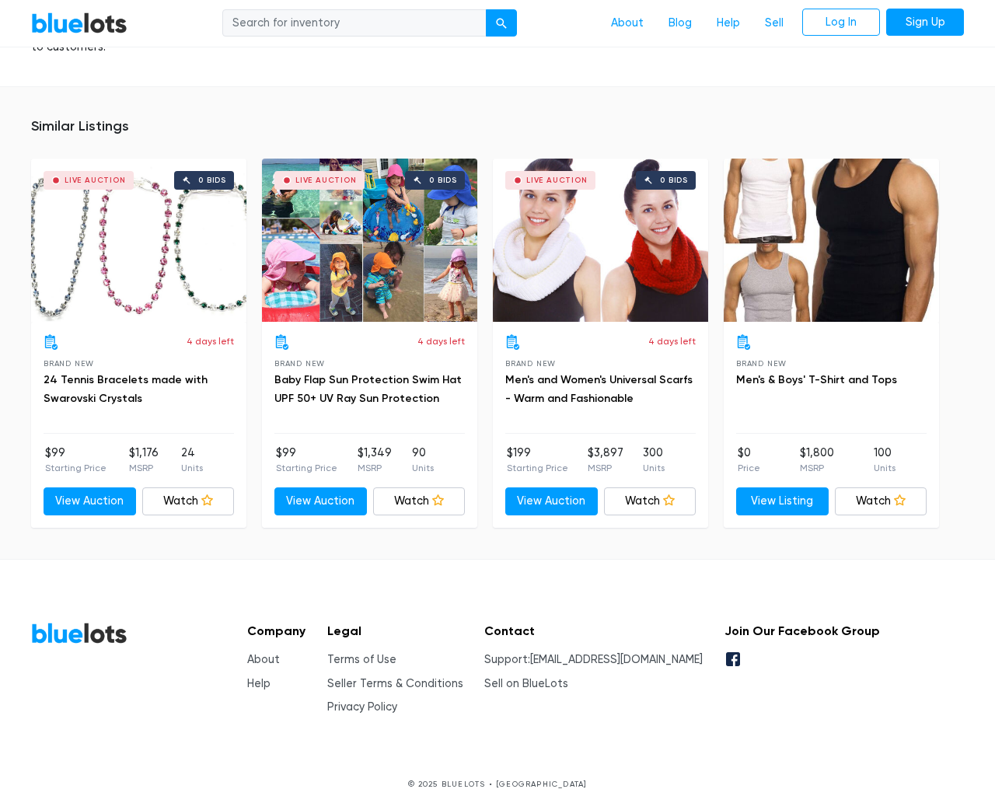
type input "the"
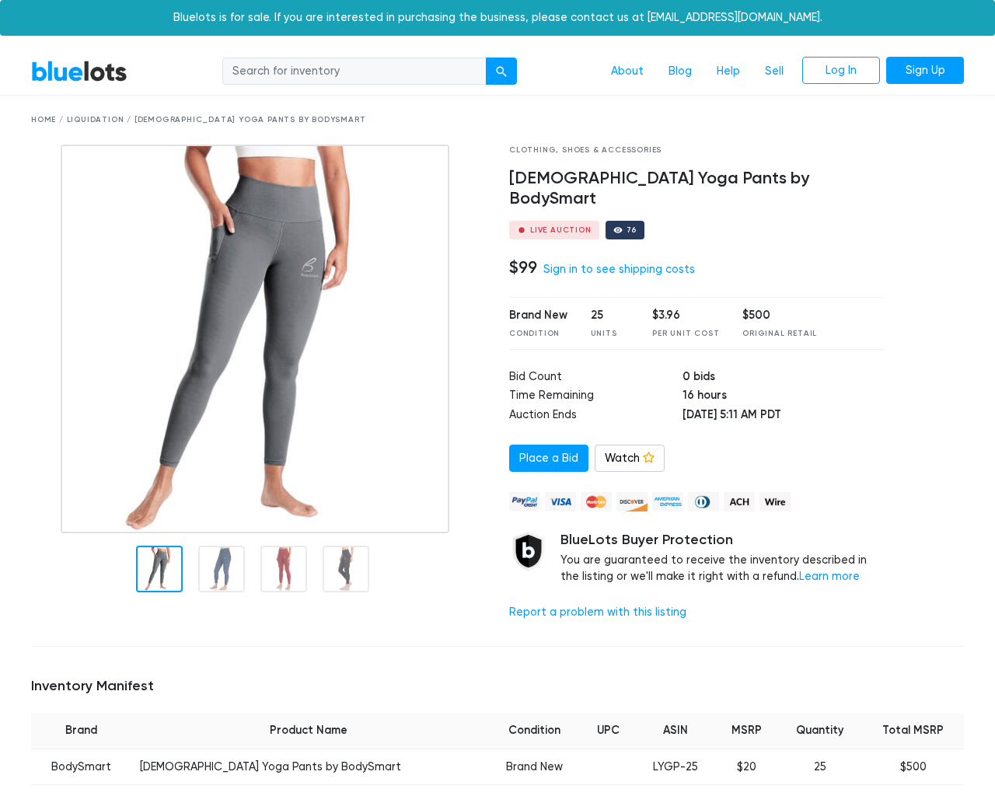
scroll to position [1102, 0]
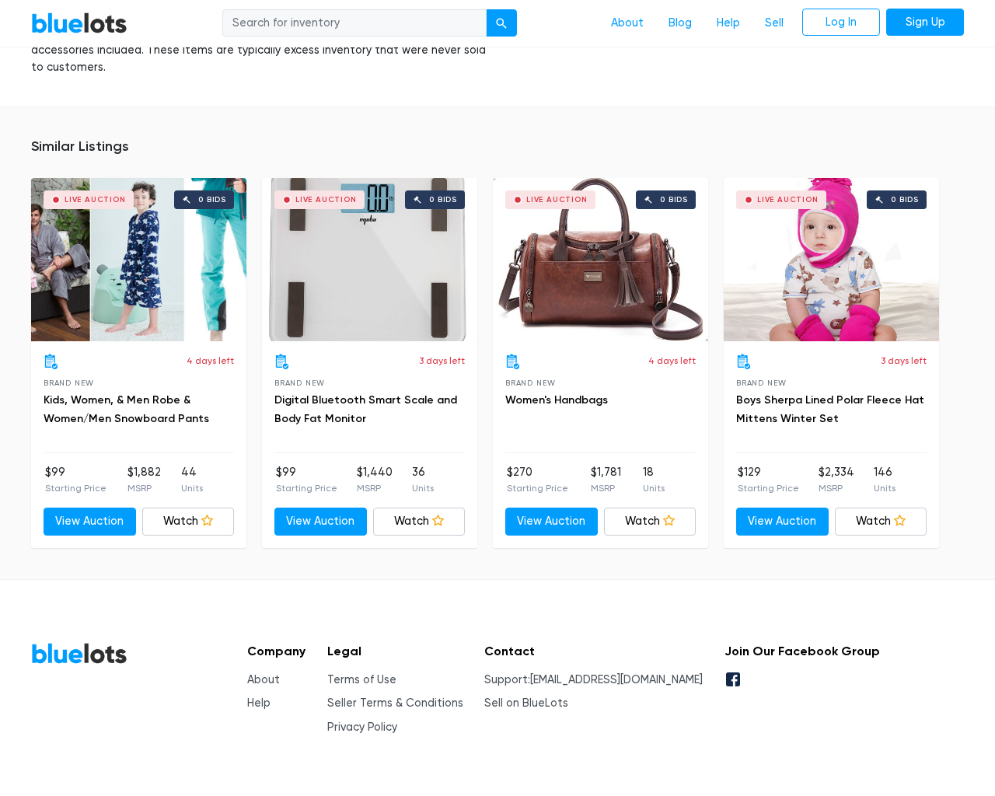
type input "the"
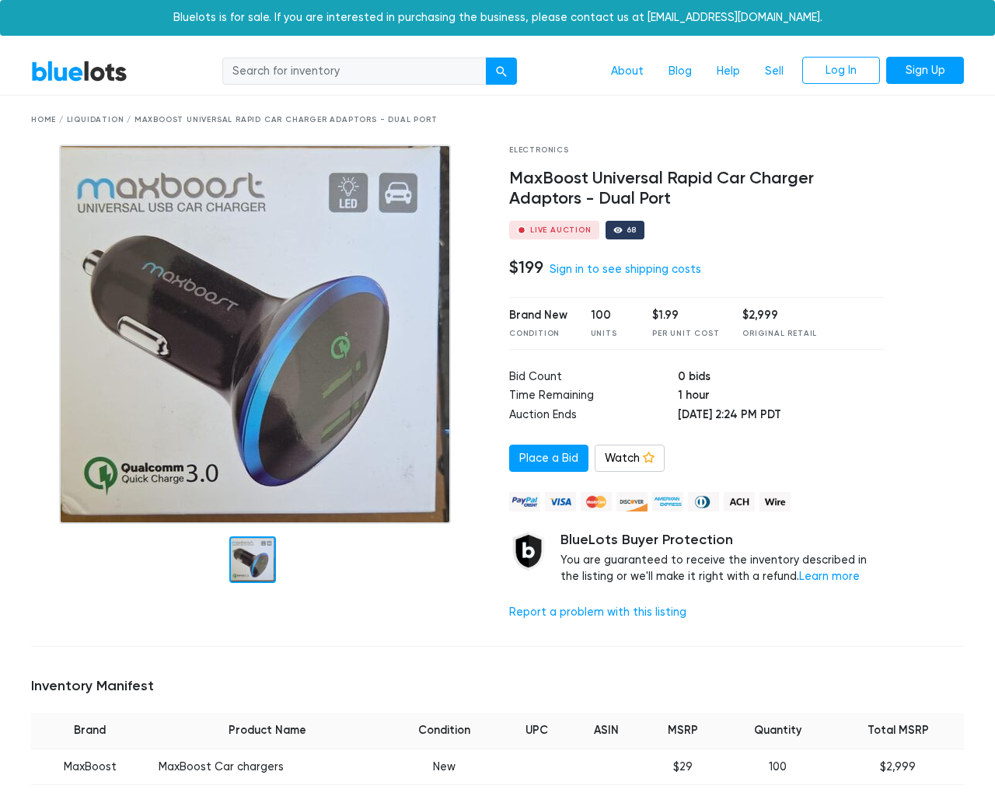
scroll to position [1125, 0]
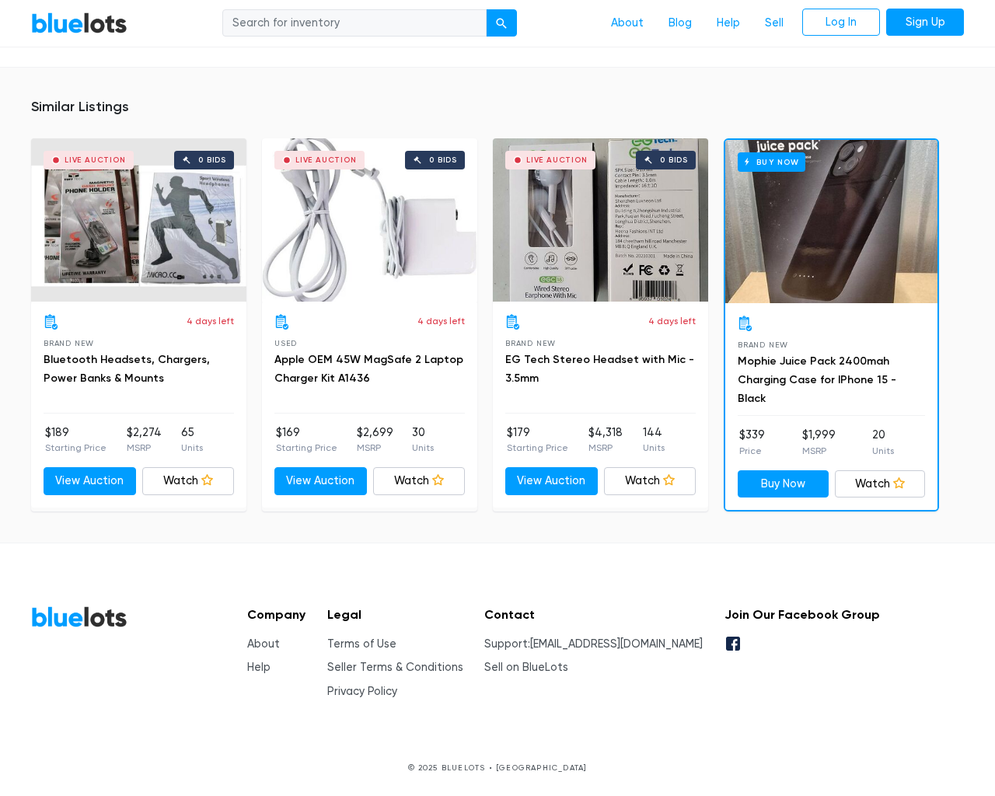
type input "the"
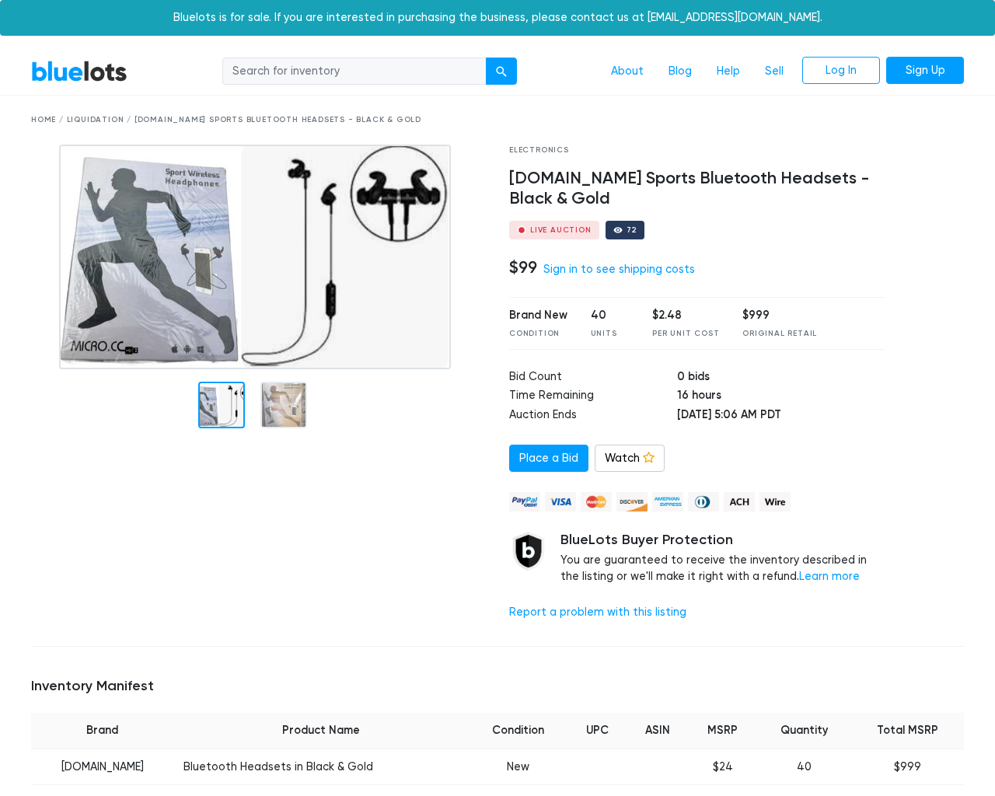
scroll to position [1159, 0]
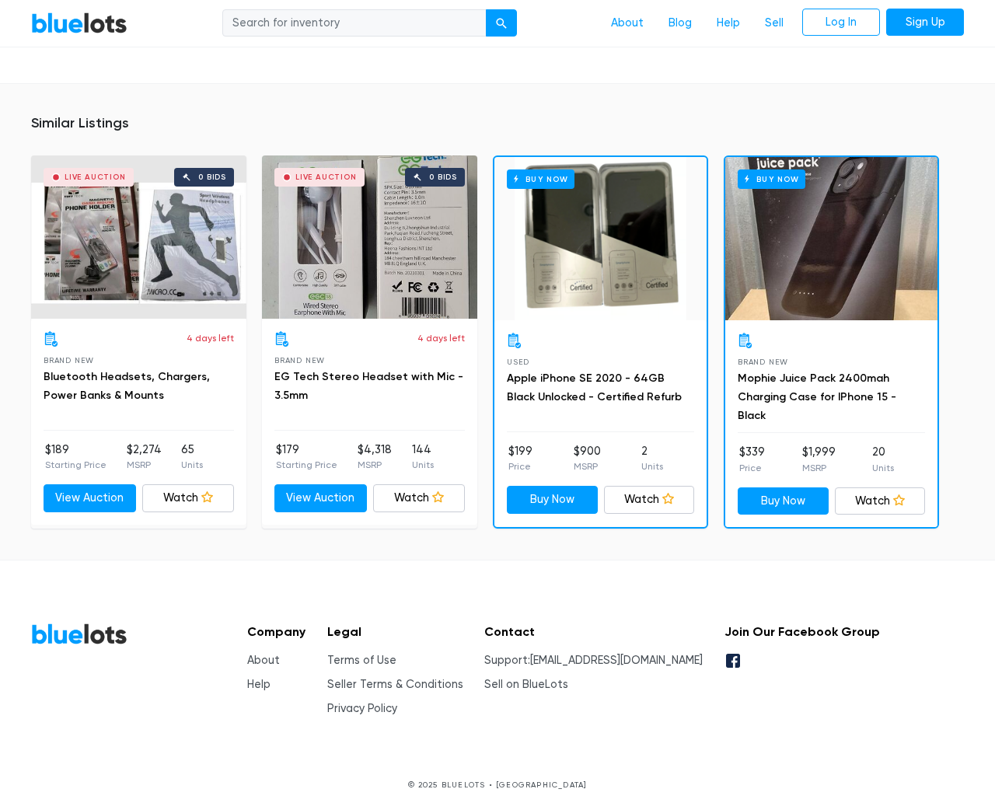
type input "the"
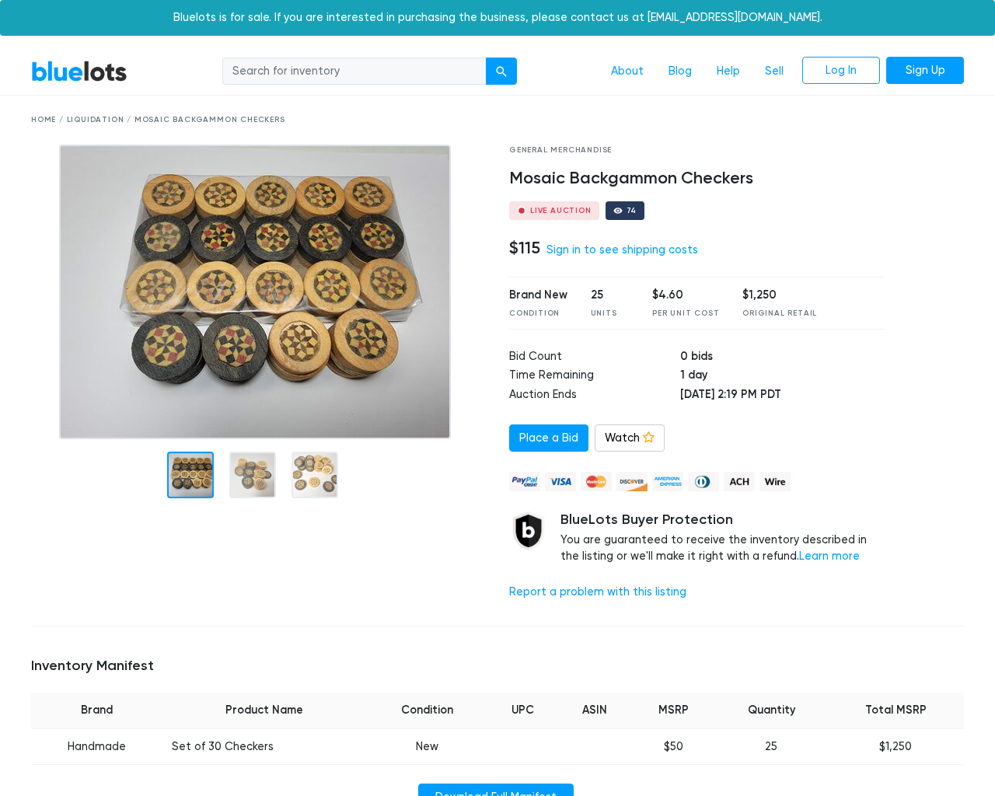
scroll to position [1037, 0]
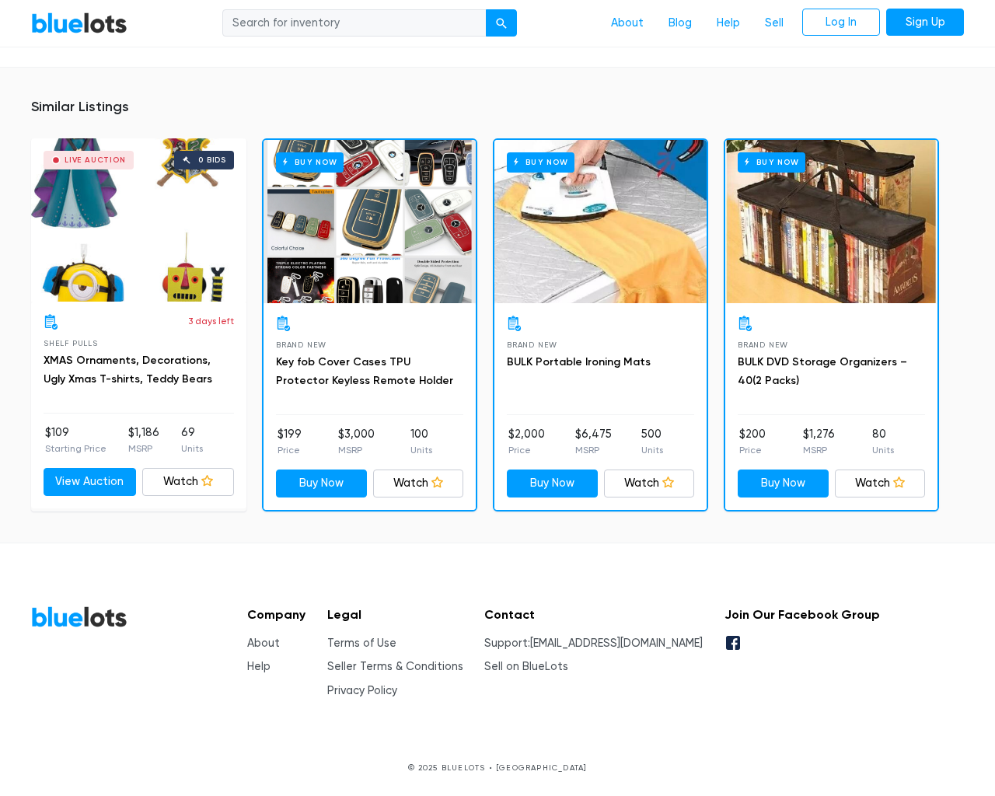
type input "the"
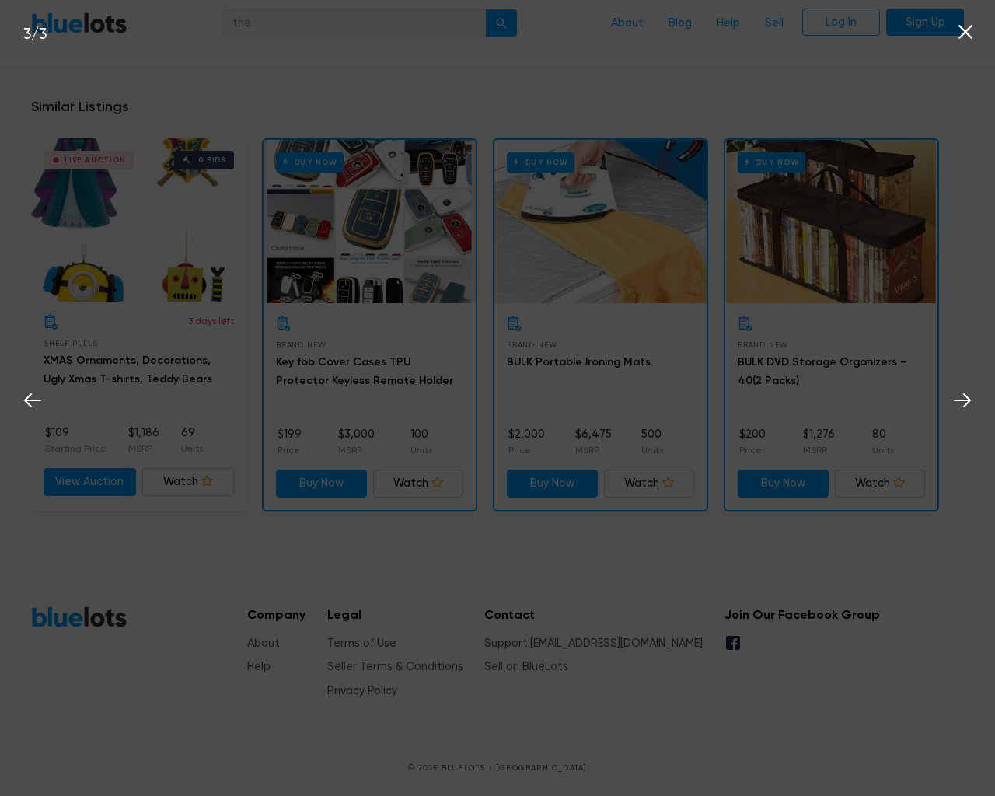
scroll to position [1038, 0]
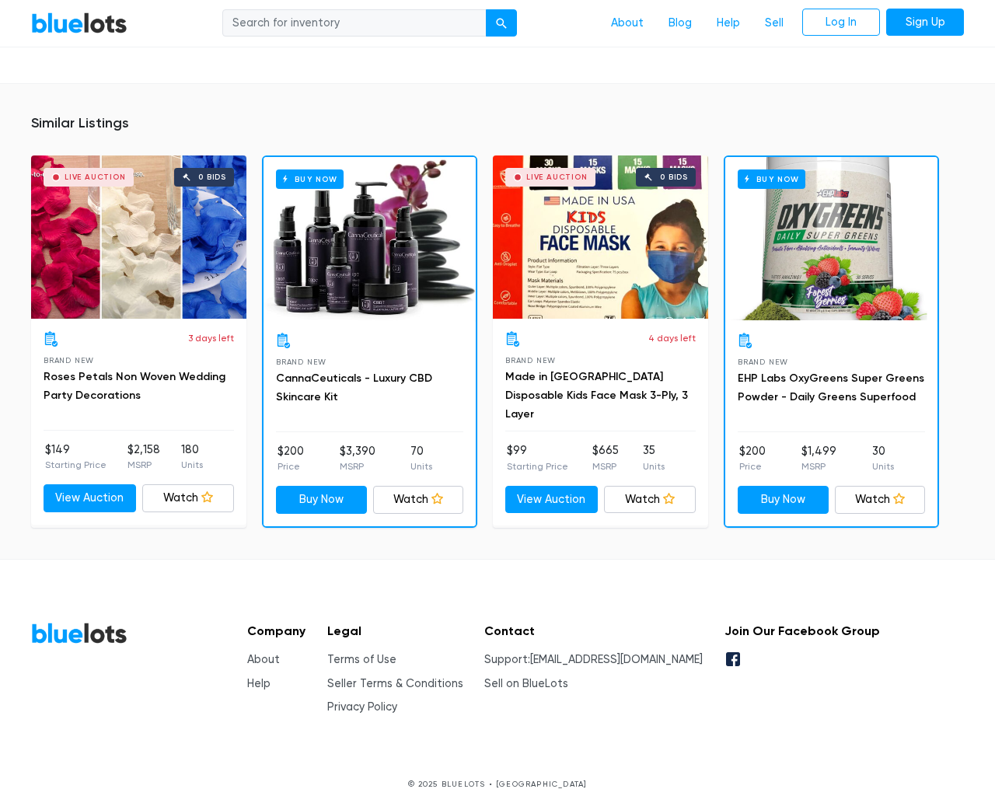
scroll to position [1331, 0]
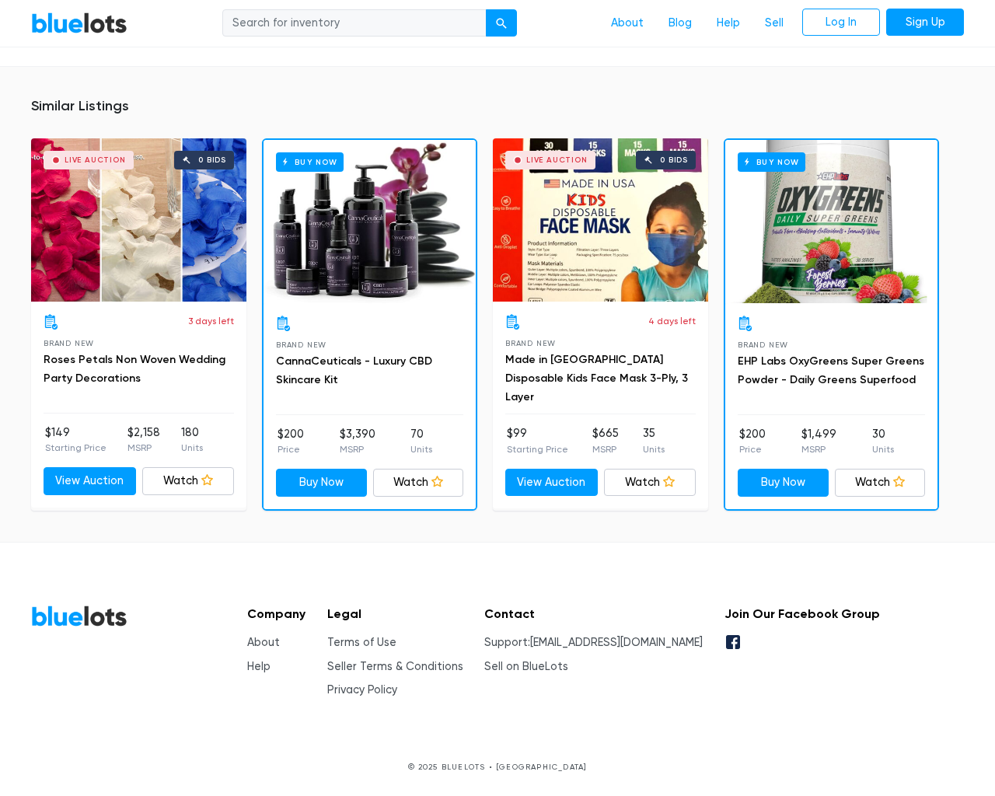
type input "the"
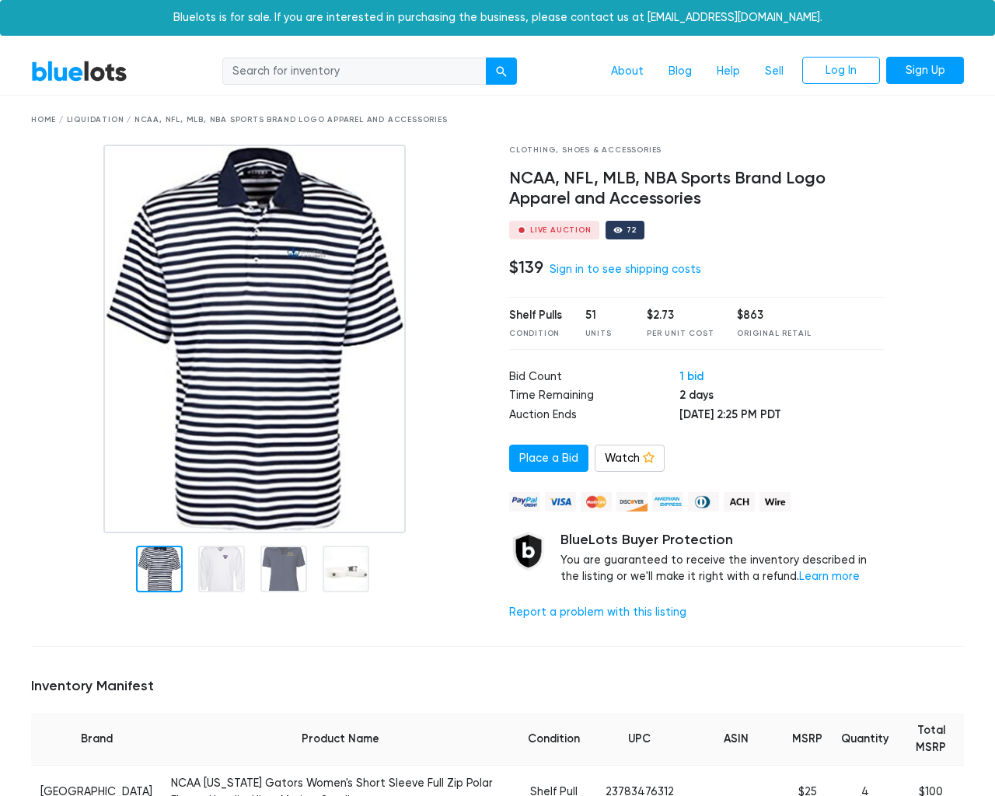
scroll to position [2502, 0]
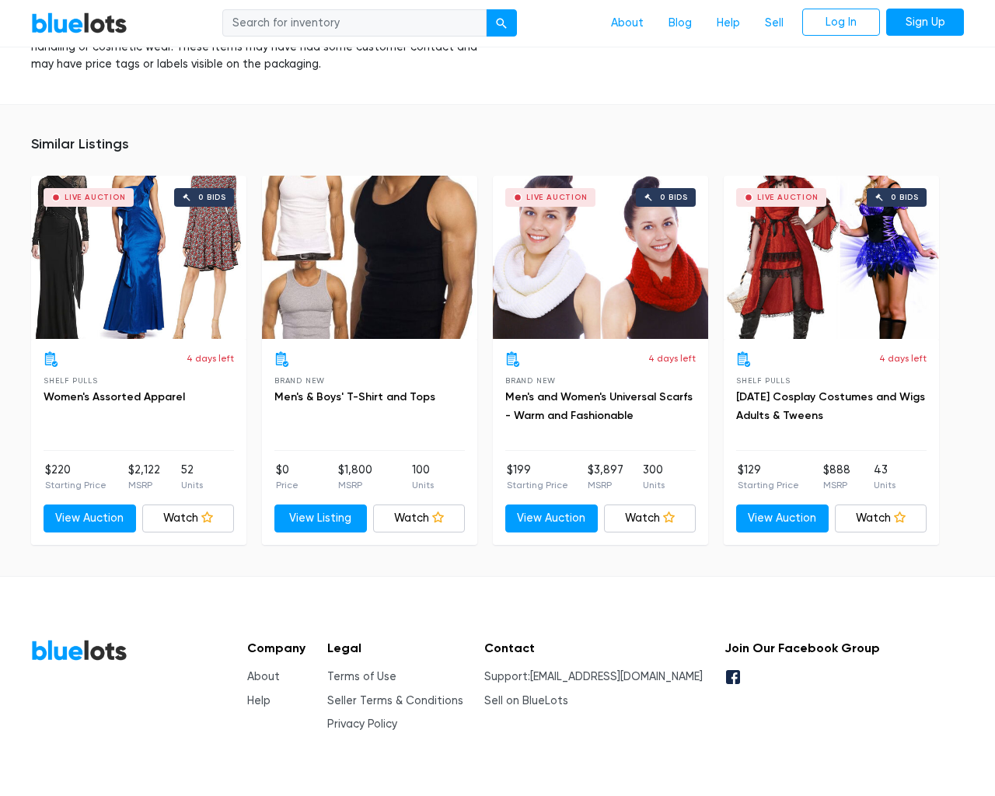
type input "the"
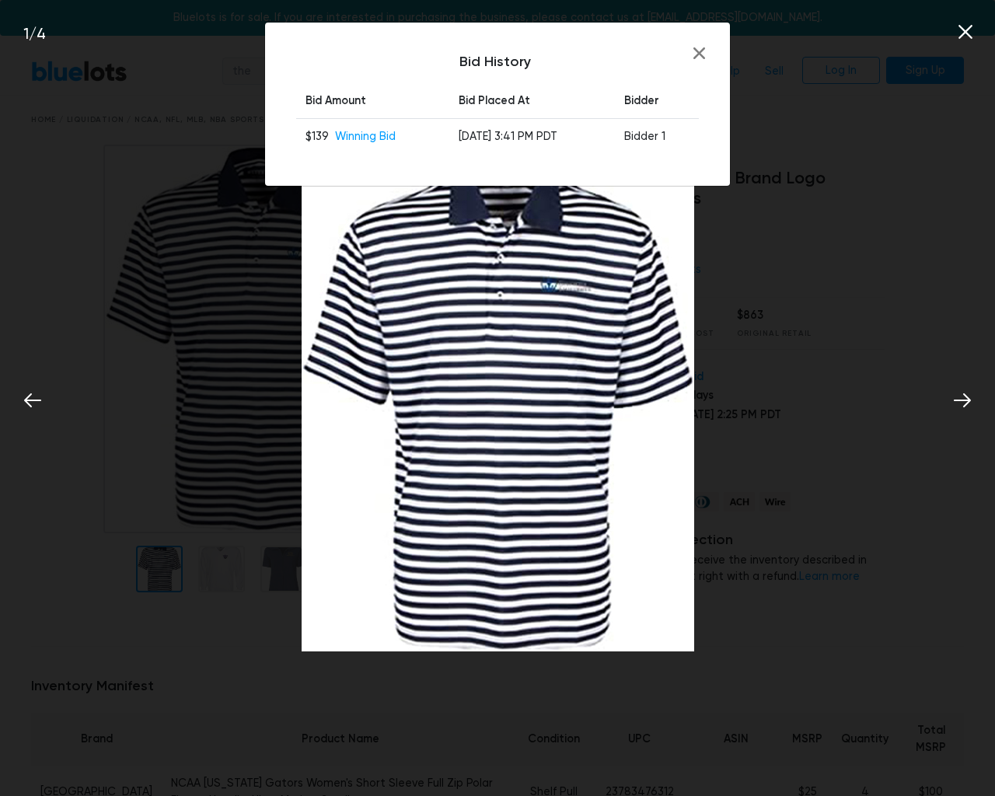
scroll to position [2502, 0]
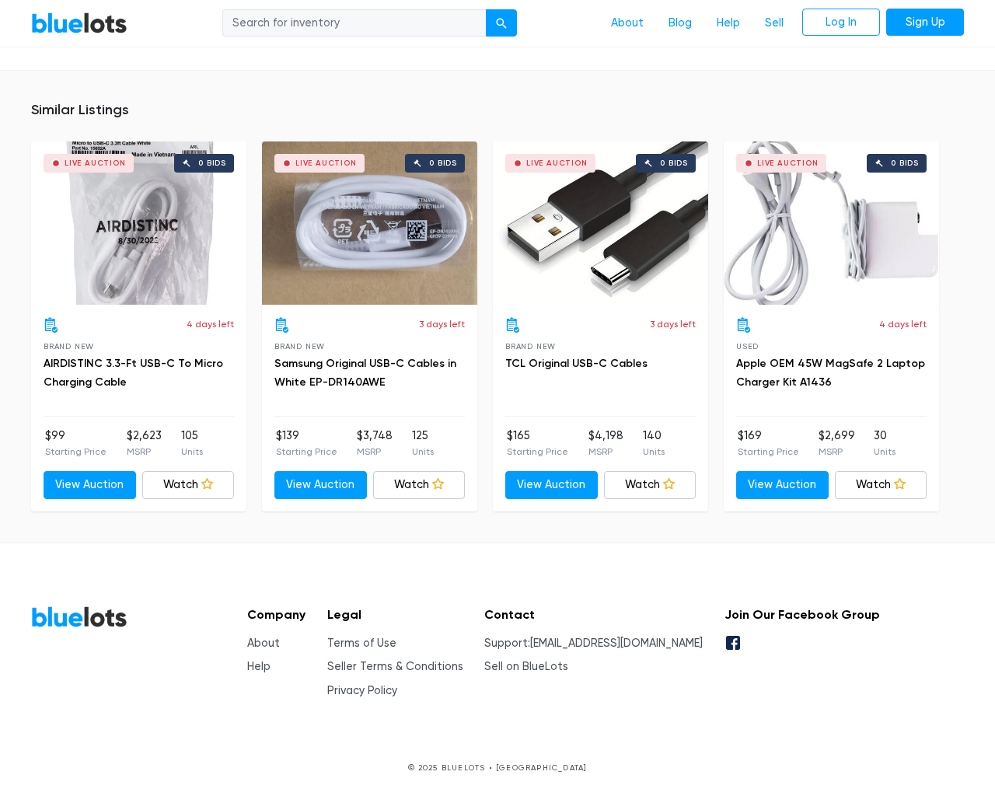
scroll to position [1004, 0]
type input "the"
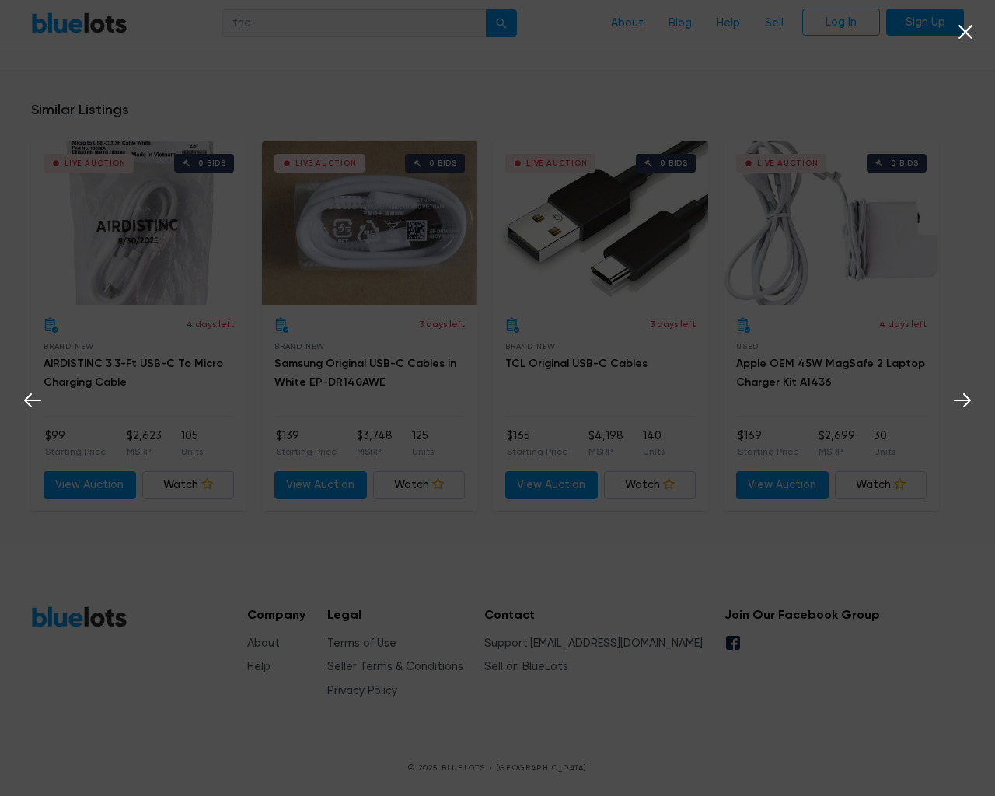
scroll to position [1005, 0]
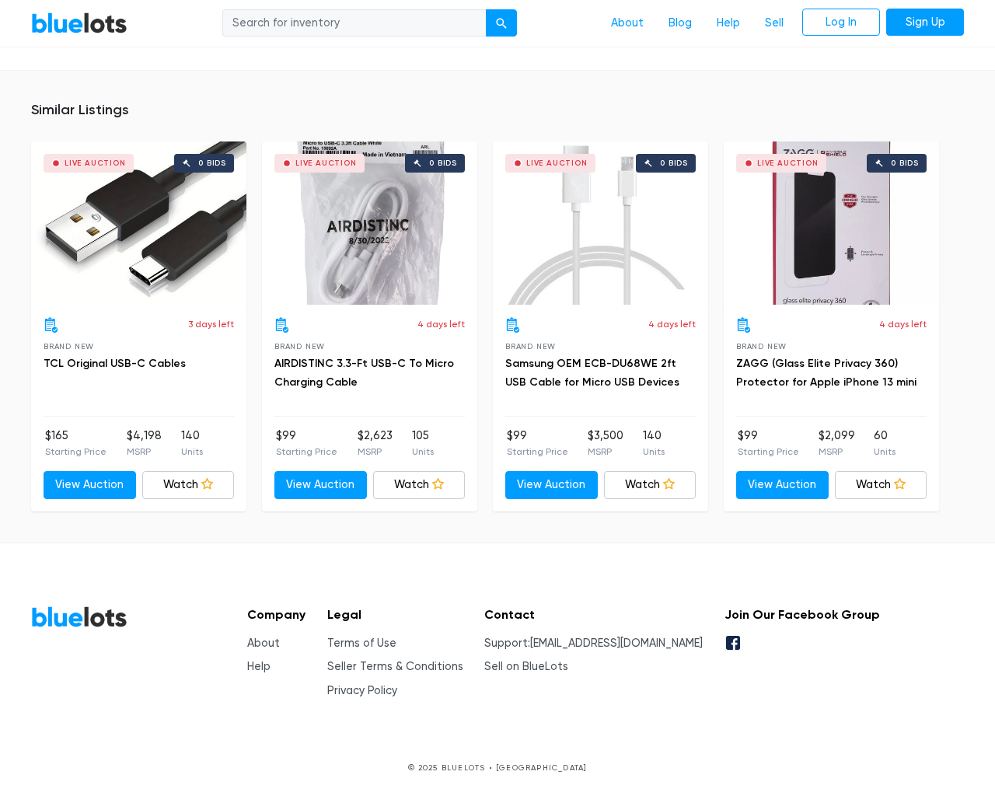
scroll to position [1004, 0]
type input "the"
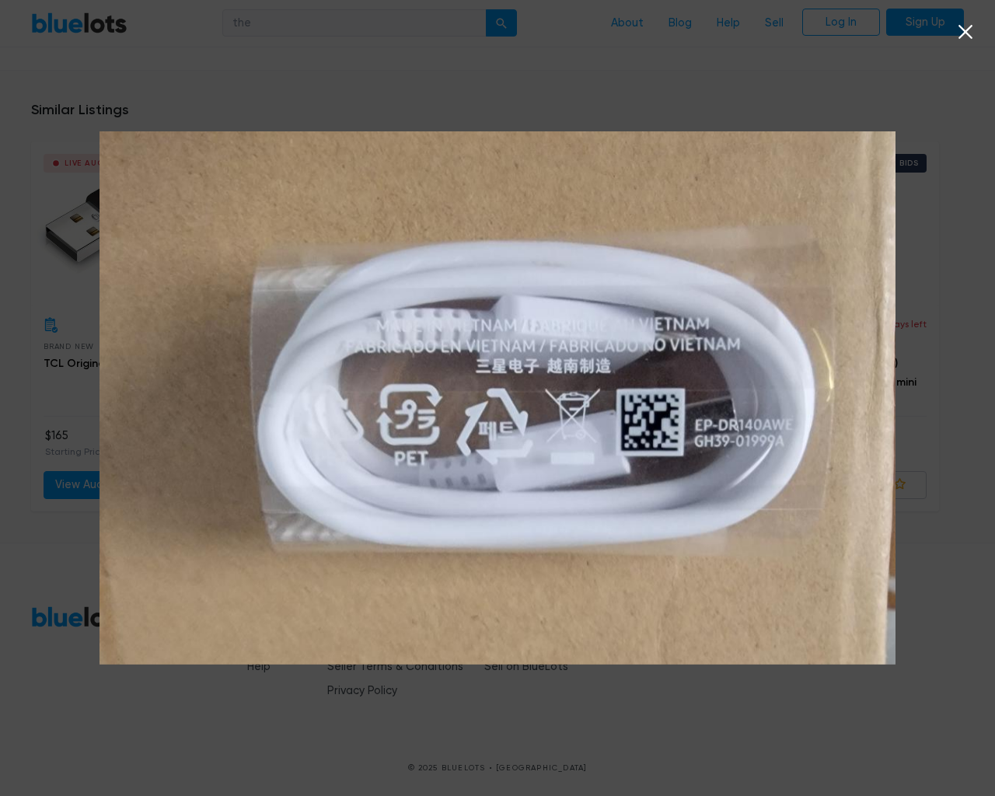
scroll to position [1005, 0]
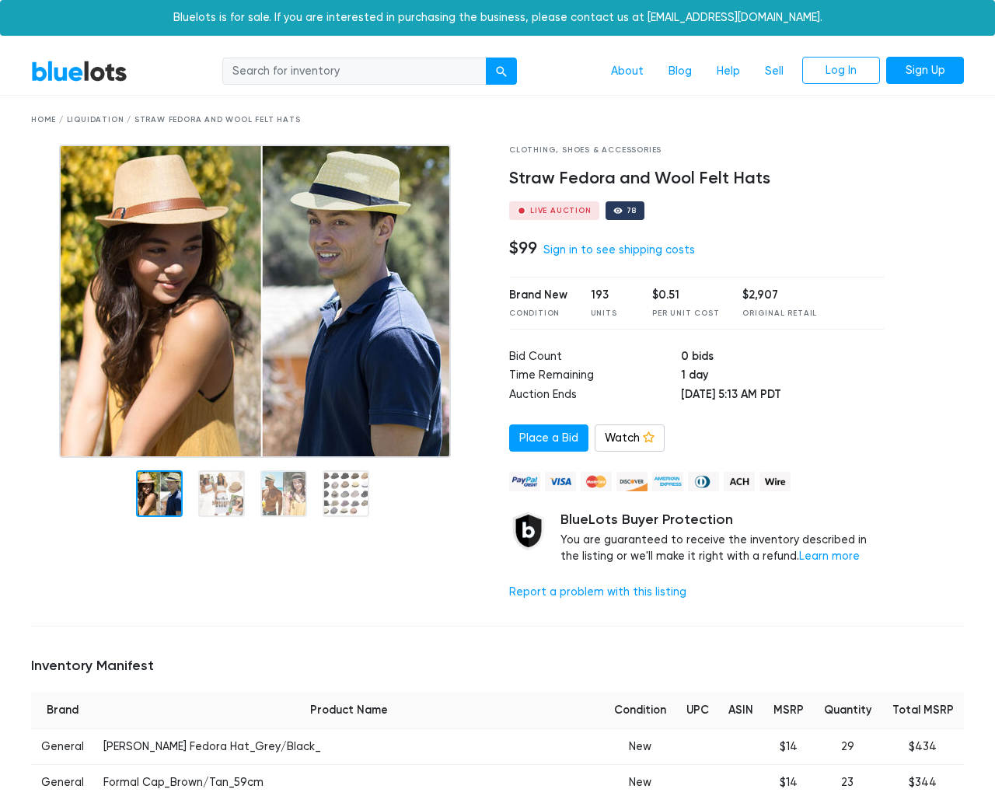
scroll to position [2058, 0]
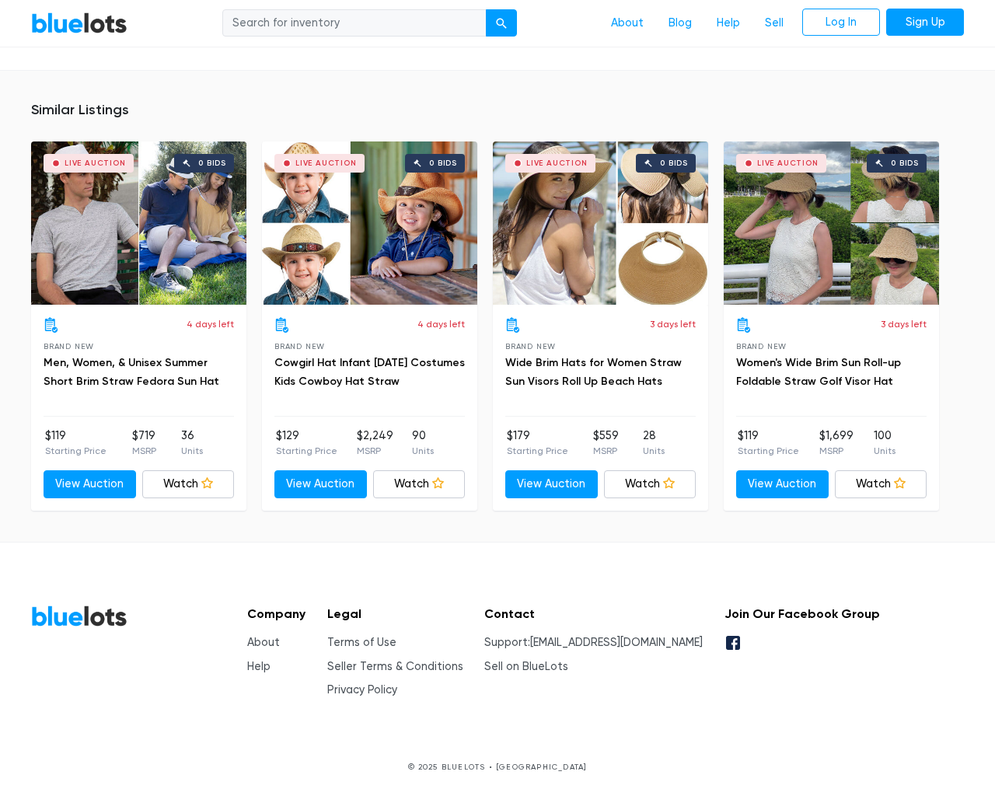
type input "the"
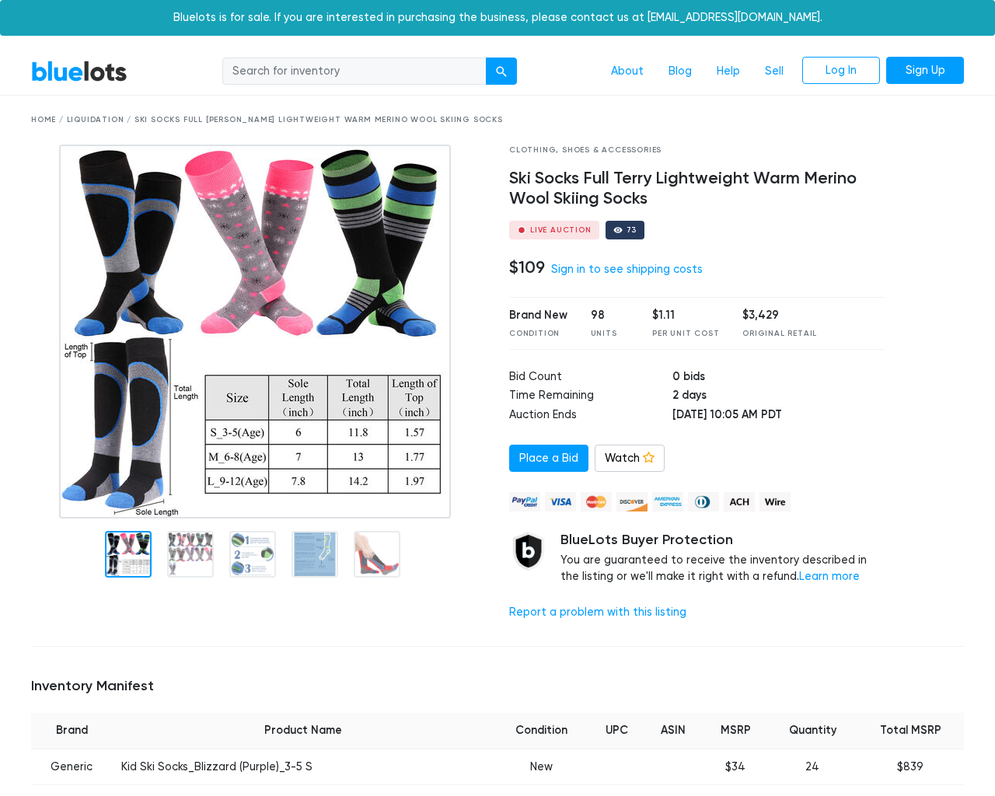
scroll to position [1436, 0]
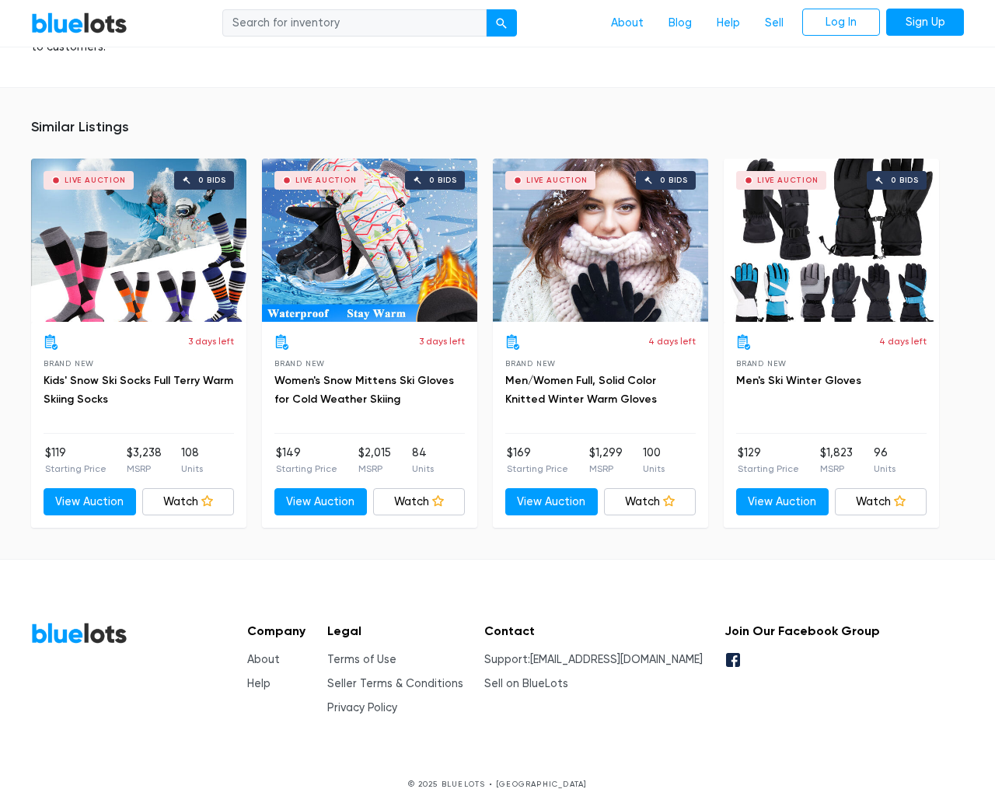
type input "the"
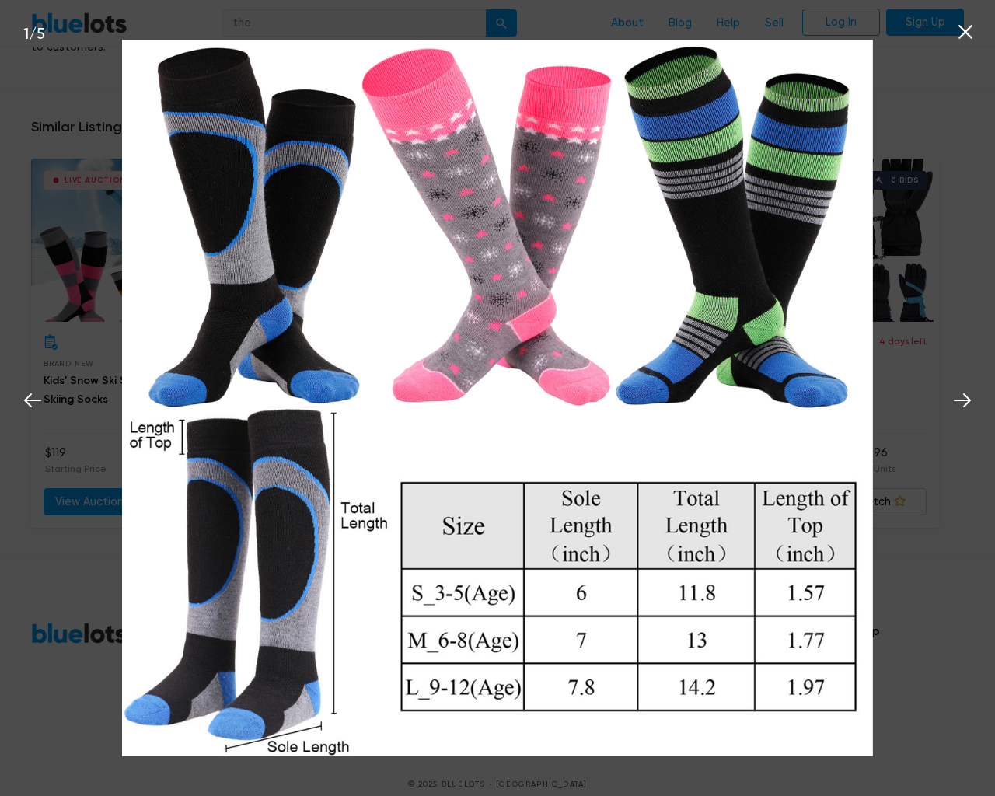
scroll to position [1437, 0]
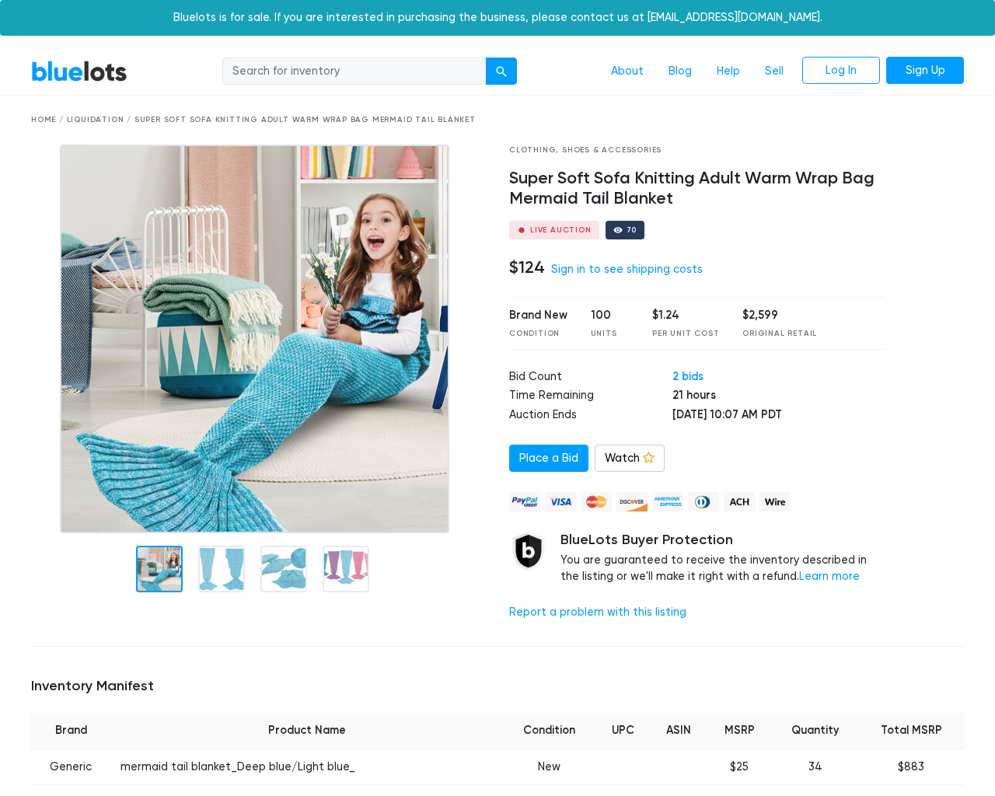
scroll to position [1320, 0]
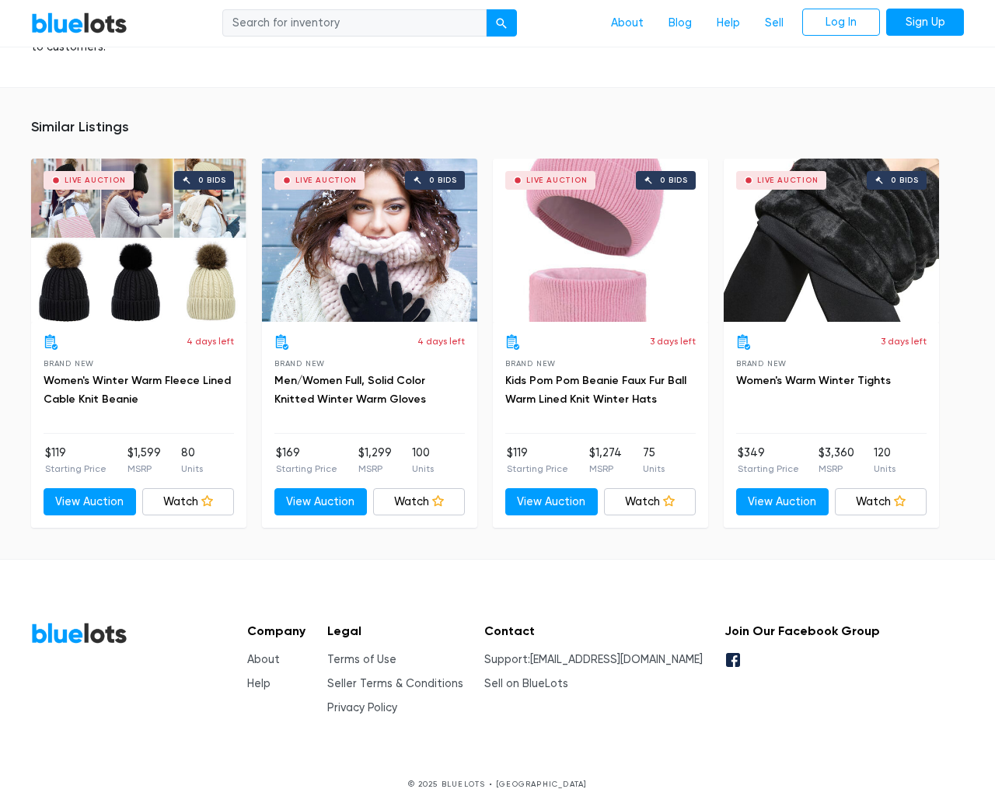
type input "the"
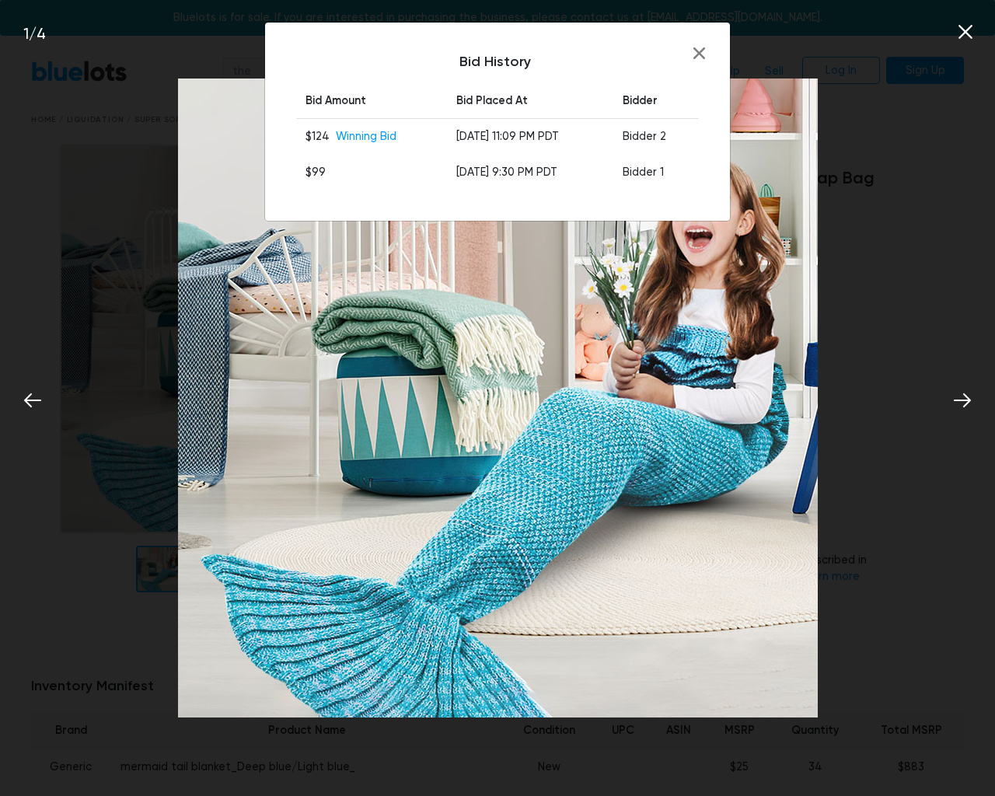
scroll to position [1320, 0]
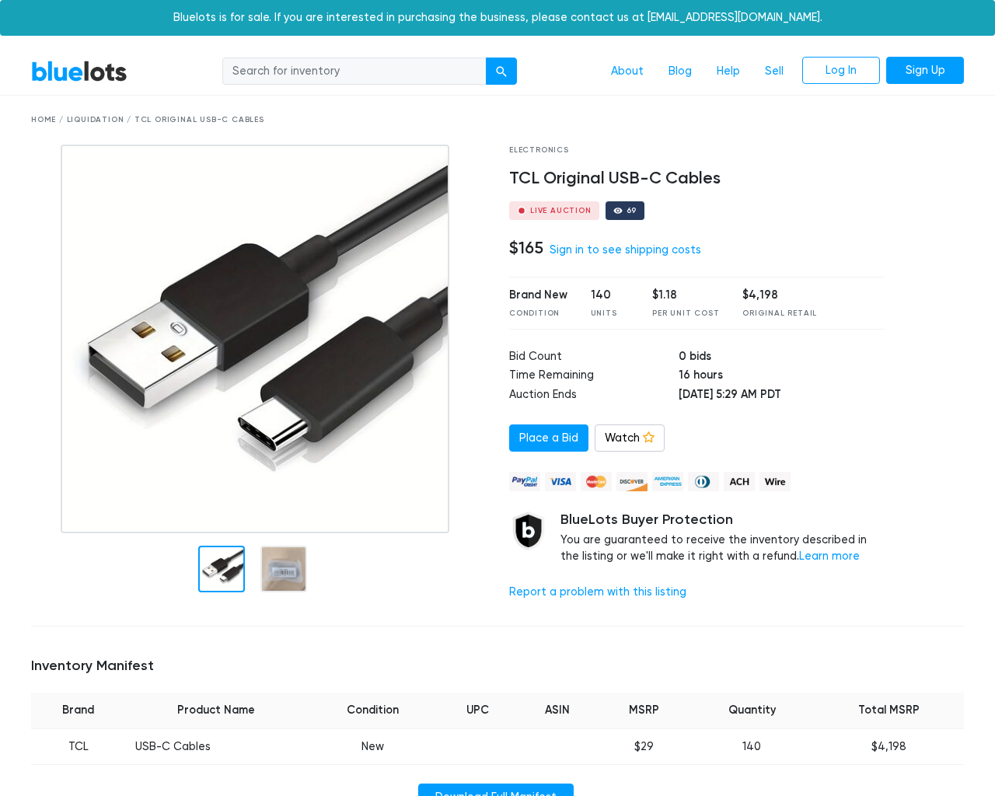
scroll to position [968, 0]
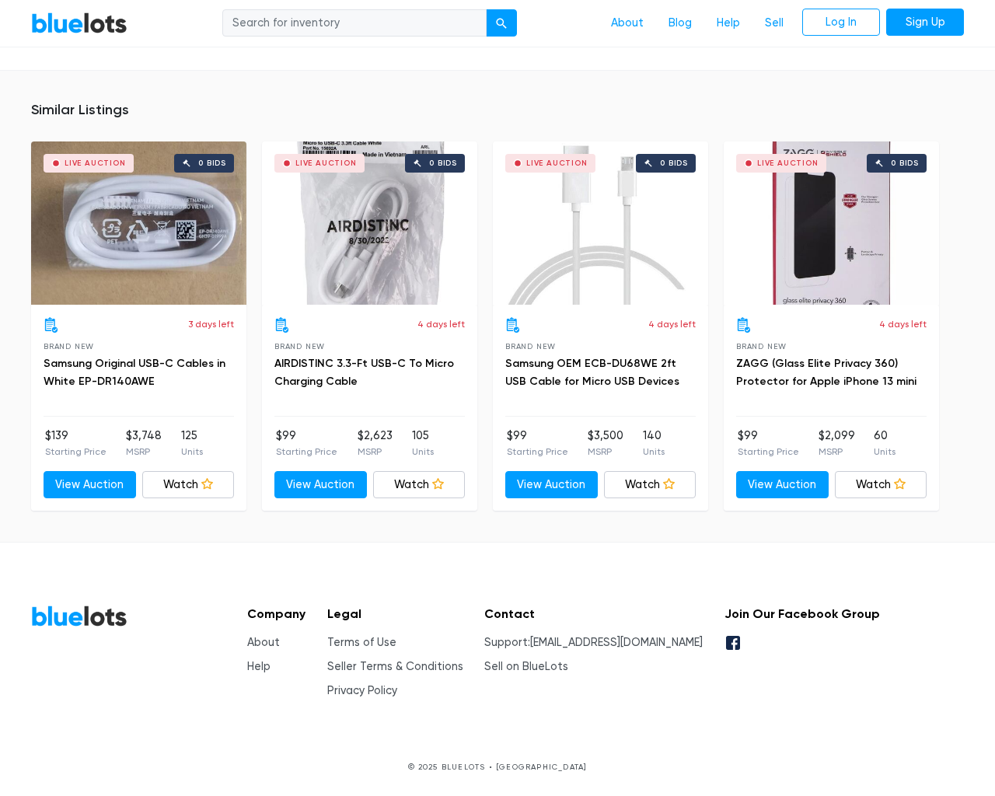
type input "the"
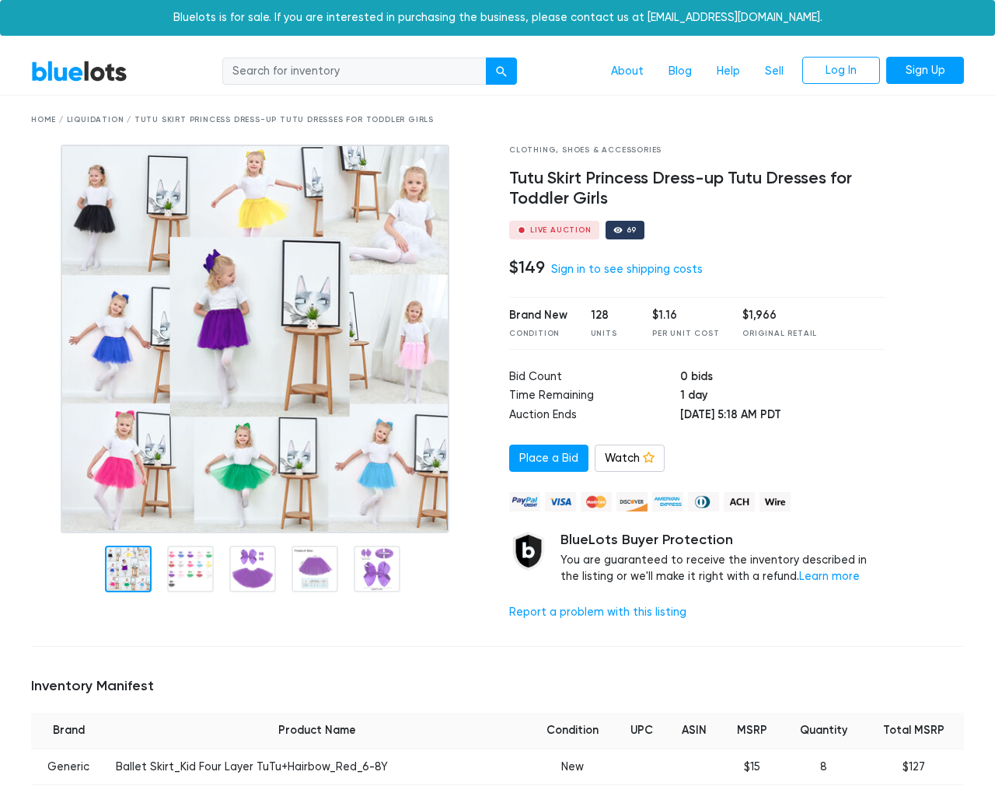
scroll to position [1551, 0]
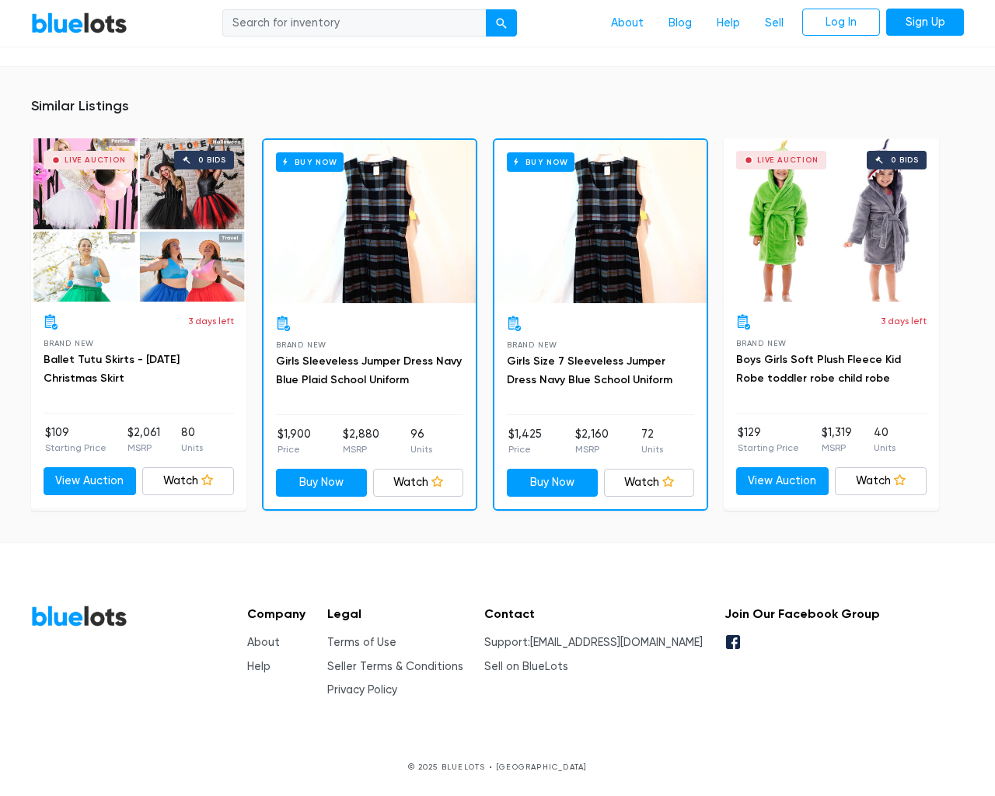
type input "the"
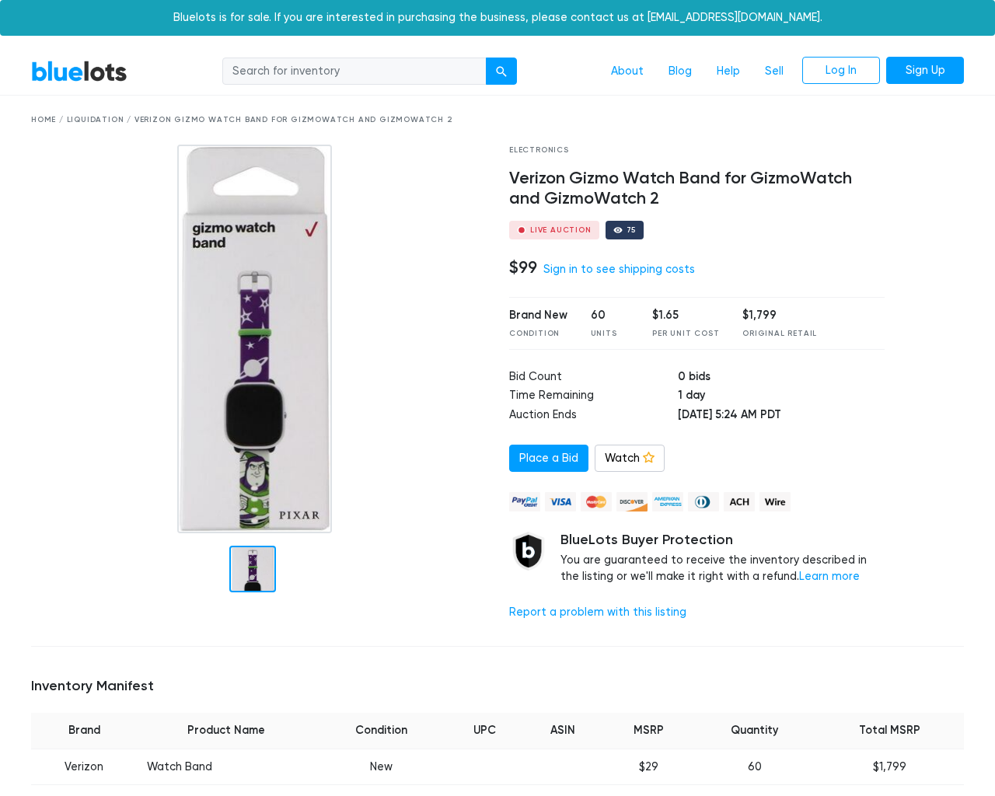
scroll to position [1159, 0]
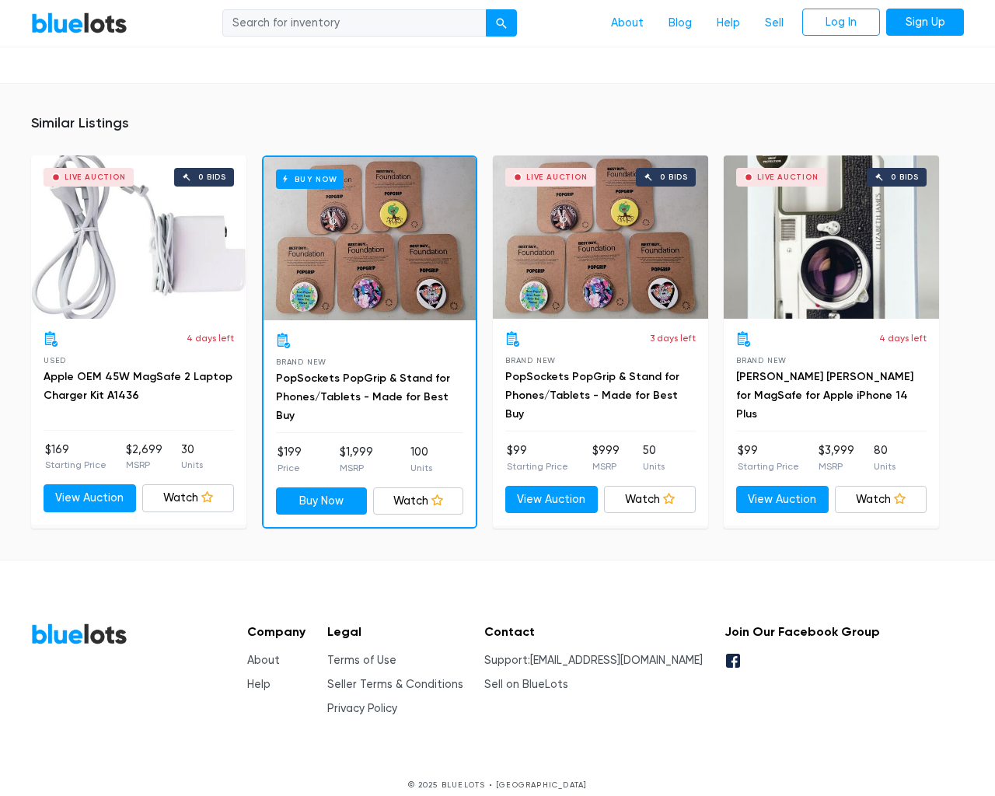
type input "the"
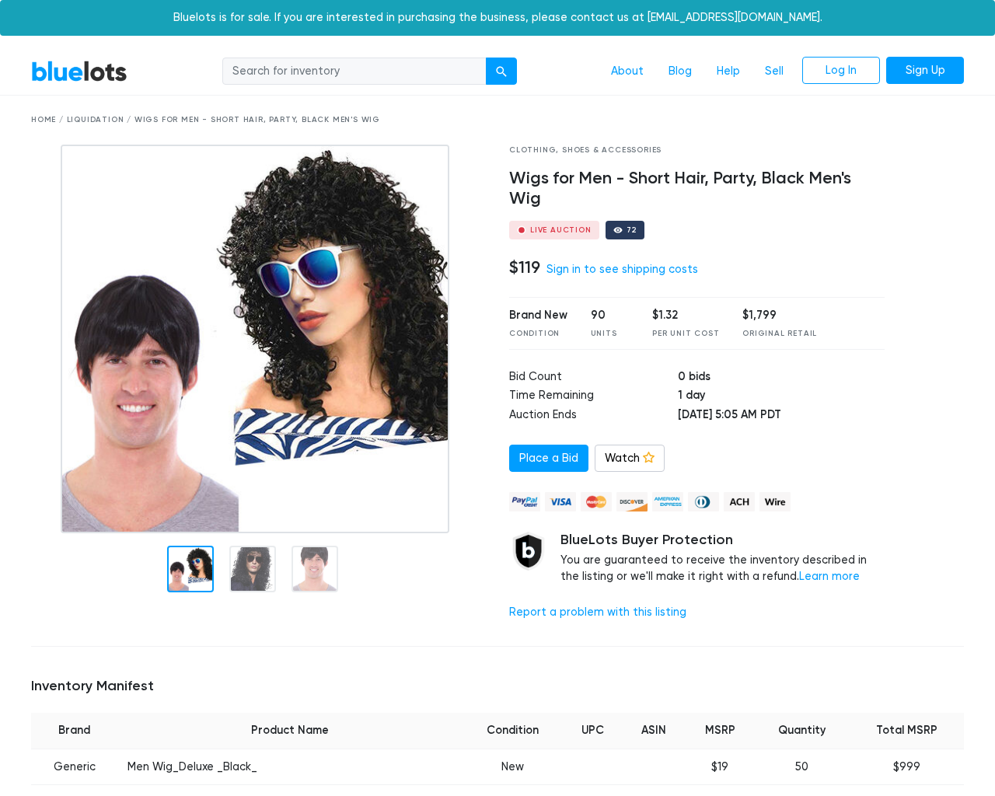
scroll to position [1077, 0]
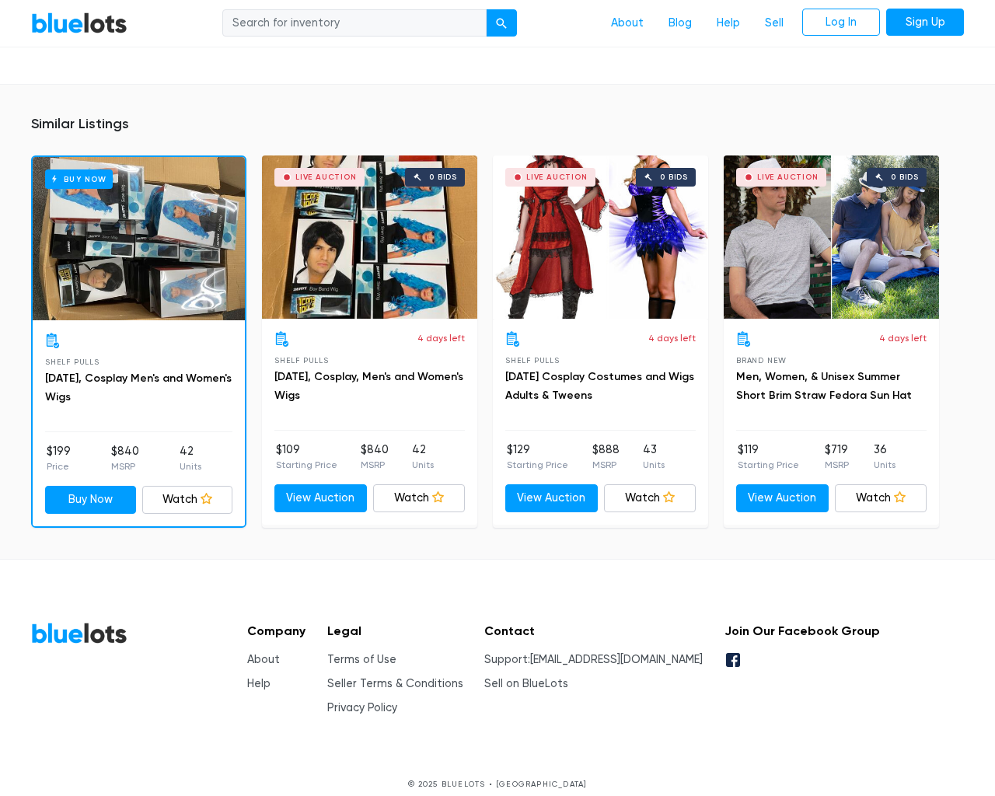
type input "the"
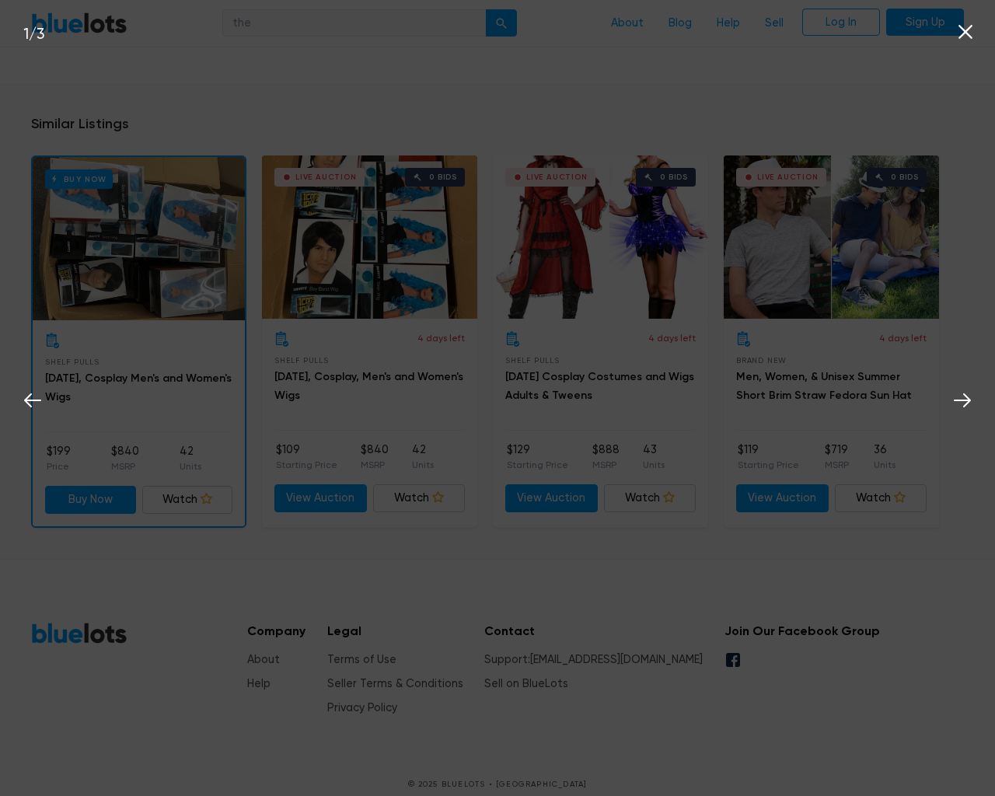
scroll to position [1078, 0]
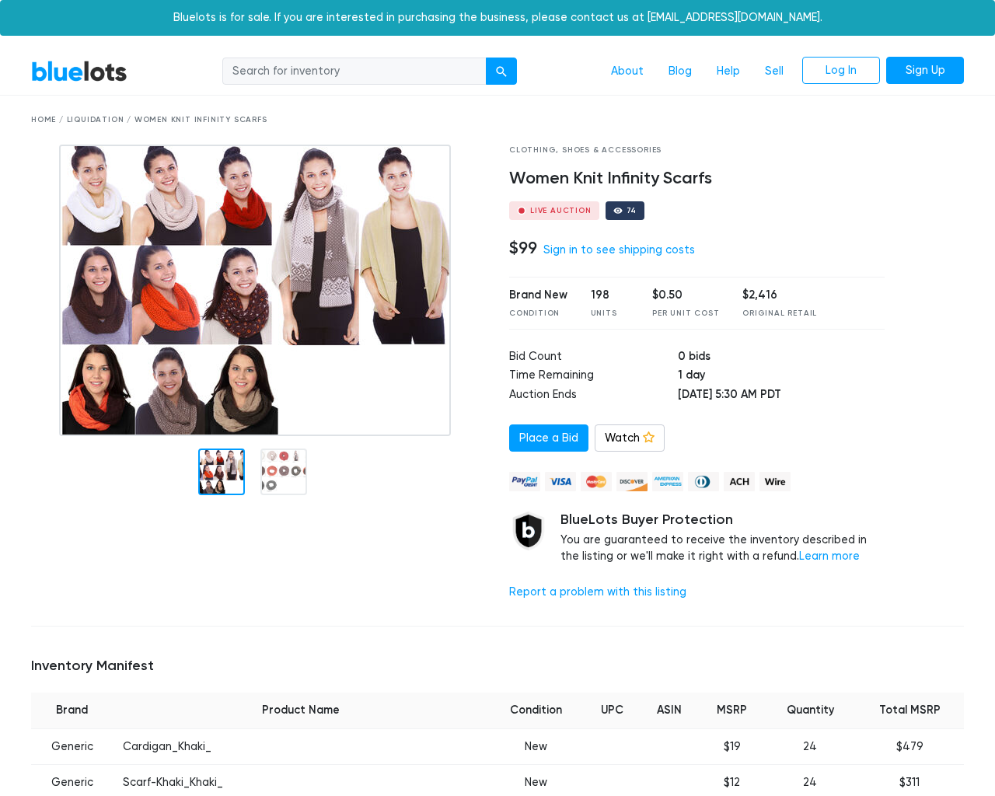
scroll to position [1380, 0]
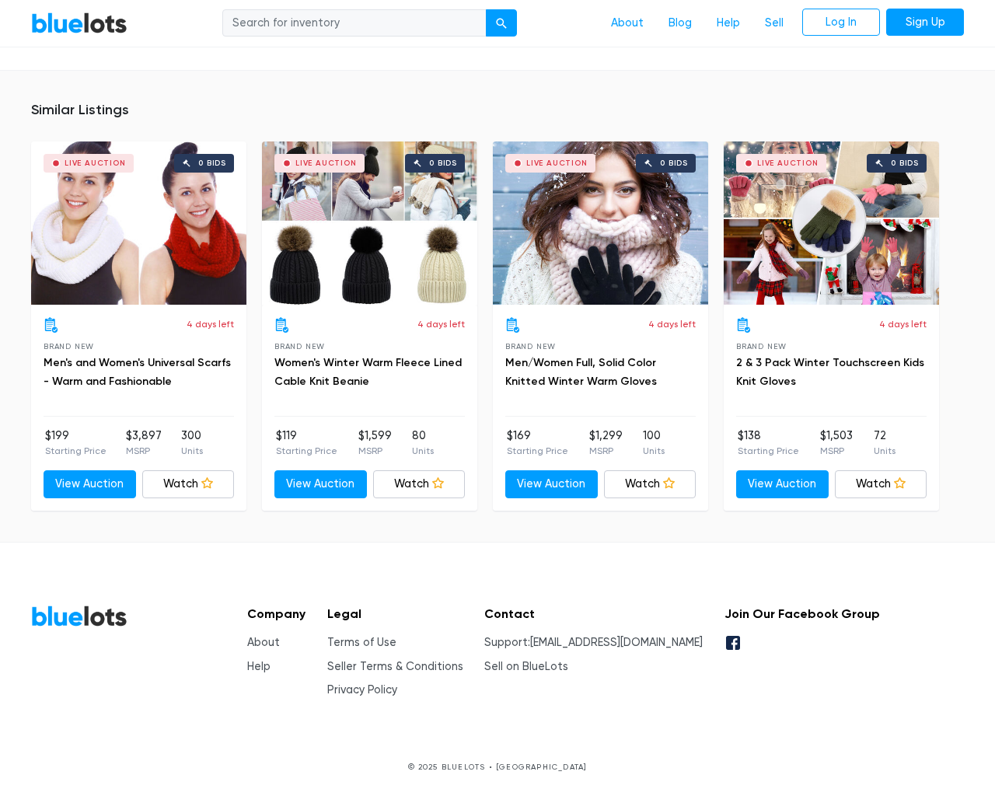
type input "the"
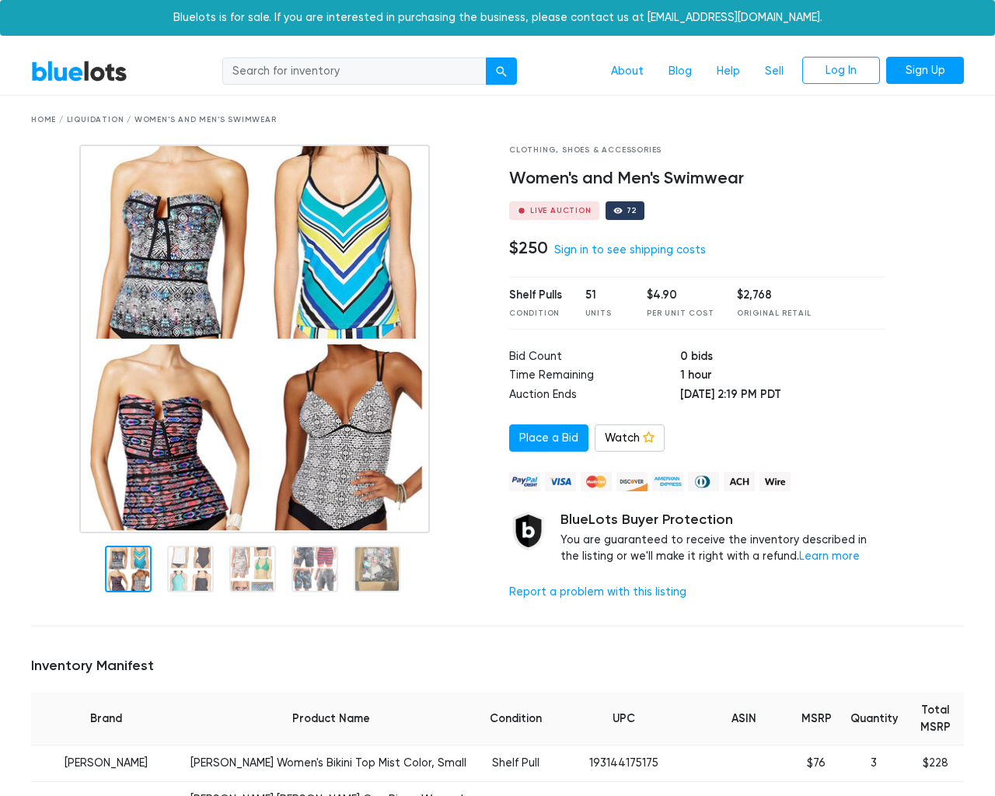
scroll to position [3155, 0]
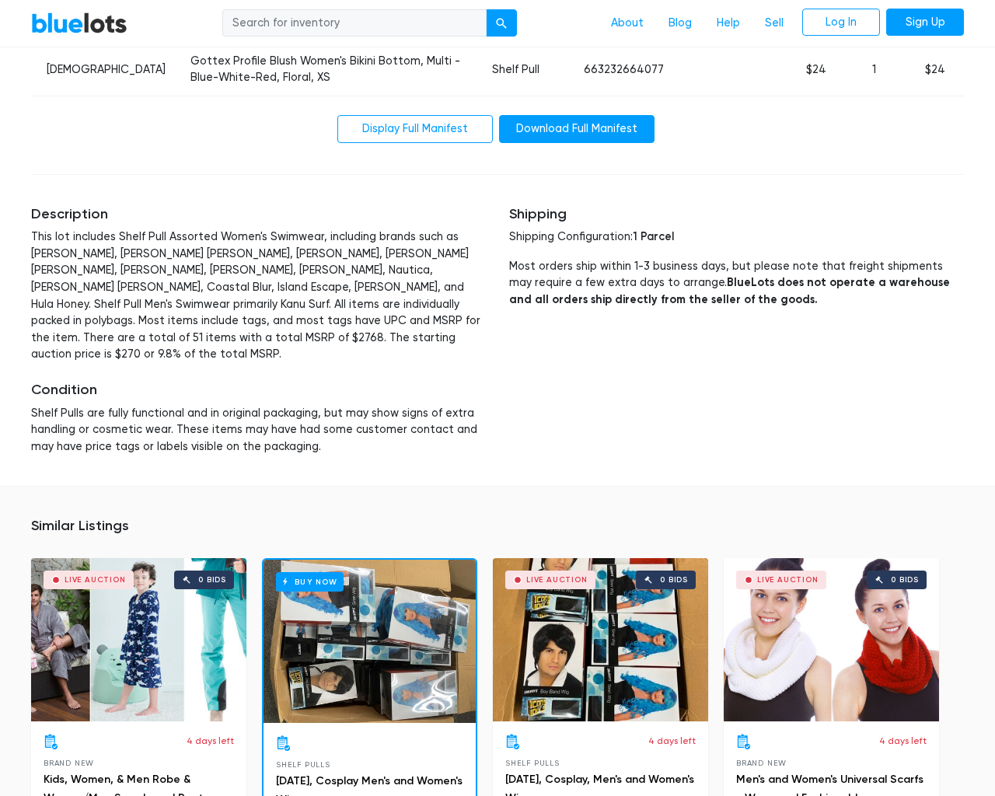
type input "the"
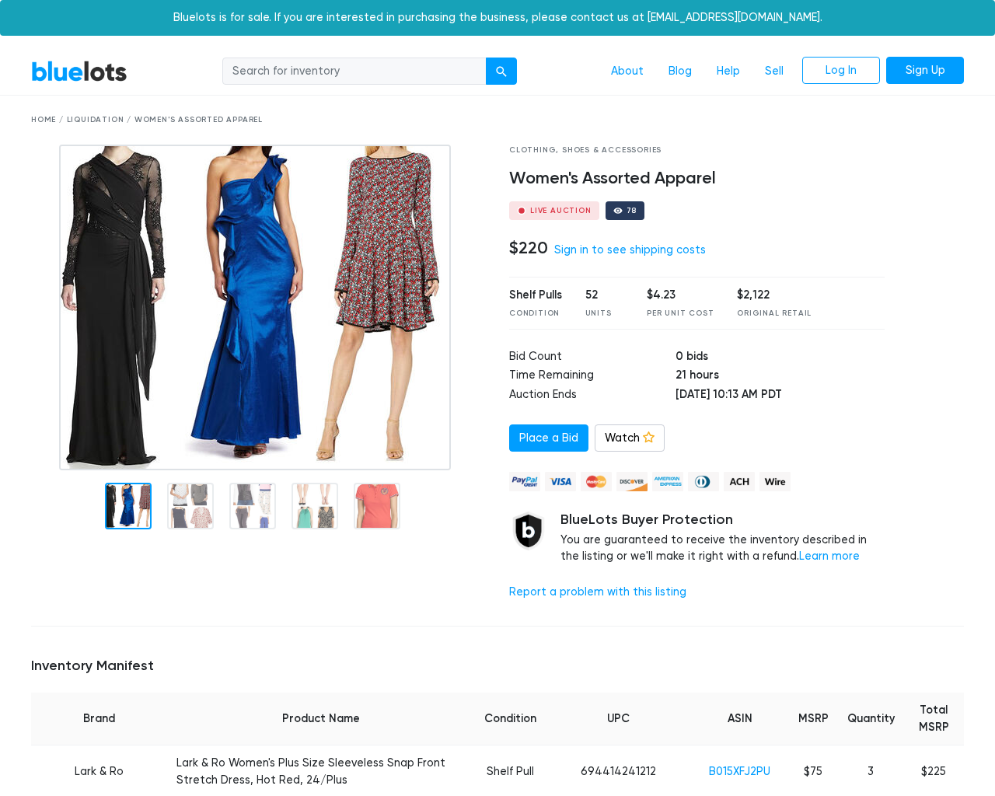
scroll to position [2480, 0]
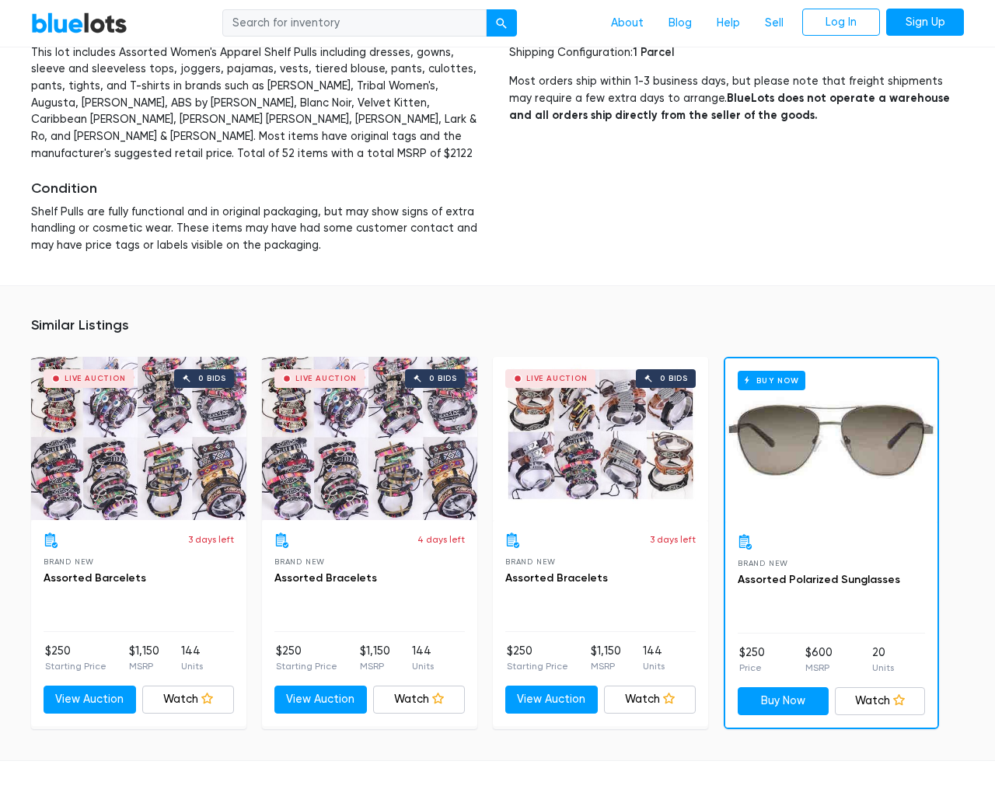
type input "the"
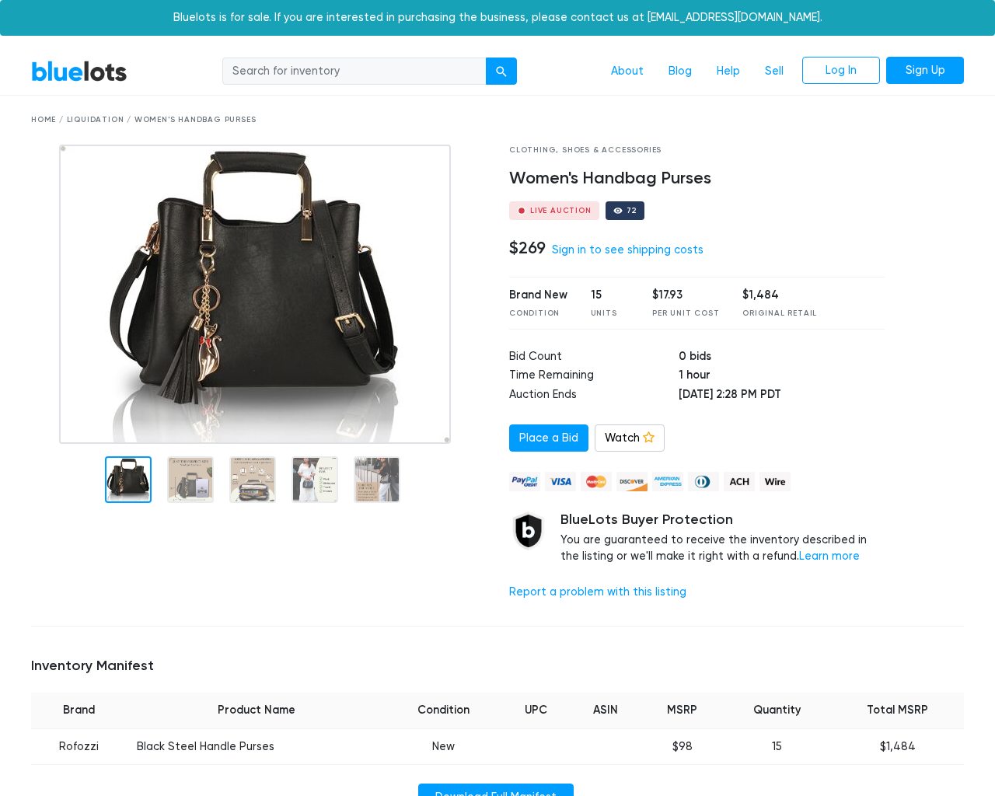
scroll to position [1055, 0]
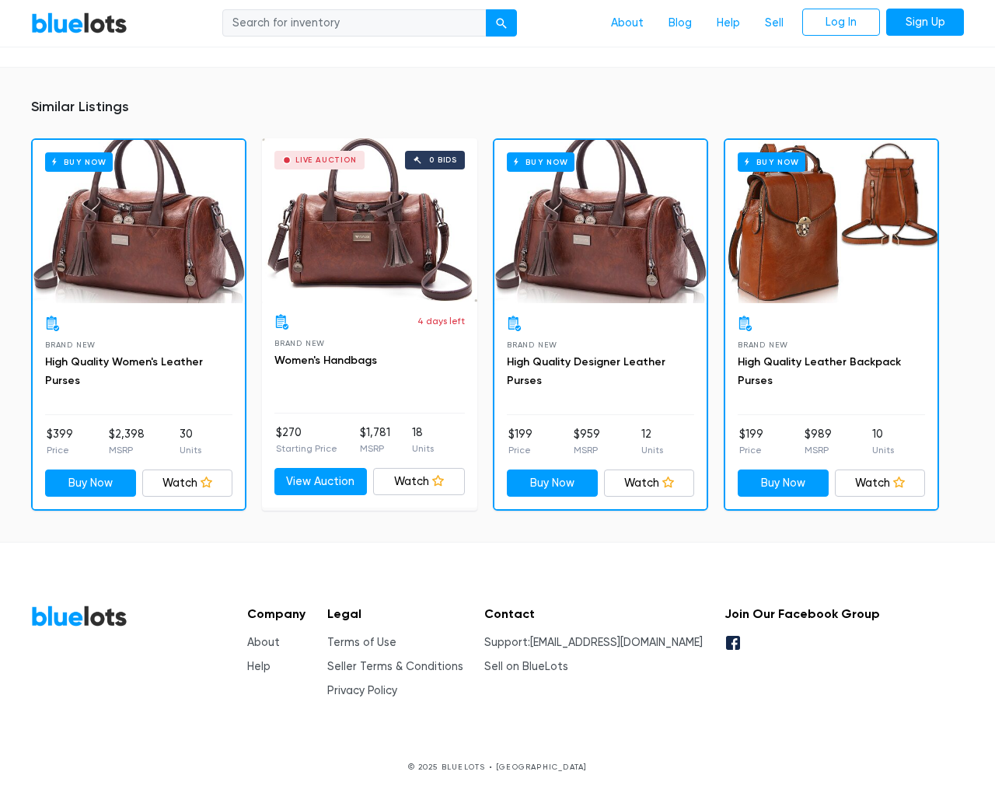
type input "the"
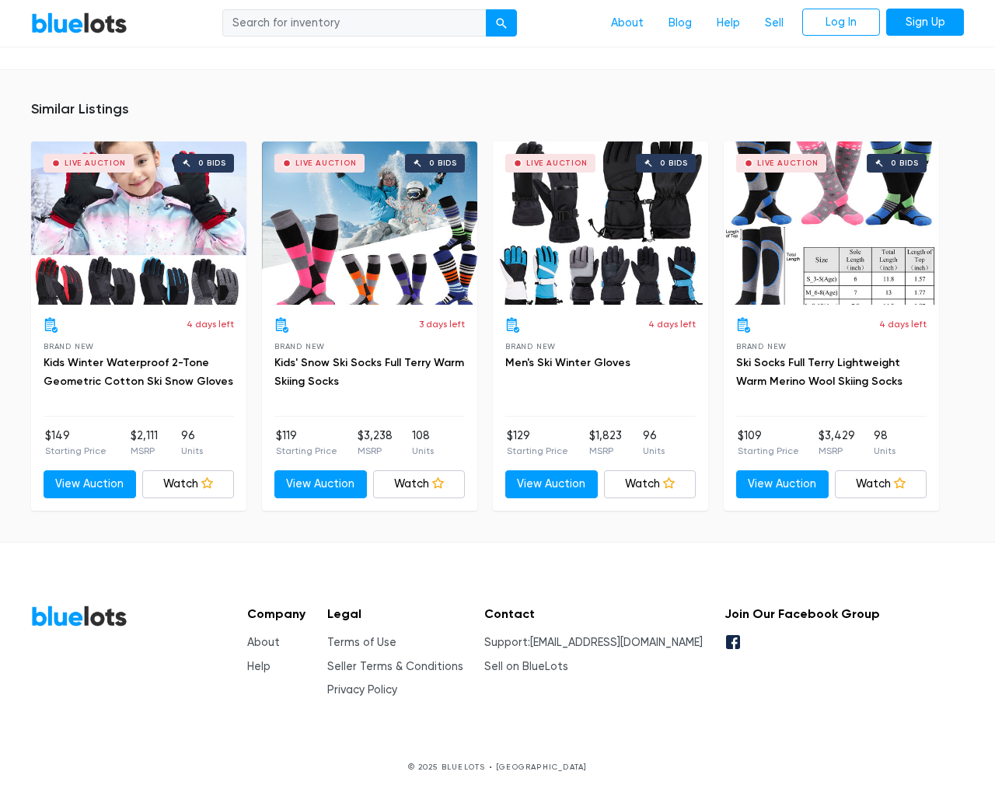
scroll to position [1077, 0]
type input "the"
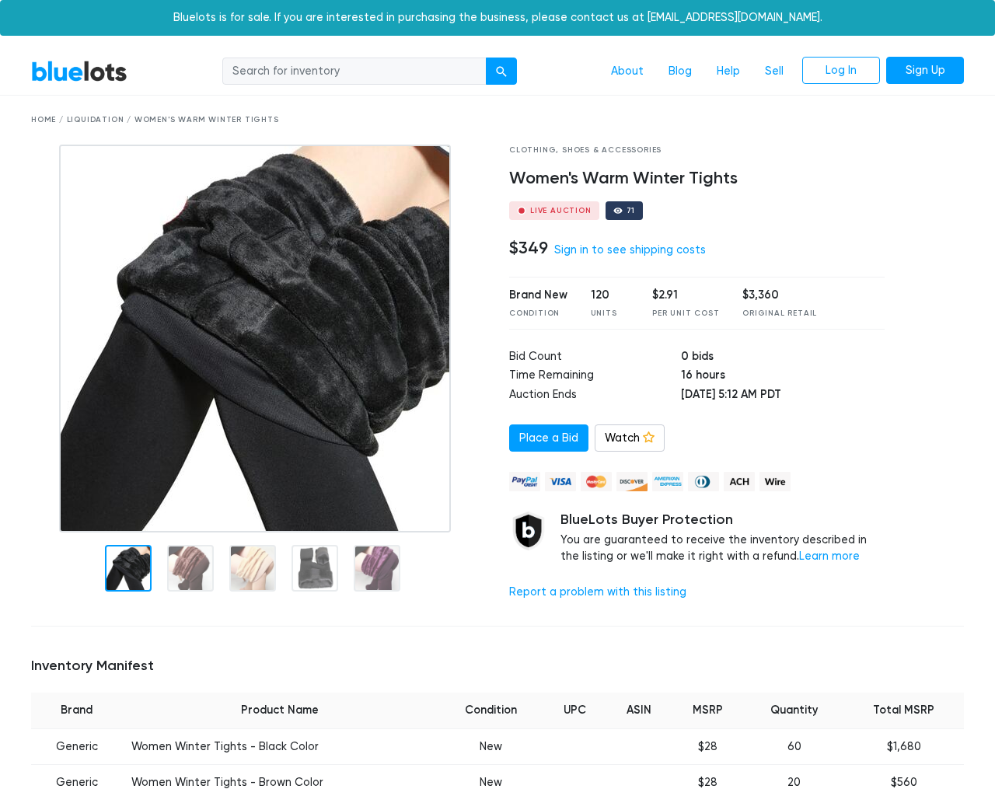
scroll to position [1110, 0]
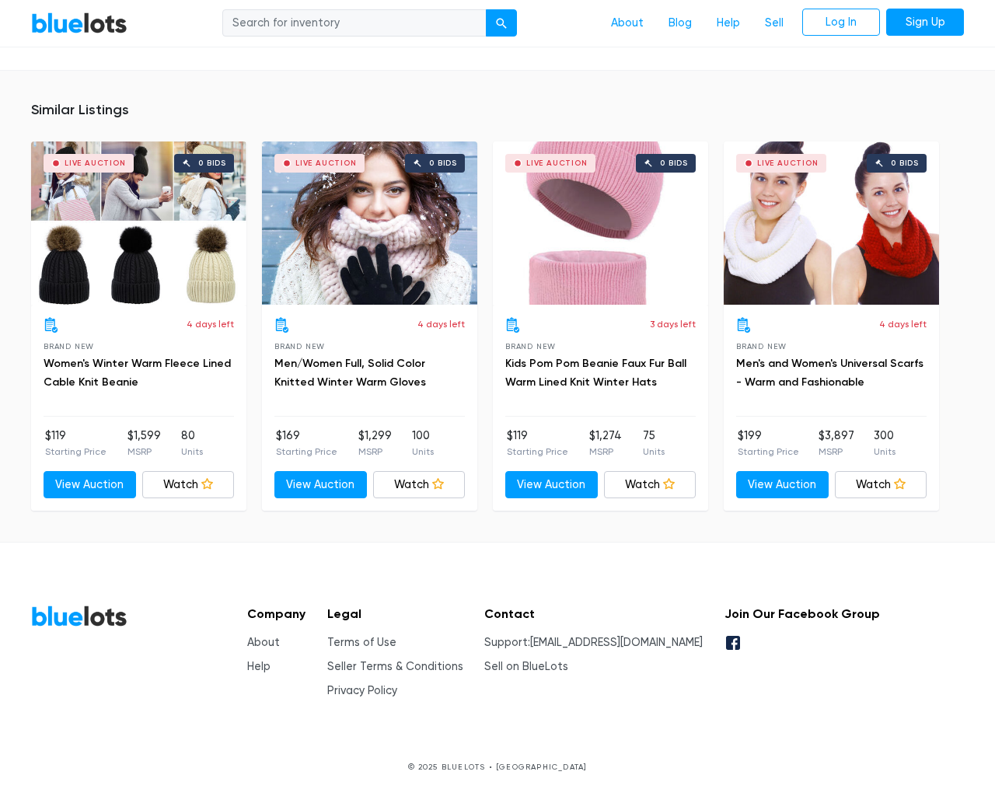
type input "the"
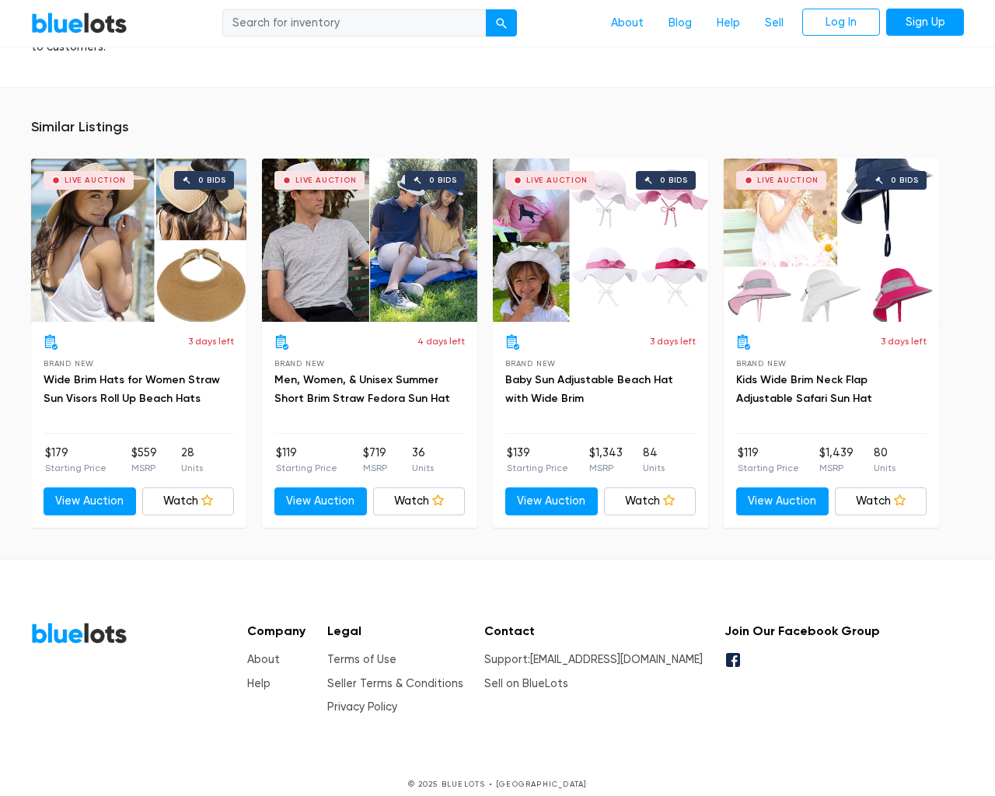
scroll to position [1448, 0]
type input "the"
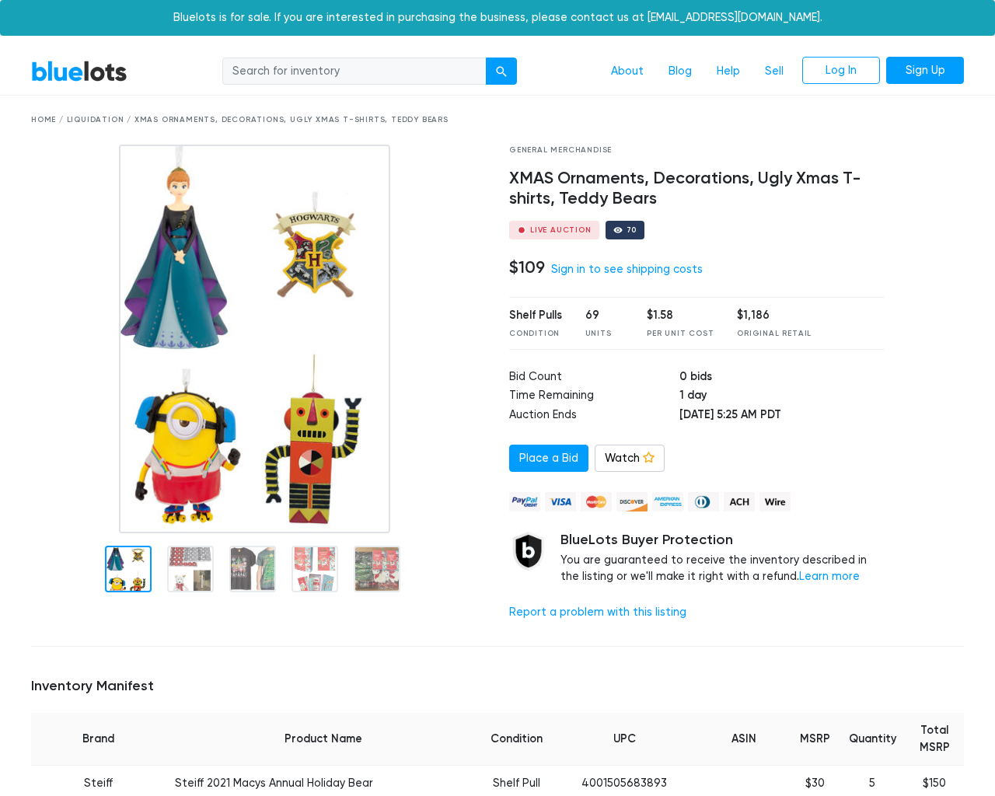
scroll to position [2146, 0]
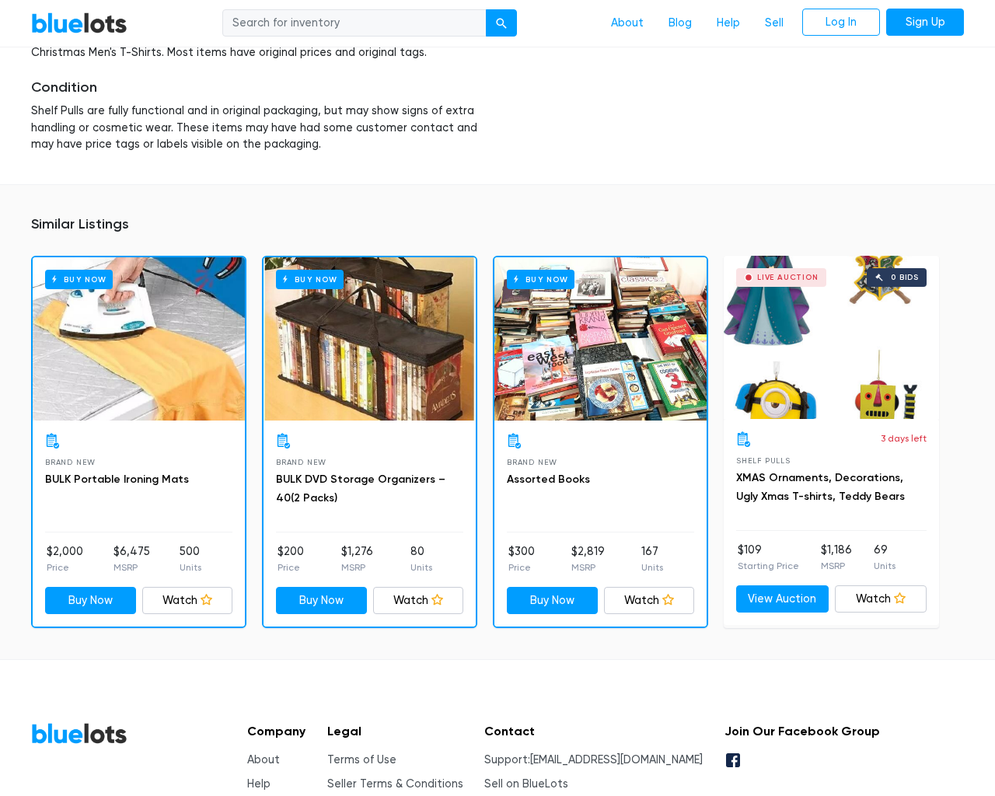
type input "the"
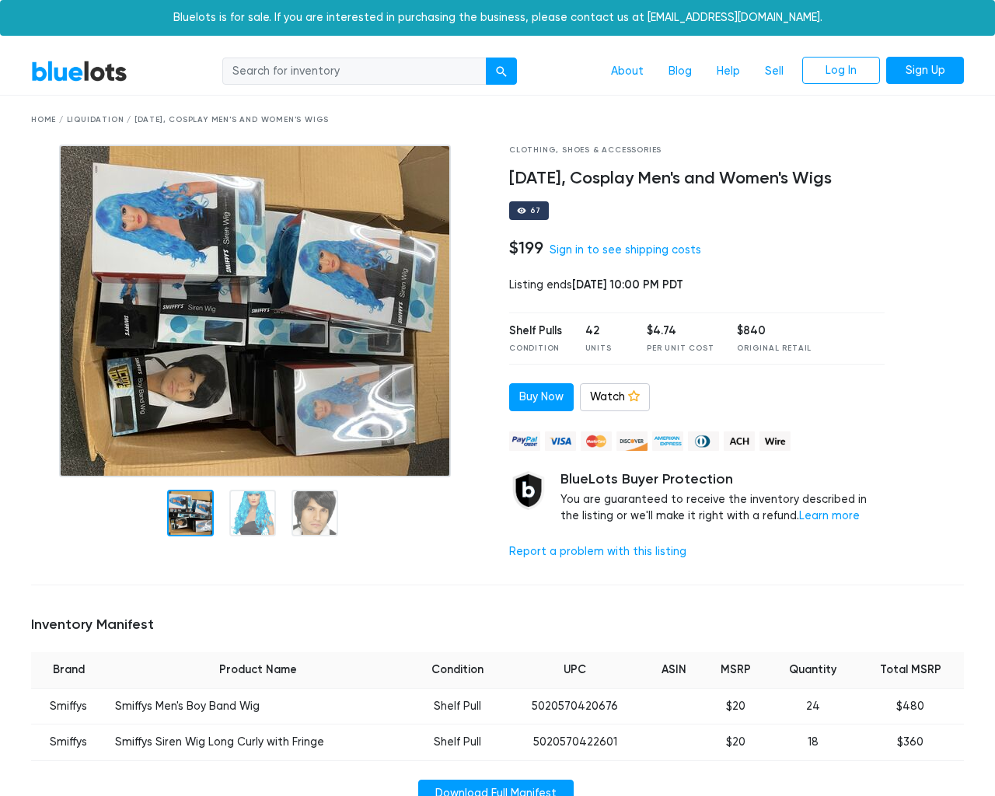
scroll to position [980, 0]
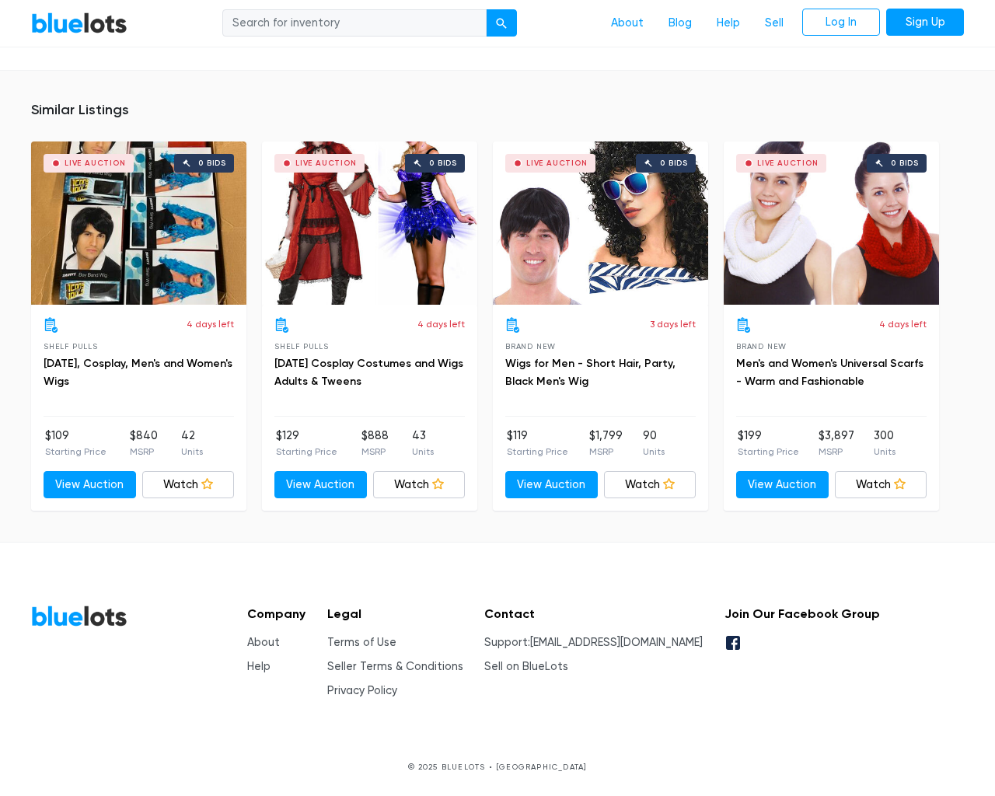
type input "the"
